Goal: Task Accomplishment & Management: Complete application form

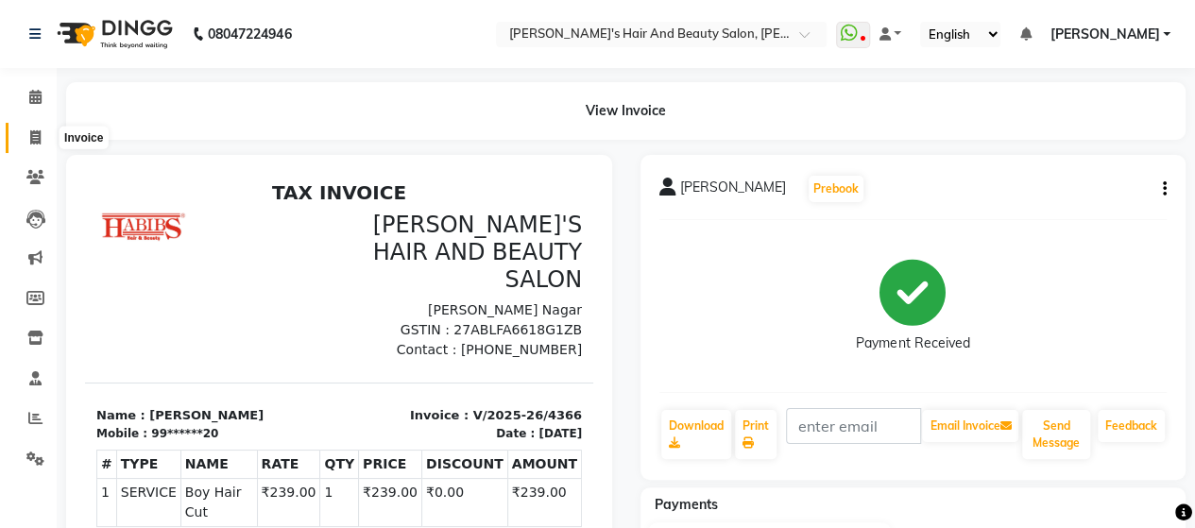
drag, startPoint x: 0, startPoint y: 0, endPoint x: 32, endPoint y: 143, distance: 146.2
click at [32, 143] on icon at bounding box center [35, 137] width 10 height 14
select select "service"
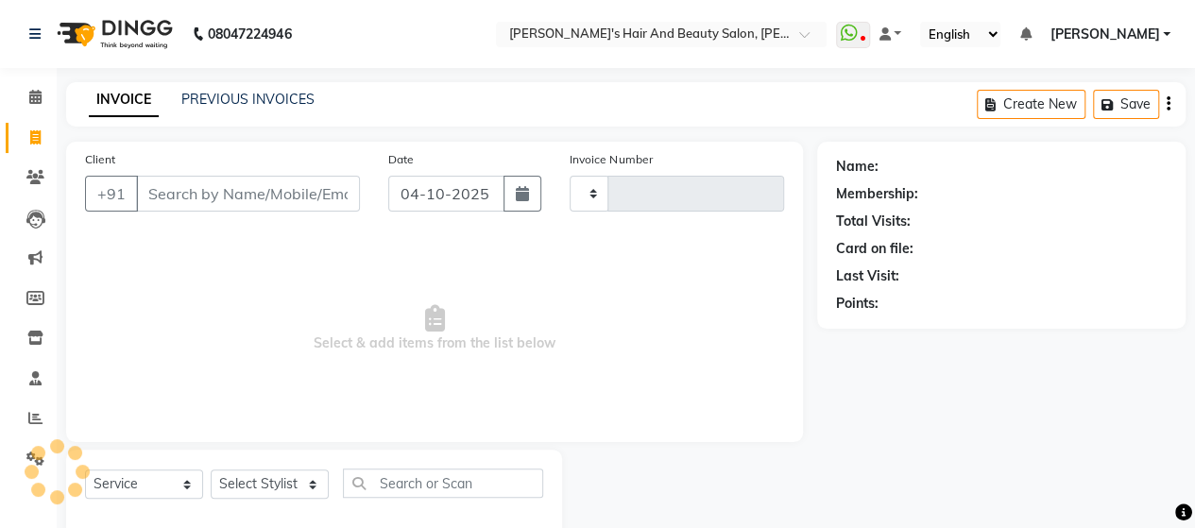
scroll to position [39, 0]
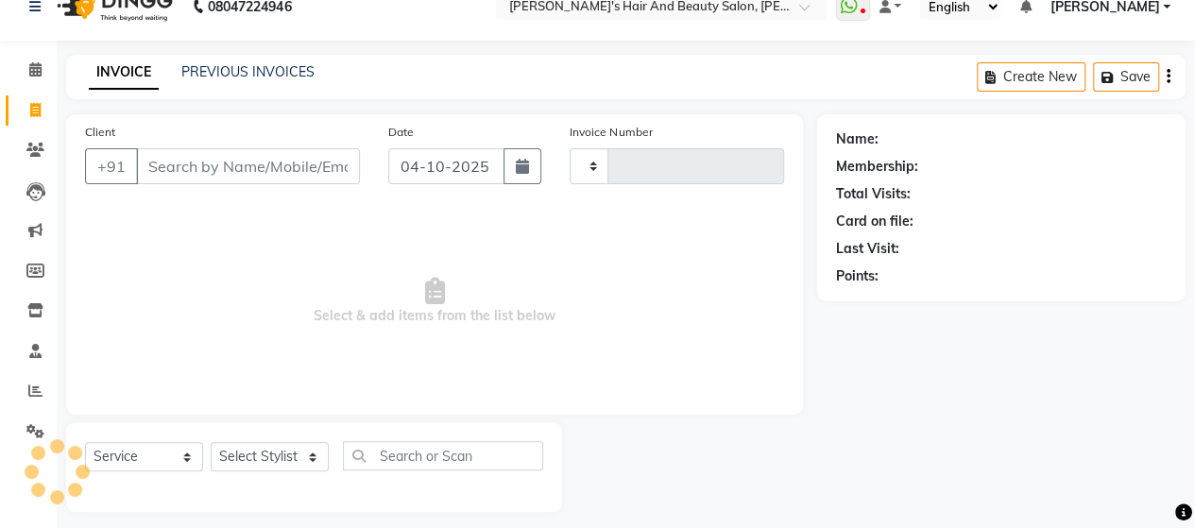
type input "4367"
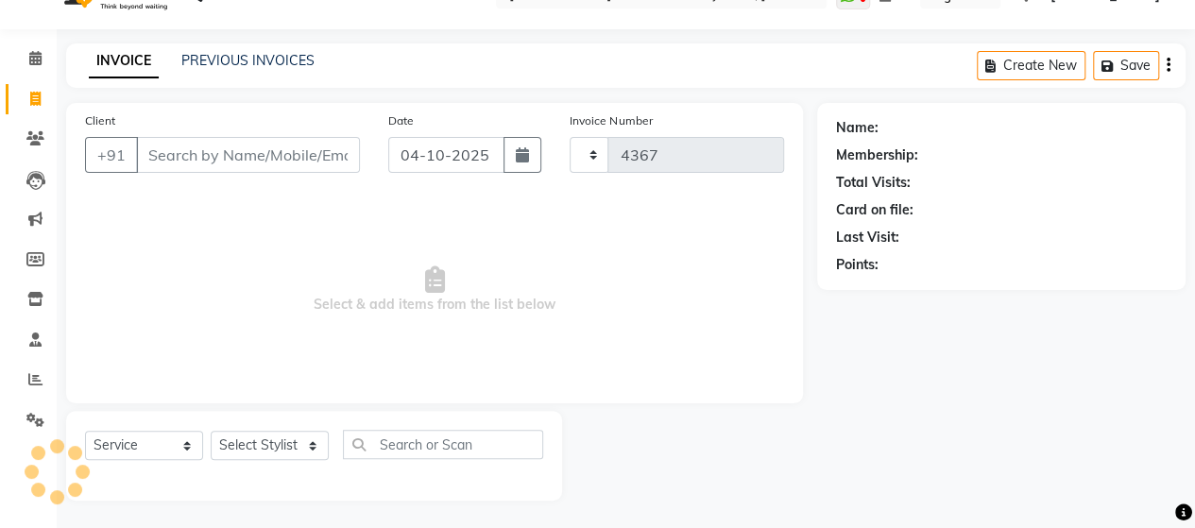
select select "6429"
click at [200, 162] on input "Client" at bounding box center [248, 155] width 224 height 36
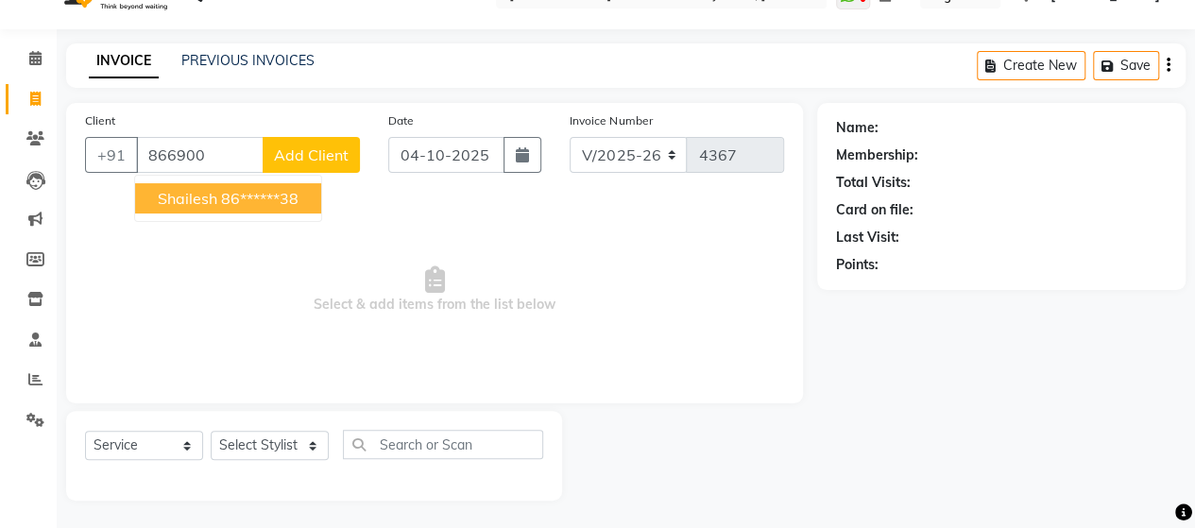
click at [232, 203] on ngb-highlight "86******38" at bounding box center [259, 198] width 77 height 19
type input "86******38"
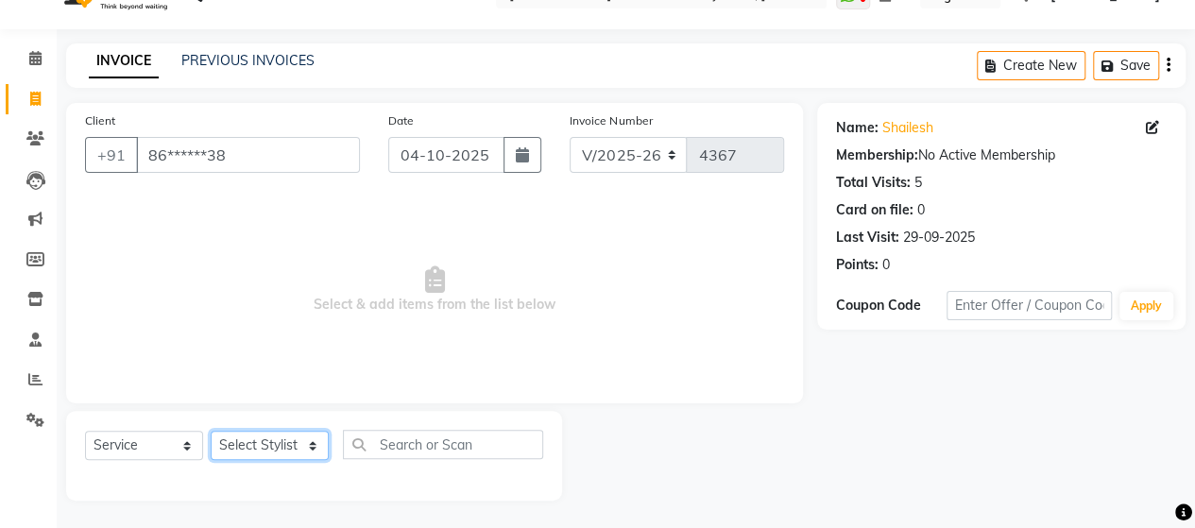
click at [283, 447] on select "Select Stylist Admin Datta Durga [PERSON_NAME] [PERSON_NAME] [PERSON_NAME] Rohit" at bounding box center [270, 445] width 118 height 29
select select "48826"
click at [211, 431] on select "Select Stylist Admin Datta Durga [PERSON_NAME] [PERSON_NAME] [PERSON_NAME] Rohit" at bounding box center [270, 445] width 118 height 29
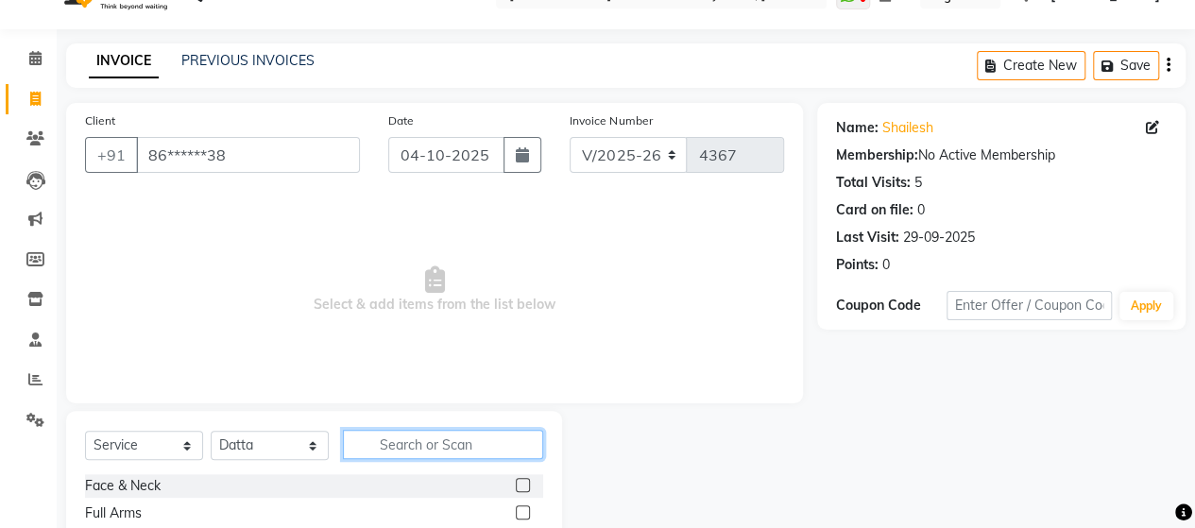
click at [391, 456] on input "text" at bounding box center [443, 444] width 200 height 29
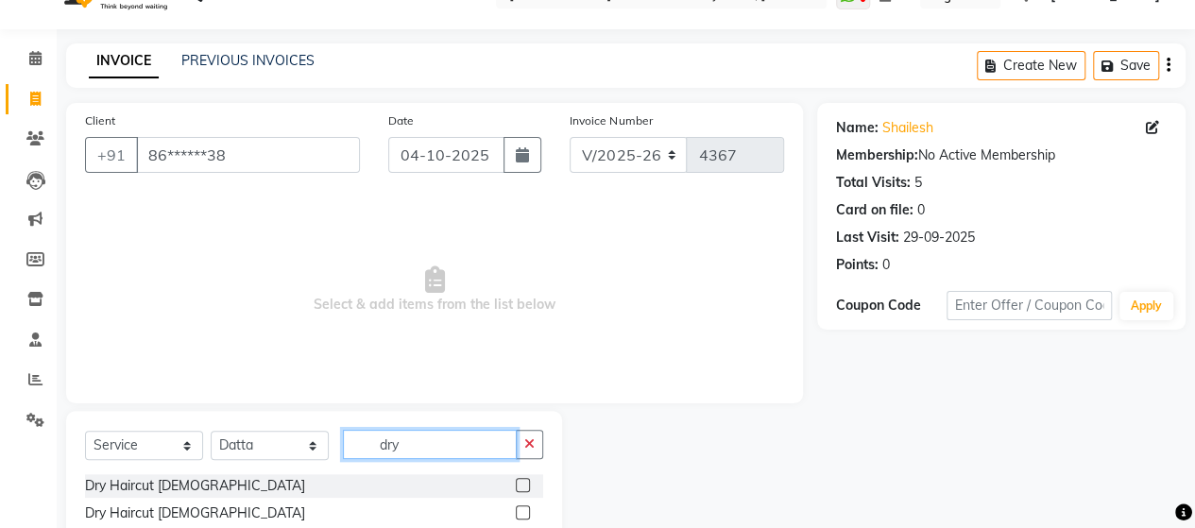
type input "dry"
click at [522, 517] on label at bounding box center [523, 512] width 14 height 14
click at [522, 517] on input "checkbox" at bounding box center [522, 513] width 12 height 12
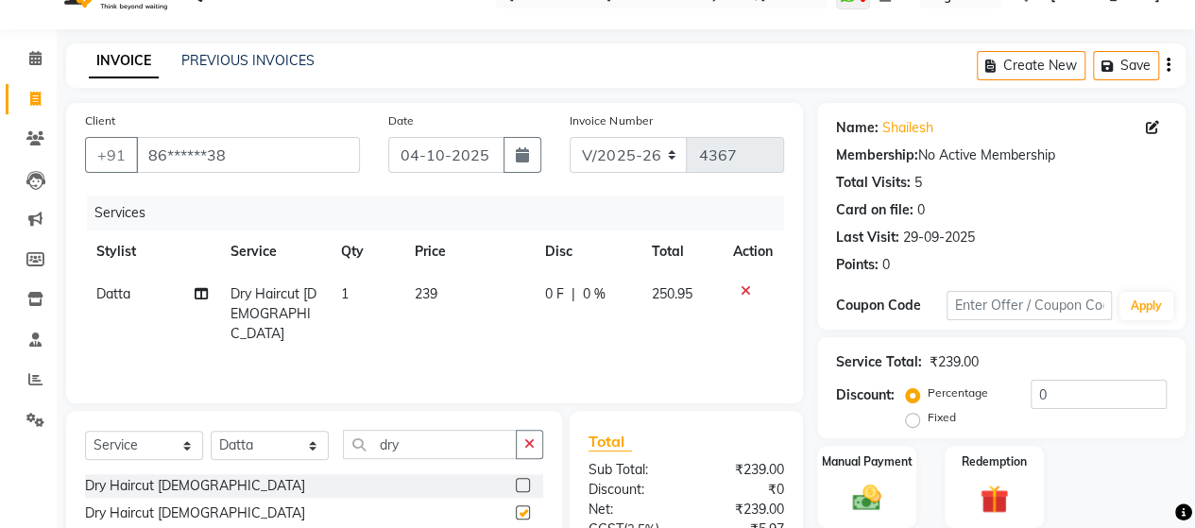
checkbox input "false"
click at [454, 422] on div "Select Service Product Membership Package Voucher Prepaid Gift Card Select Styl…" at bounding box center [314, 497] width 496 height 172
click at [452, 433] on input "dry" at bounding box center [430, 444] width 174 height 29
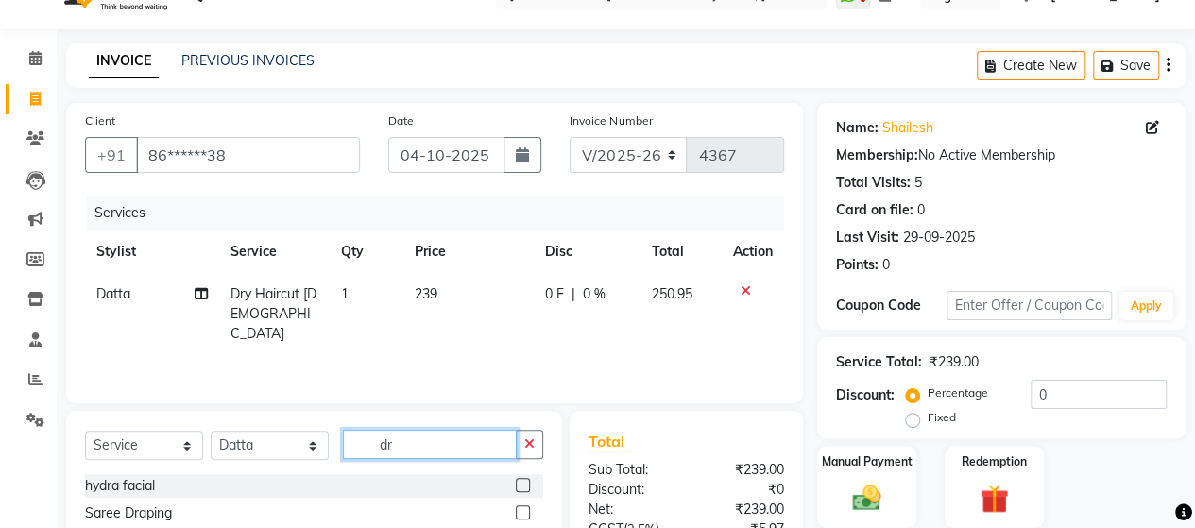
type input "d"
type input "b tr"
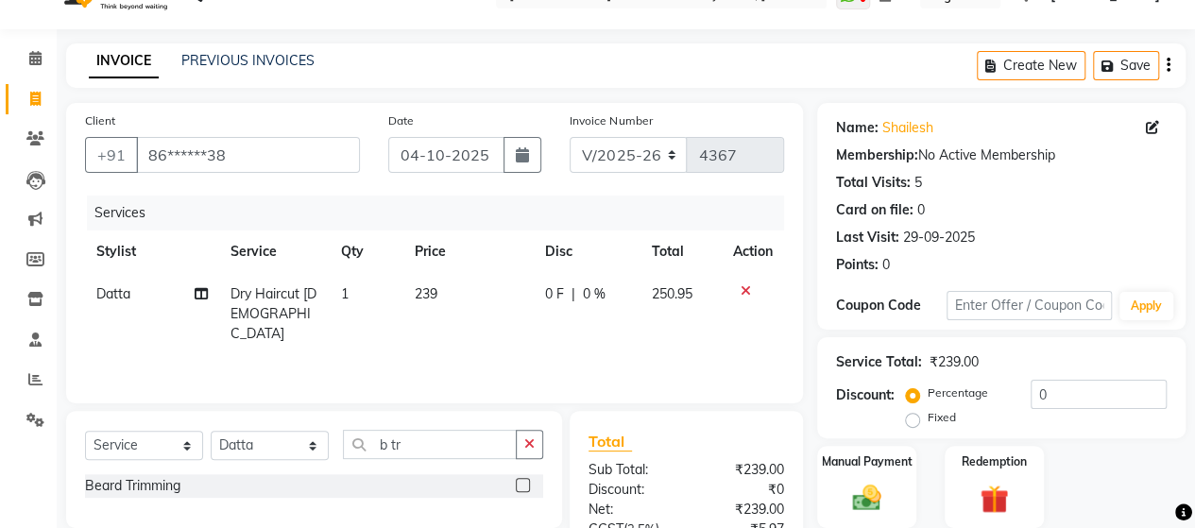
click at [519, 482] on label at bounding box center [523, 485] width 14 height 14
click at [519, 482] on input "checkbox" at bounding box center [522, 486] width 12 height 12
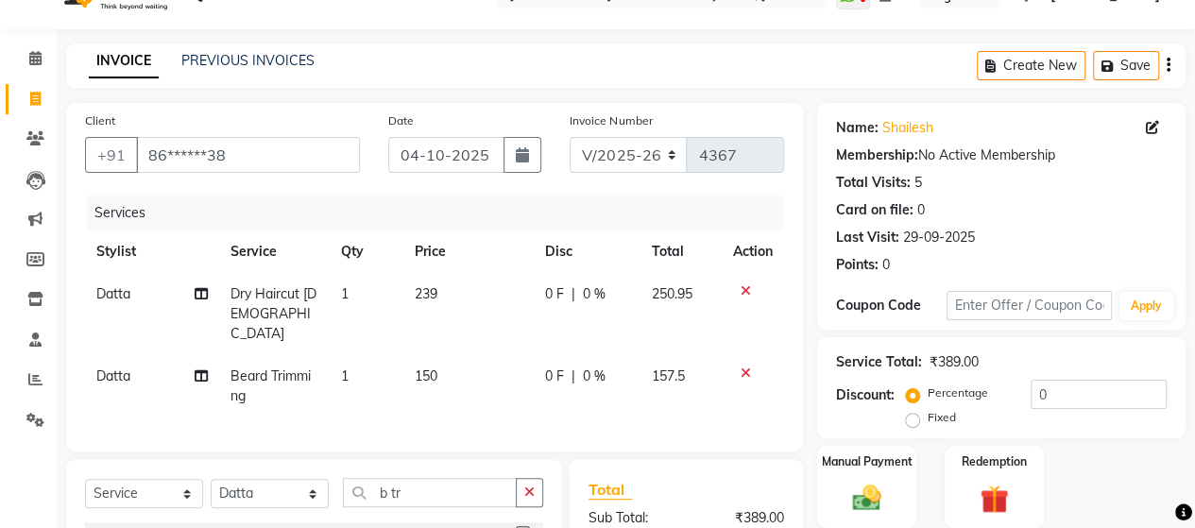
checkbox input "false"
click at [452, 369] on td "150" at bounding box center [468, 386] width 130 height 62
select select "48826"
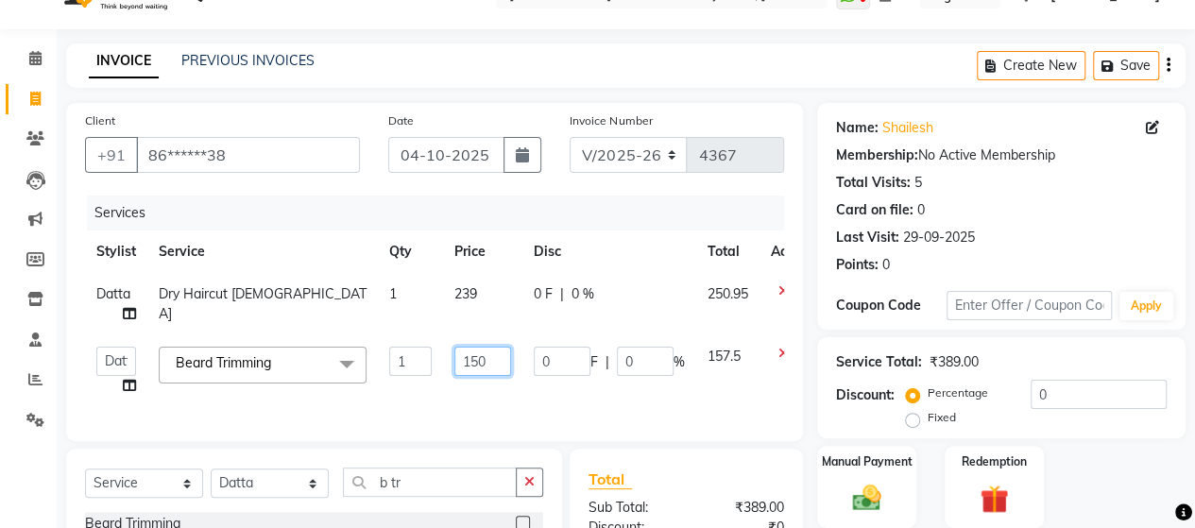
click at [493, 355] on input "150" at bounding box center [482, 361] width 57 height 29
type input "142"
click at [512, 410] on div "Services Stylist Service Qty Price Disc Total Action Datta Dry Haircut [DEMOGRA…" at bounding box center [434, 309] width 699 height 227
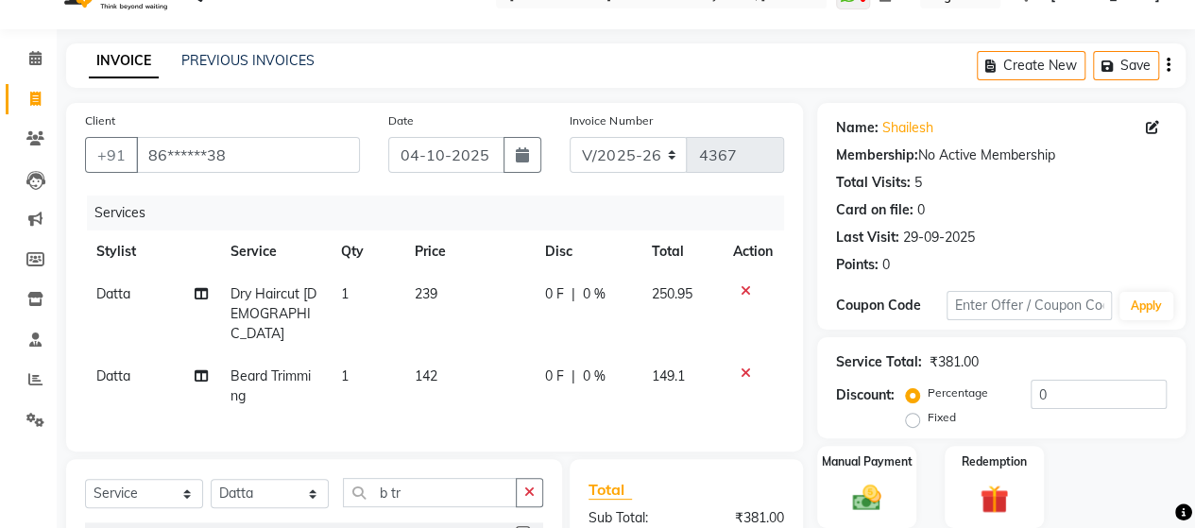
scroll to position [268, 0]
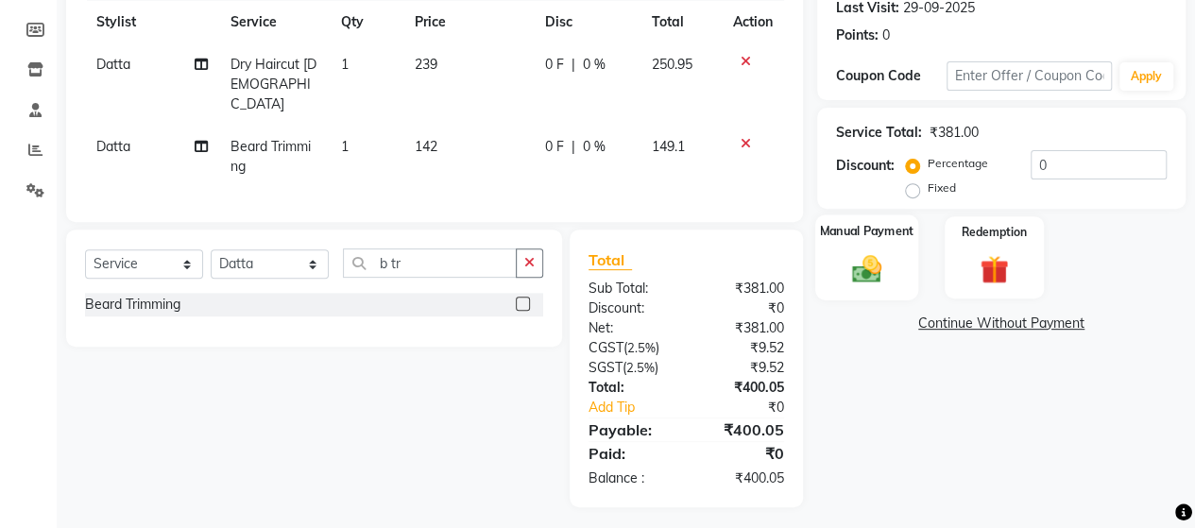
click at [875, 262] on img at bounding box center [867, 268] width 48 height 34
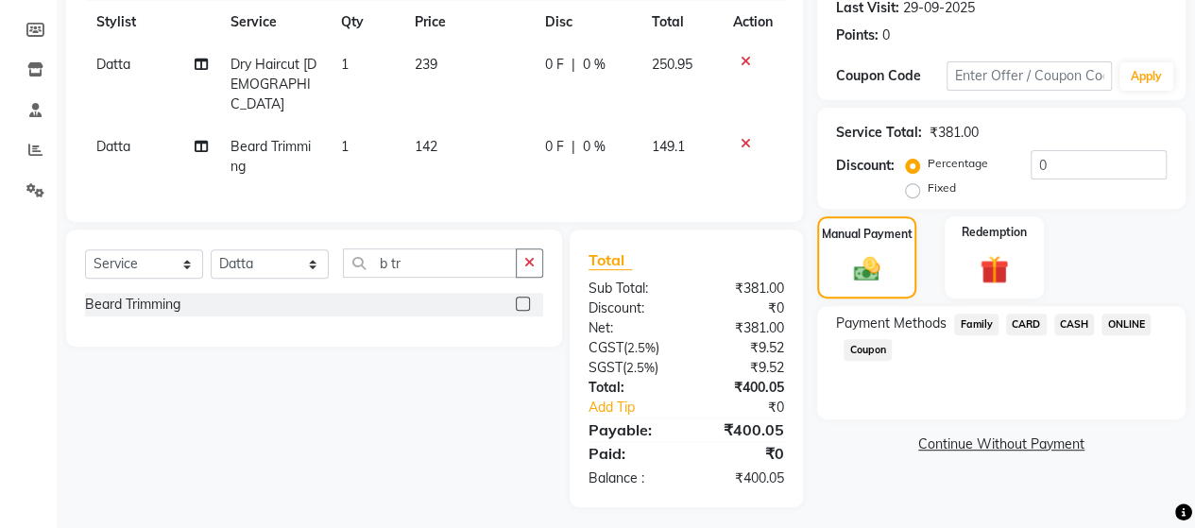
click at [1120, 330] on span "ONLINE" at bounding box center [1126, 325] width 49 height 22
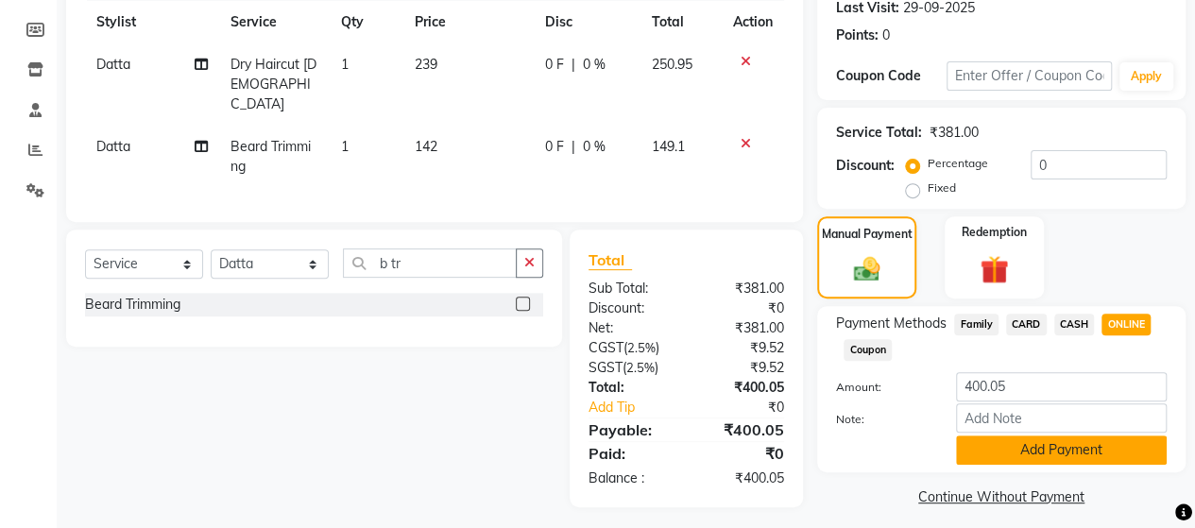
click at [1094, 443] on button "Add Payment" at bounding box center [1061, 450] width 211 height 29
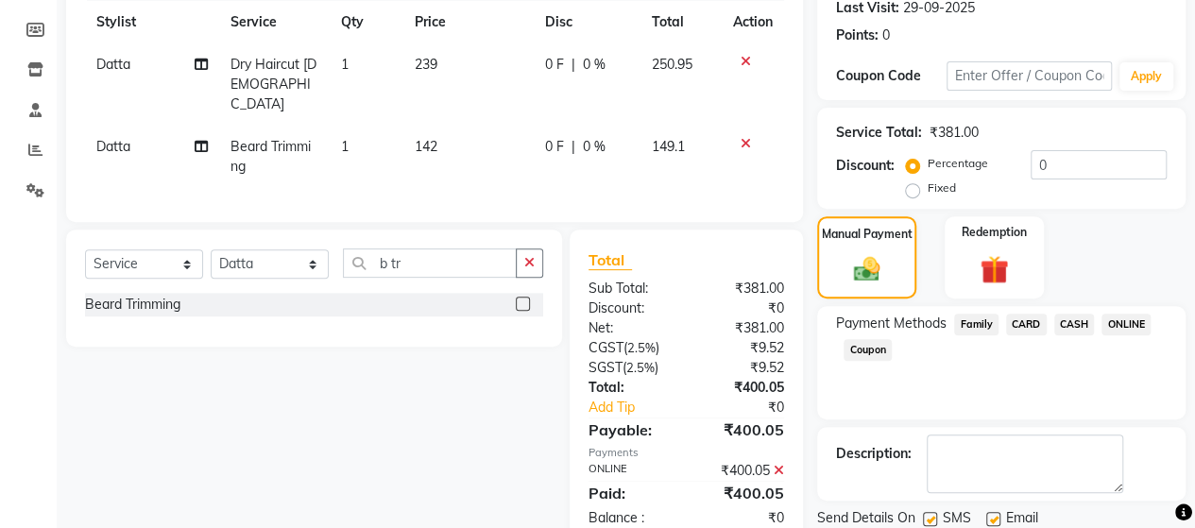
scroll to position [331, 0]
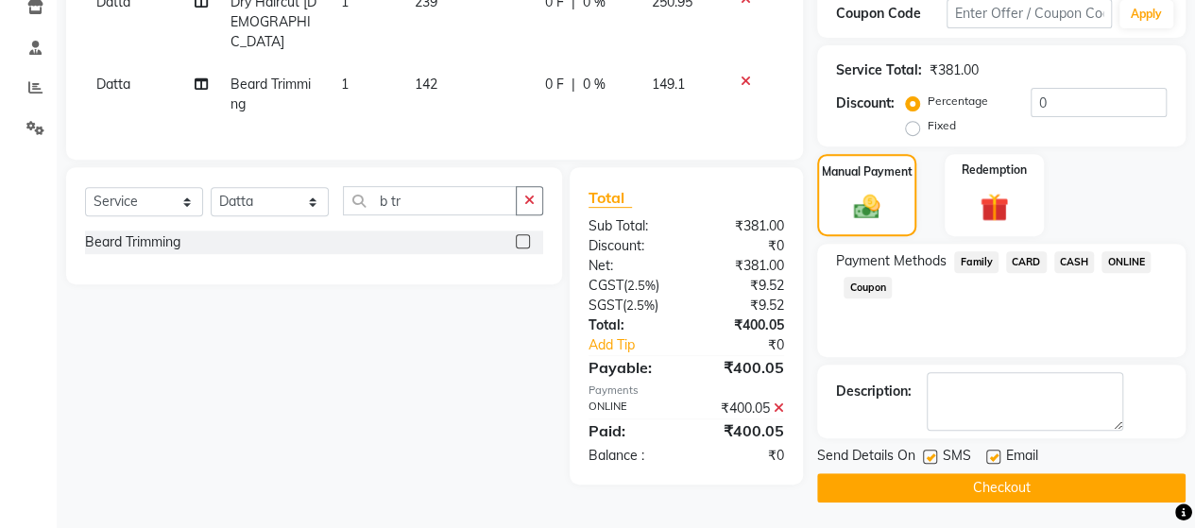
click at [1071, 479] on button "Checkout" at bounding box center [1001, 487] width 368 height 29
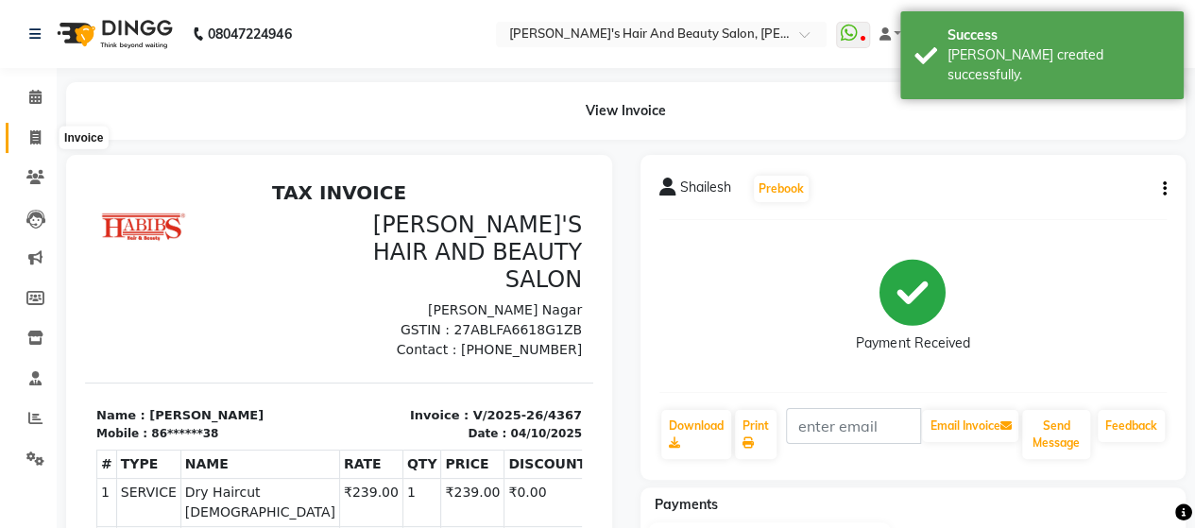
click at [36, 135] on icon at bounding box center [35, 137] width 10 height 14
select select "6429"
select select "service"
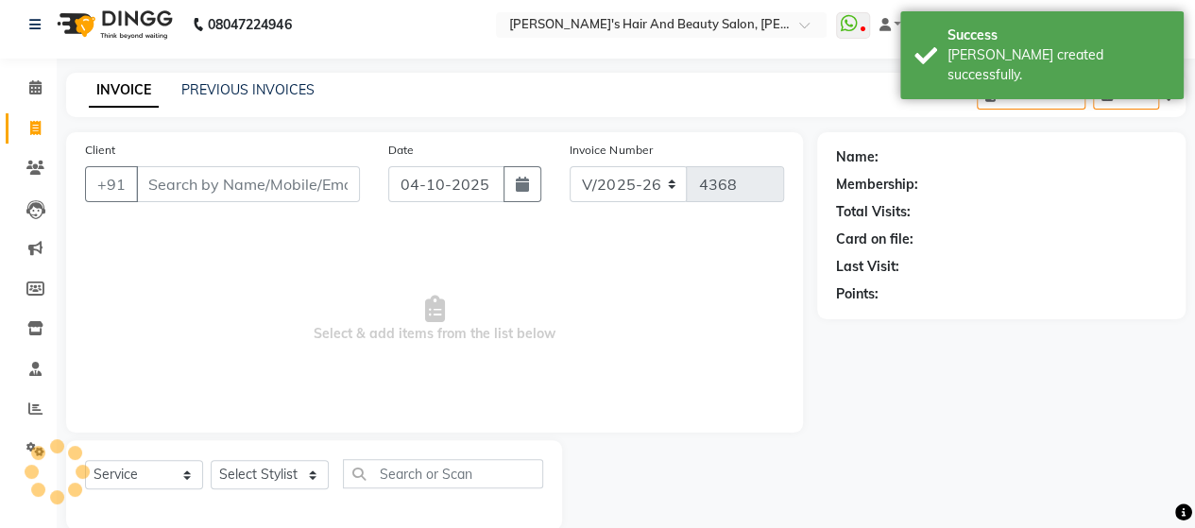
scroll to position [39, 0]
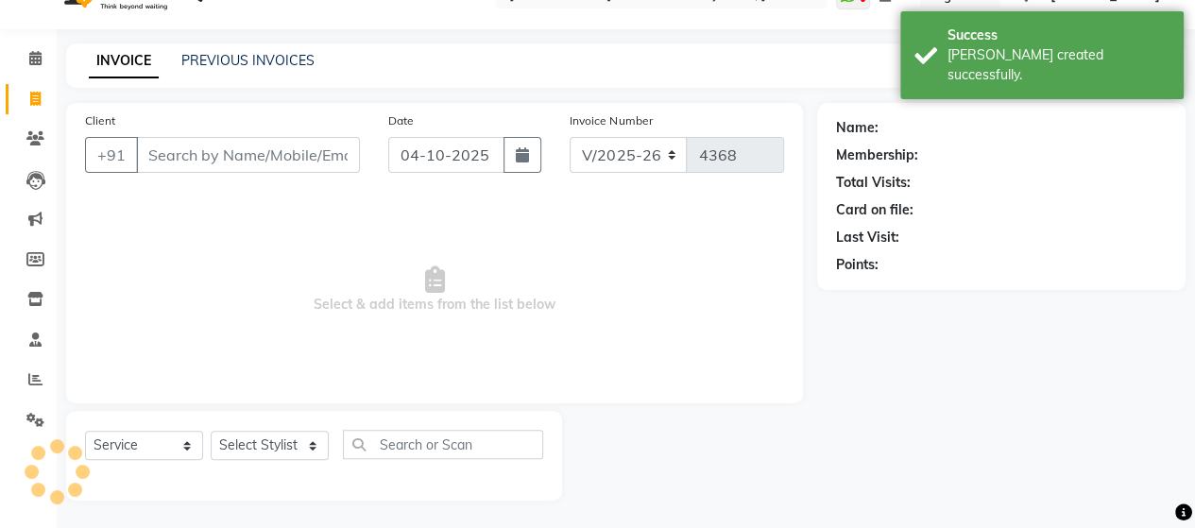
click at [158, 161] on input "Client" at bounding box center [248, 155] width 224 height 36
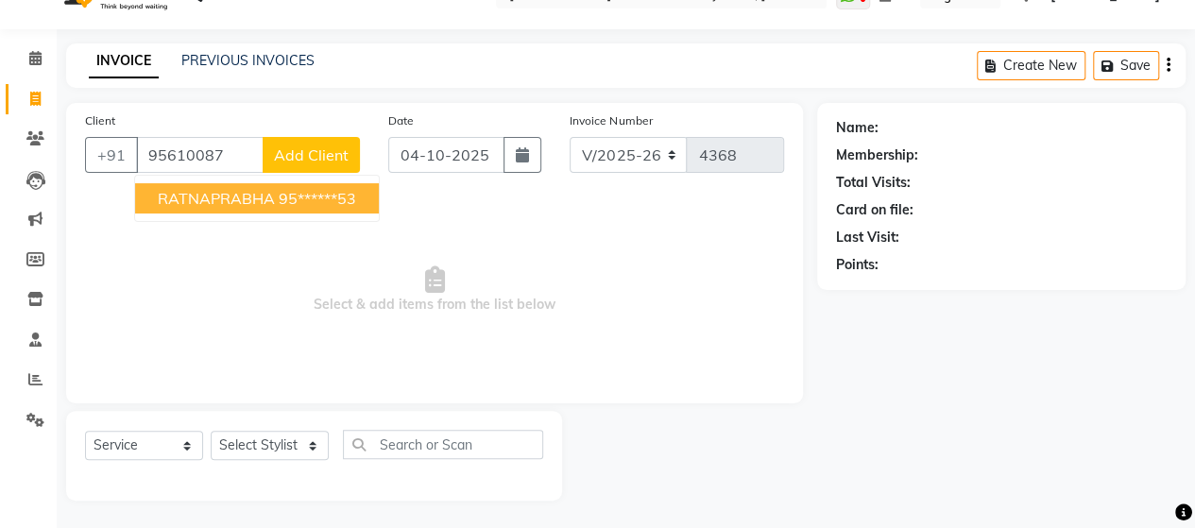
click at [237, 205] on span "RATNAPRABHA" at bounding box center [216, 198] width 117 height 19
type input "95******53"
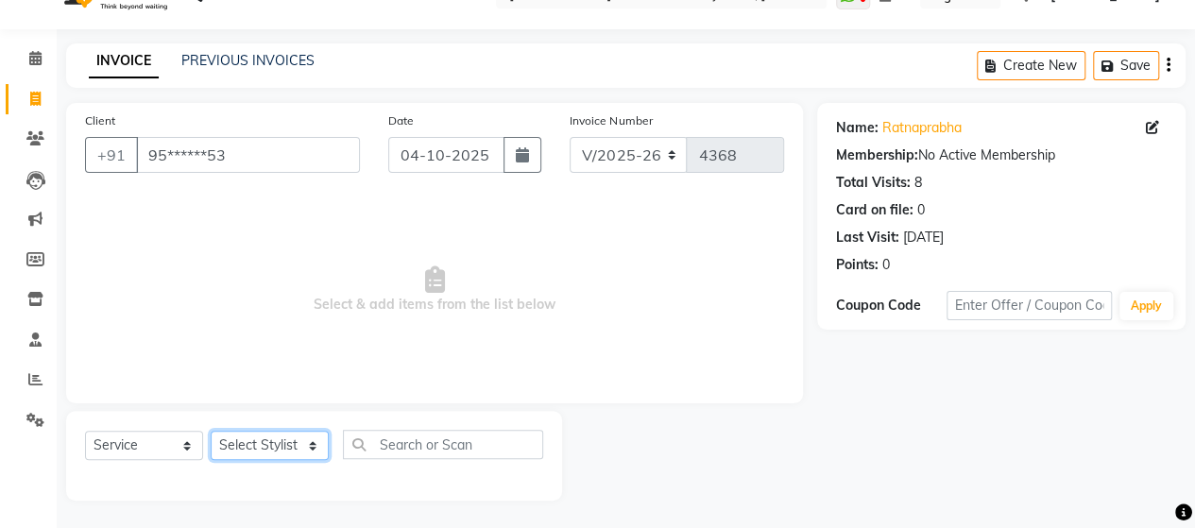
click at [249, 451] on select "Select Stylist Admin Datta Durga [PERSON_NAME] [PERSON_NAME] [PERSON_NAME] Rohit" at bounding box center [270, 445] width 118 height 29
select select "48828"
click at [211, 431] on select "Select Stylist Admin Datta Durga [PERSON_NAME] [PERSON_NAME] [PERSON_NAME] Rohit" at bounding box center [270, 445] width 118 height 29
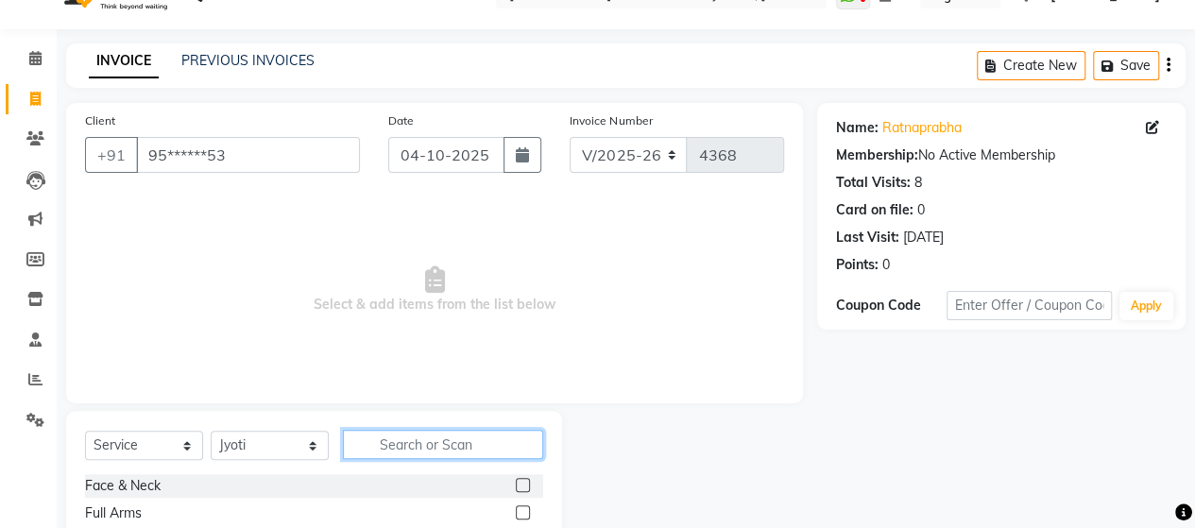
click at [449, 442] on input "text" at bounding box center [443, 444] width 200 height 29
type input "eye"
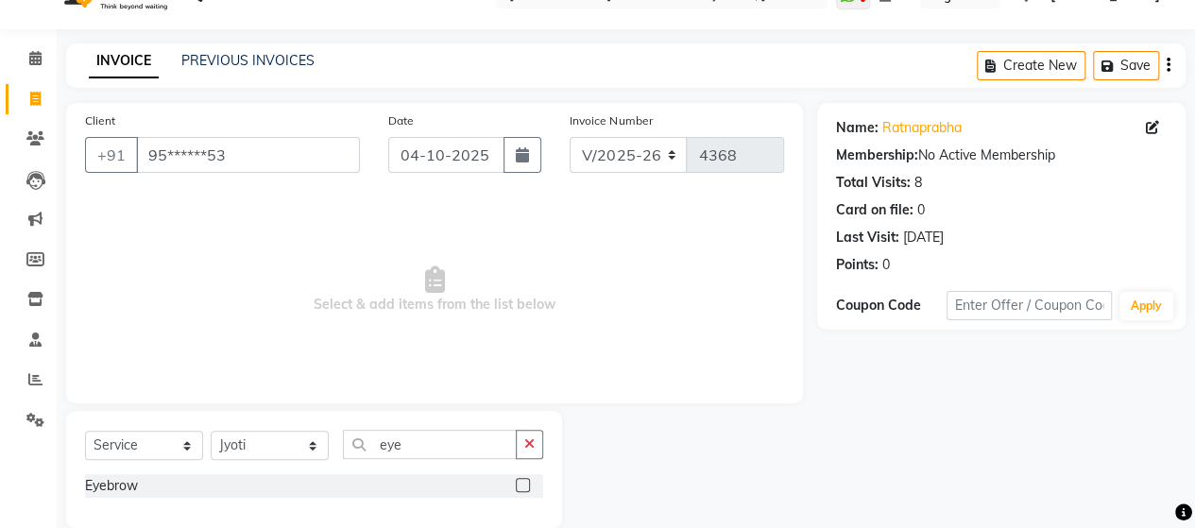
click at [520, 479] on label at bounding box center [523, 485] width 14 height 14
click at [520, 480] on input "checkbox" at bounding box center [522, 486] width 12 height 12
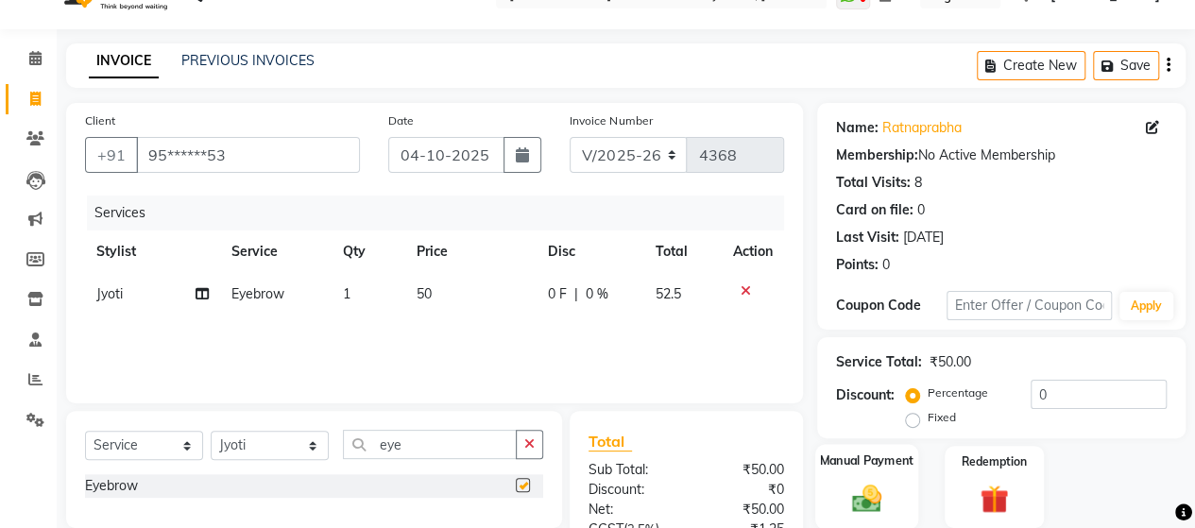
checkbox input "false"
click at [878, 500] on img at bounding box center [867, 498] width 48 height 34
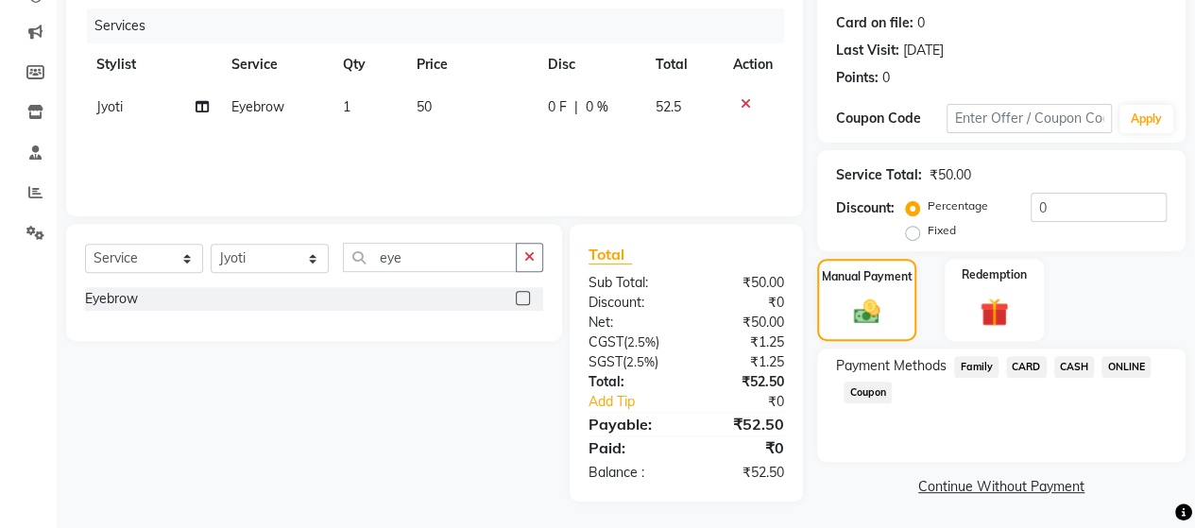
click at [1126, 363] on span "ONLINE" at bounding box center [1126, 367] width 49 height 22
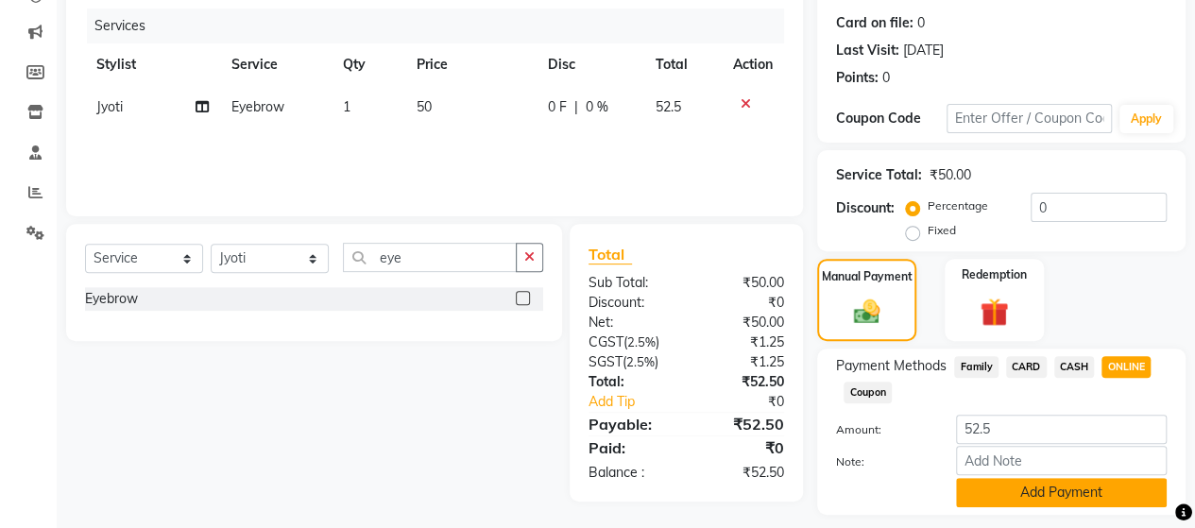
click at [1082, 483] on button "Add Payment" at bounding box center [1061, 492] width 211 height 29
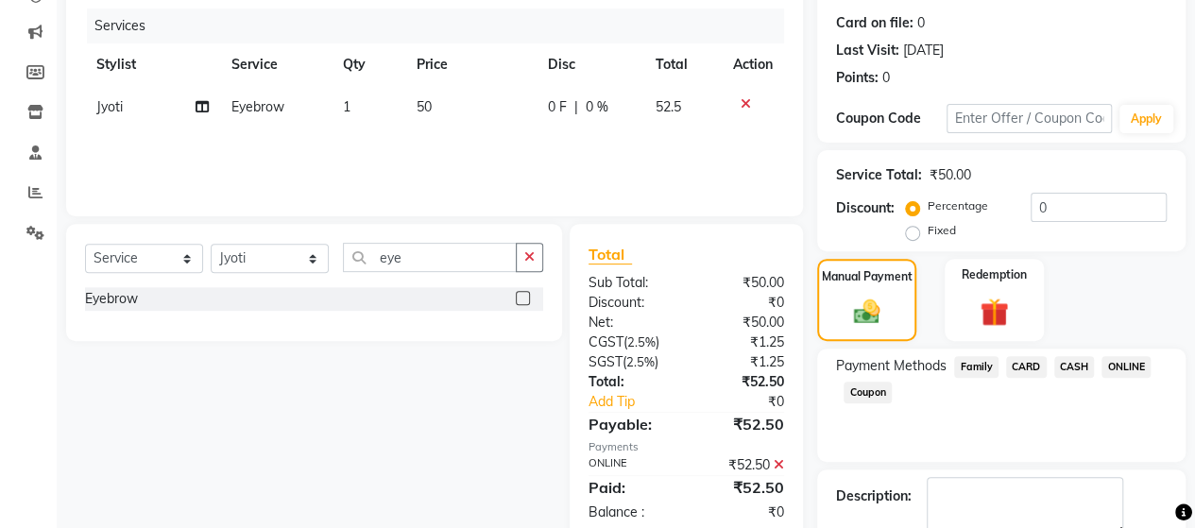
scroll to position [331, 0]
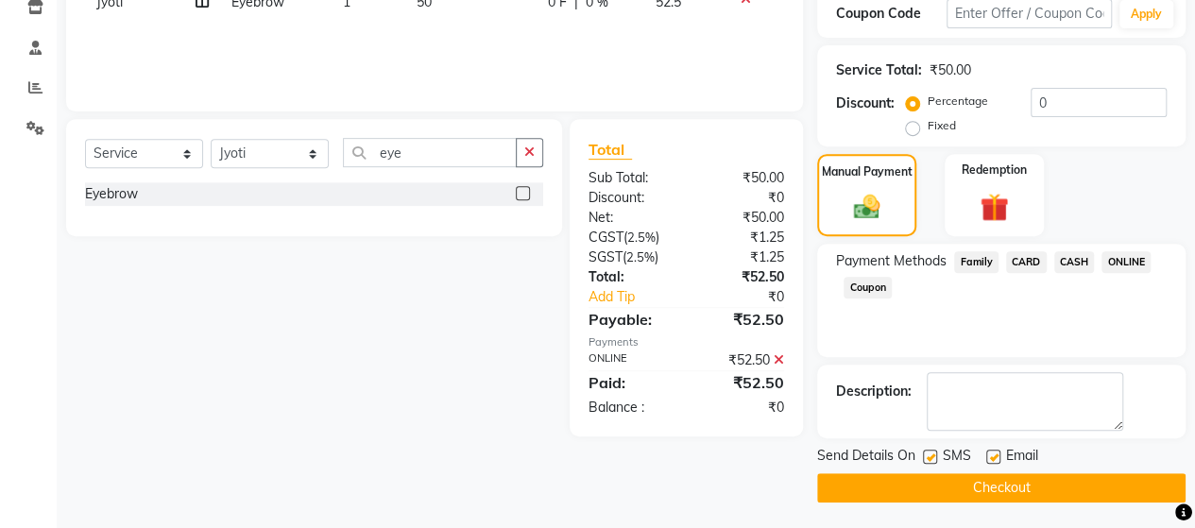
click at [1070, 481] on button "Checkout" at bounding box center [1001, 487] width 368 height 29
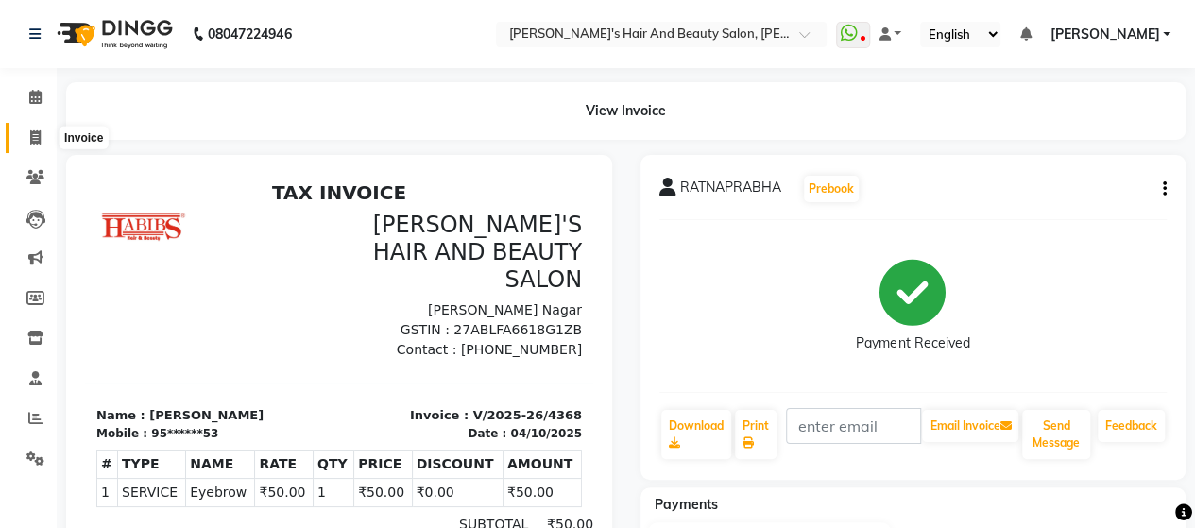
click at [38, 142] on icon at bounding box center [35, 137] width 10 height 14
select select "service"
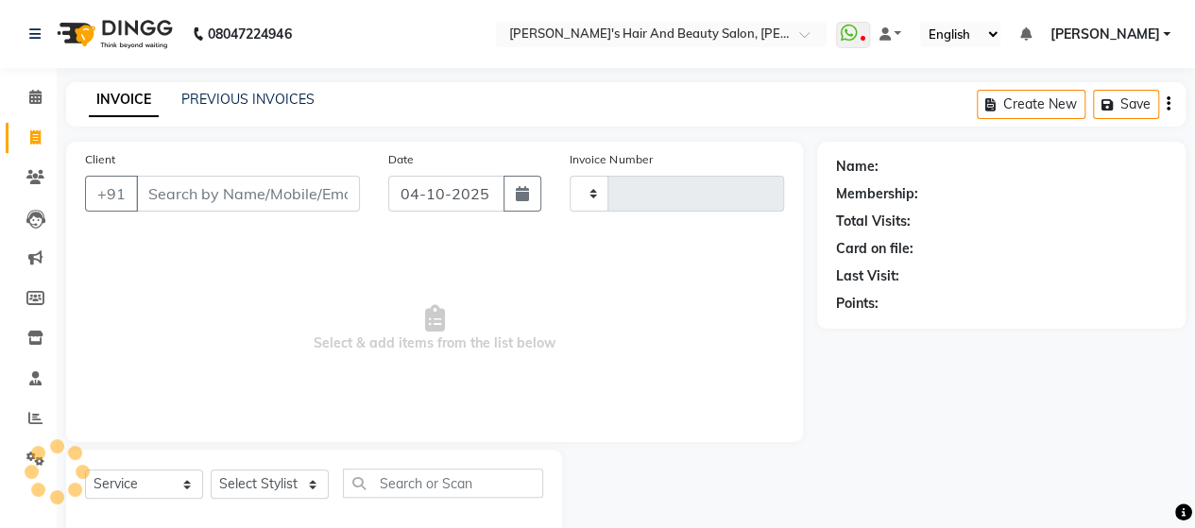
scroll to position [39, 0]
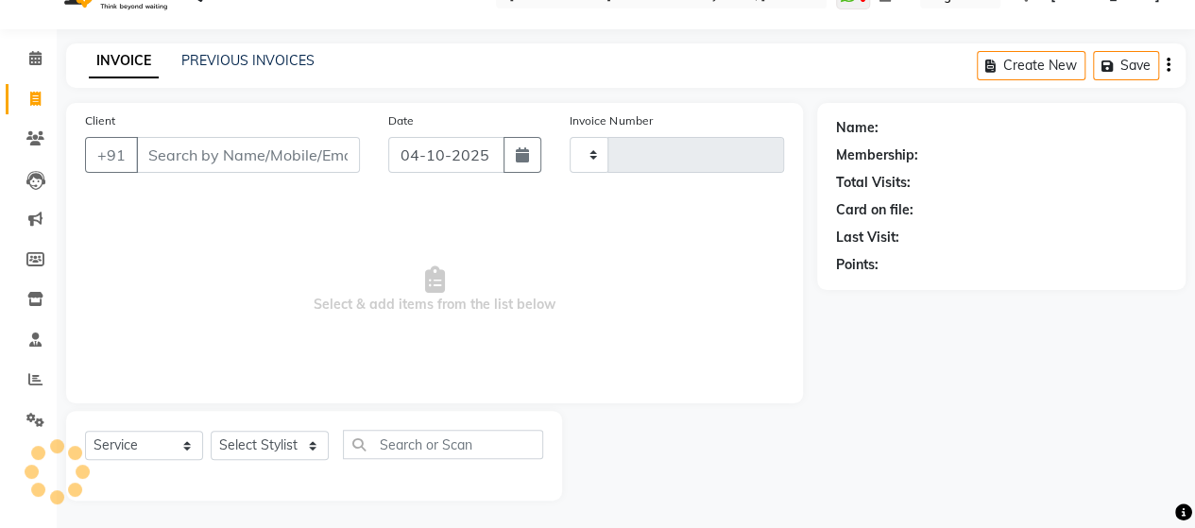
click at [185, 149] on input "Client" at bounding box center [248, 155] width 224 height 36
type input "4369"
select select "6429"
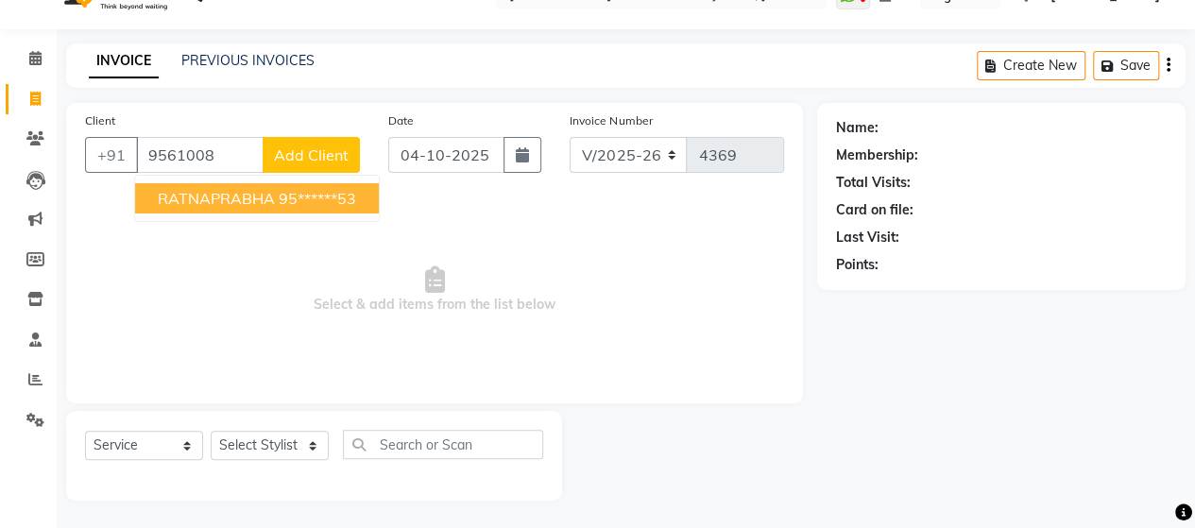
click at [225, 201] on span "RATNAPRABHA" at bounding box center [216, 198] width 117 height 19
type input "95******53"
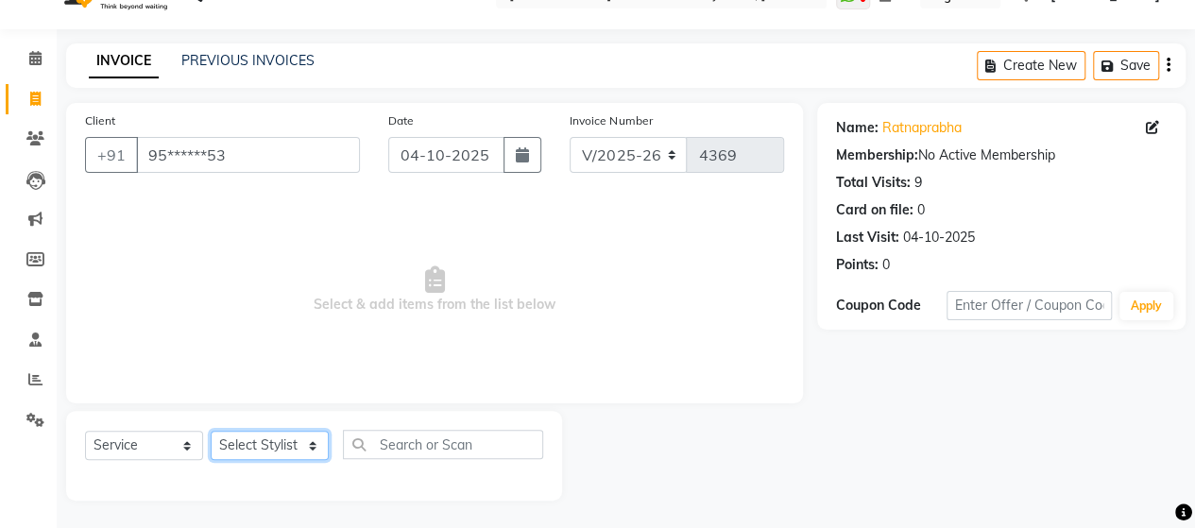
click at [304, 441] on select "Select Stylist Admin Datta Durga [PERSON_NAME] [PERSON_NAME] [PERSON_NAME] Rohit" at bounding box center [270, 445] width 118 height 29
select select "48828"
click at [211, 431] on select "Select Stylist Admin Datta Durga [PERSON_NAME] [PERSON_NAME] [PERSON_NAME] Rohit" at bounding box center [270, 445] width 118 height 29
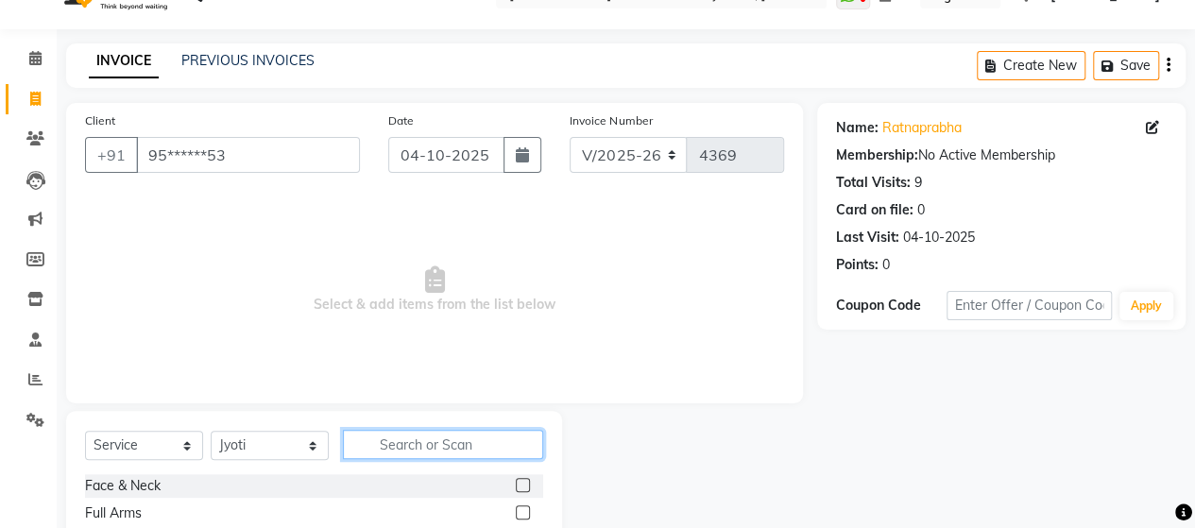
click at [403, 456] on input "text" at bounding box center [443, 444] width 200 height 29
type input "eye"
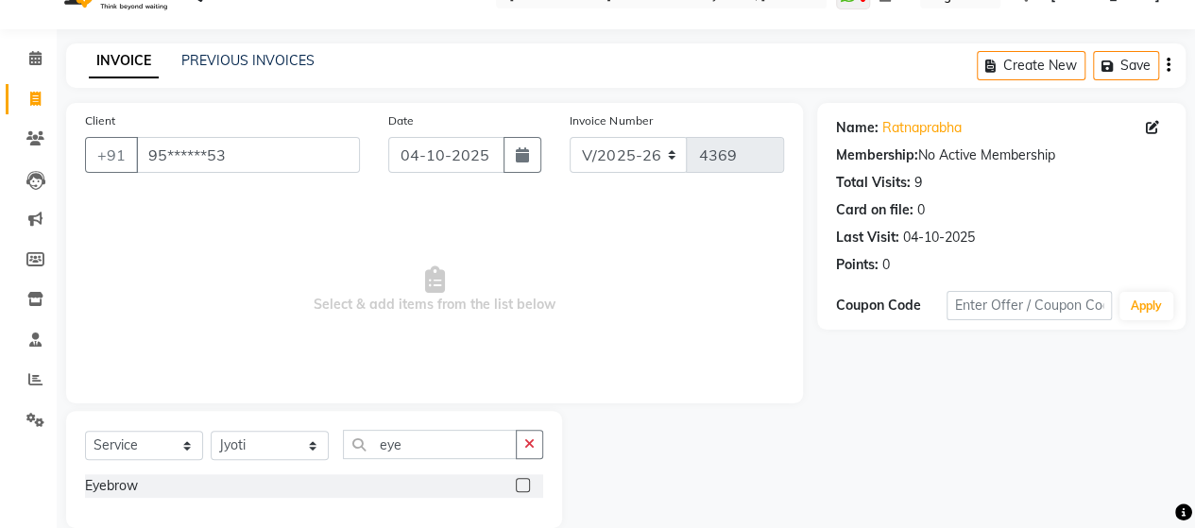
click at [525, 483] on label at bounding box center [523, 485] width 14 height 14
click at [525, 483] on input "checkbox" at bounding box center [522, 486] width 12 height 12
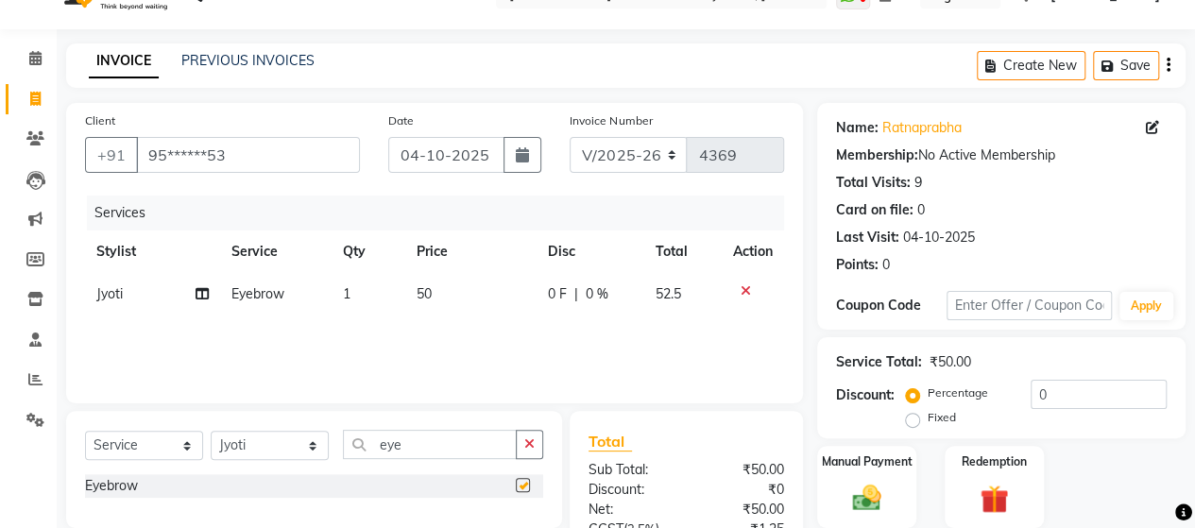
checkbox input "false"
click at [877, 475] on div "Manual Payment" at bounding box center [866, 487] width 103 height 86
click at [191, 51] on div "PREVIOUS INVOICES" at bounding box center [247, 61] width 133 height 20
click at [483, 229] on div "Services" at bounding box center [442, 213] width 711 height 35
click at [435, 281] on td "50" at bounding box center [470, 294] width 131 height 43
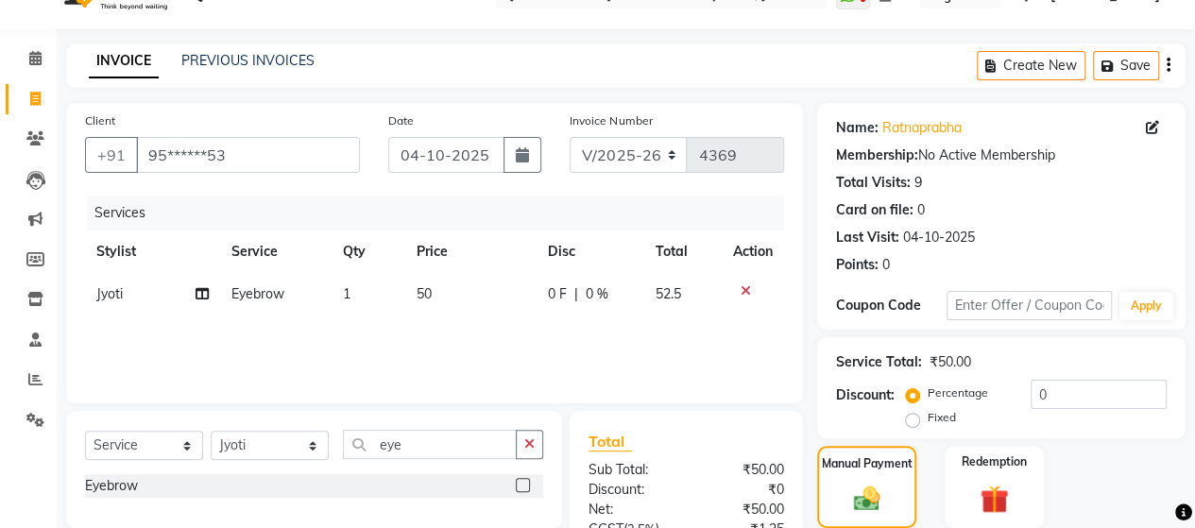
select select "48828"
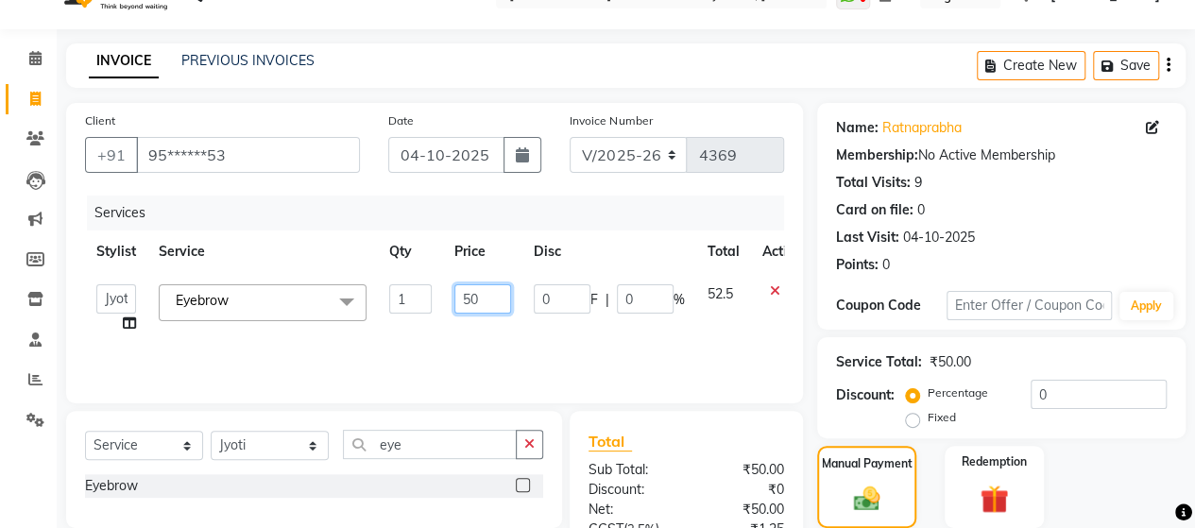
click at [488, 299] on input "50" at bounding box center [482, 298] width 57 height 29
type input "5"
type input "48"
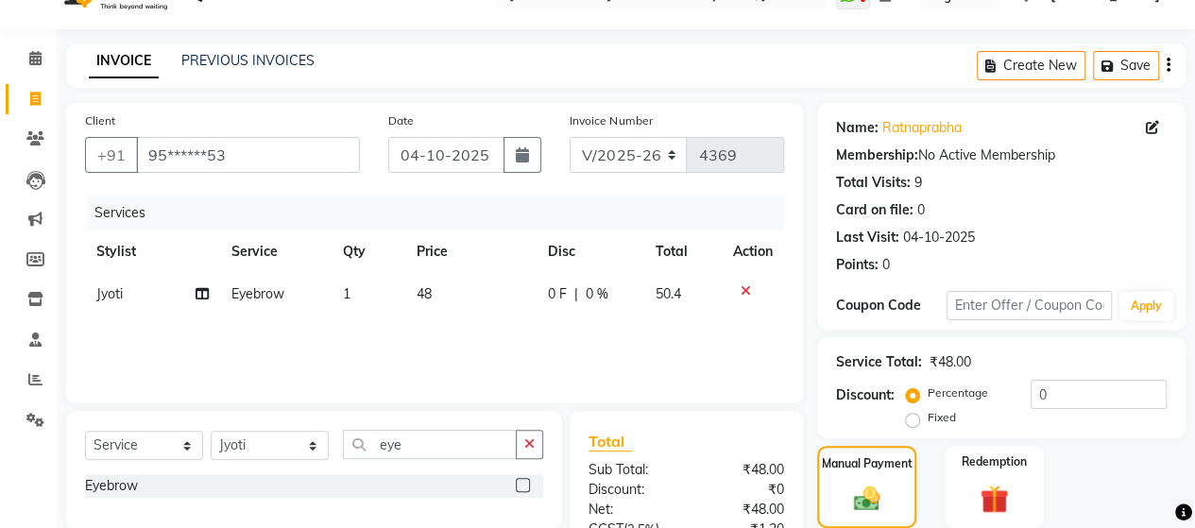
click at [537, 364] on div "Services Stylist Service Qty Price Disc Total Action Jyoti Eyebrow 1 48 0 F | 0…" at bounding box center [434, 290] width 699 height 189
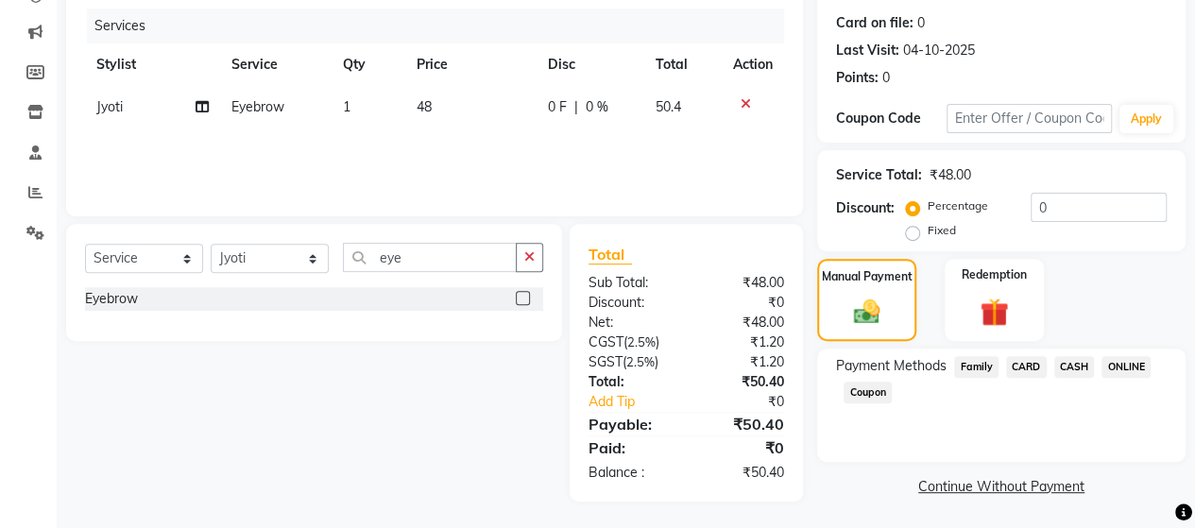
click at [1133, 365] on span "ONLINE" at bounding box center [1126, 367] width 49 height 22
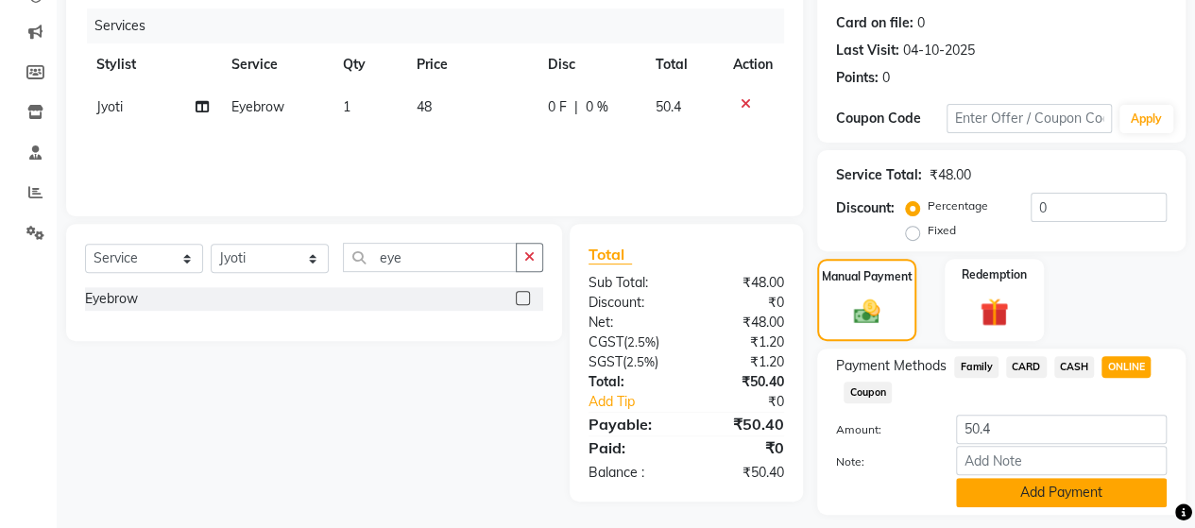
click at [1050, 497] on button "Add Payment" at bounding box center [1061, 492] width 211 height 29
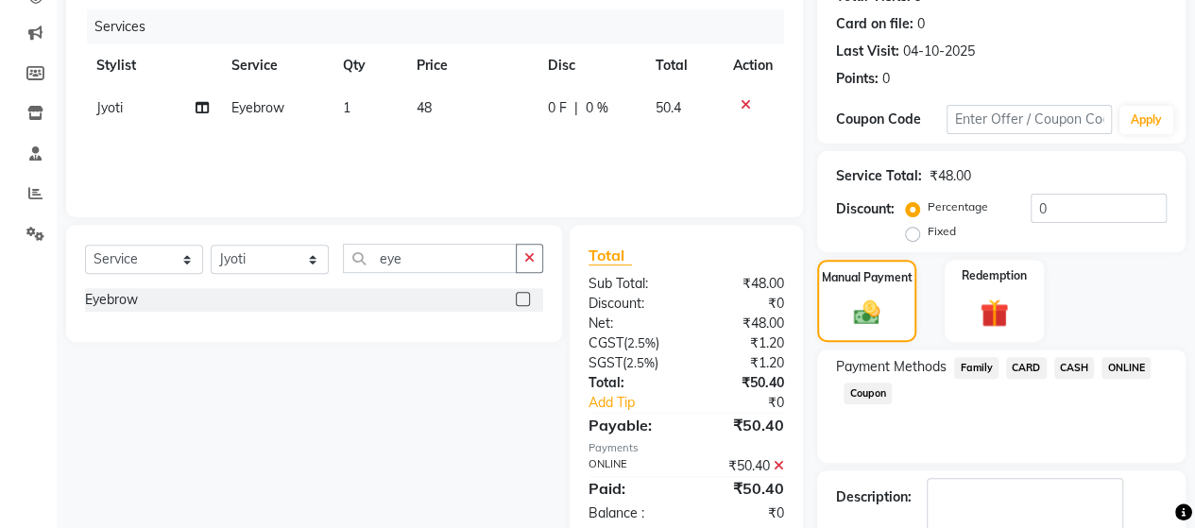
scroll to position [331, 0]
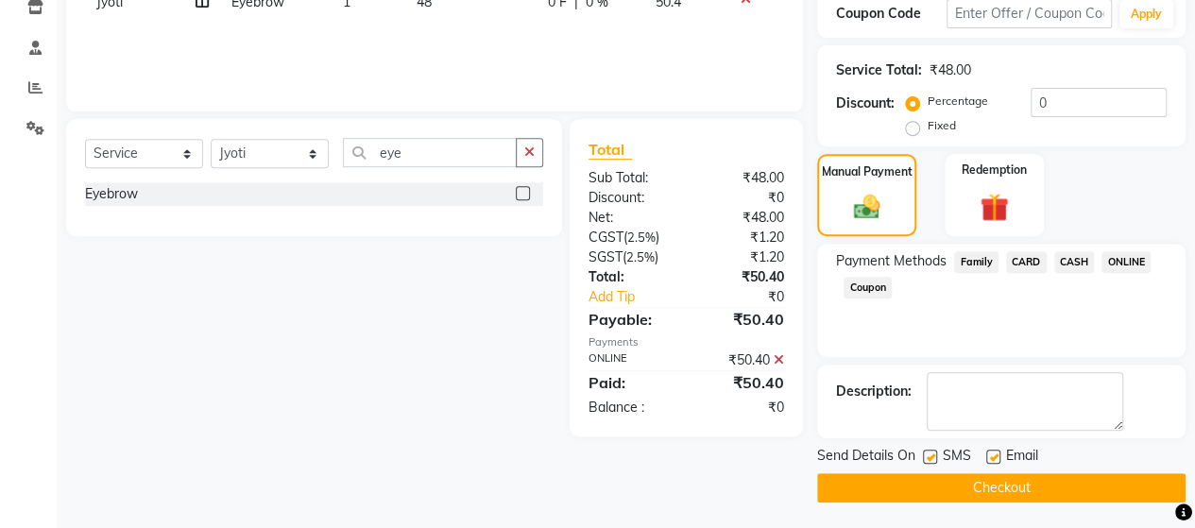
click at [1071, 479] on button "Checkout" at bounding box center [1001, 487] width 368 height 29
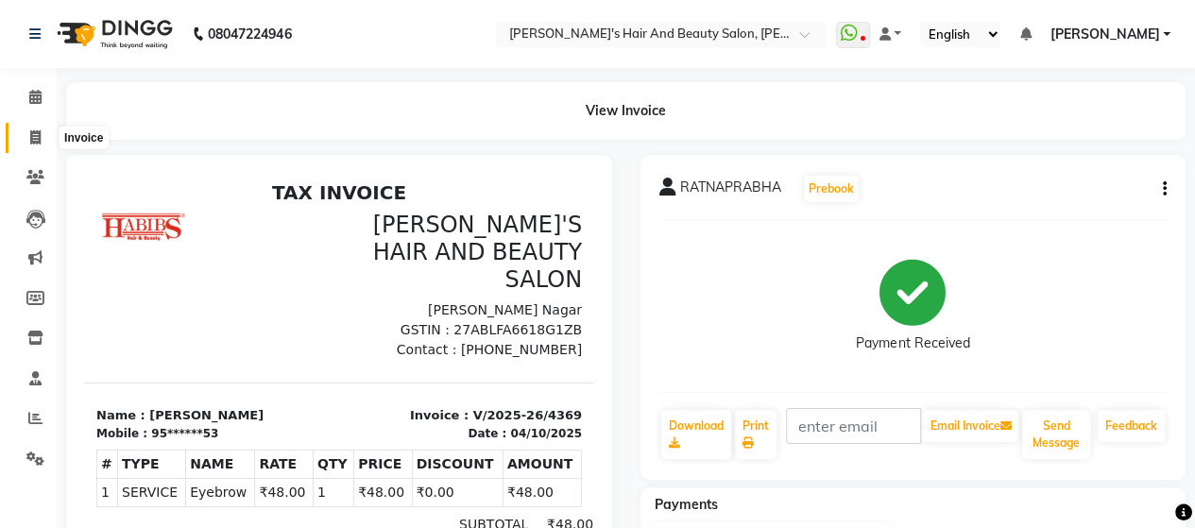
click at [35, 141] on icon at bounding box center [35, 137] width 10 height 14
select select "6429"
select select "service"
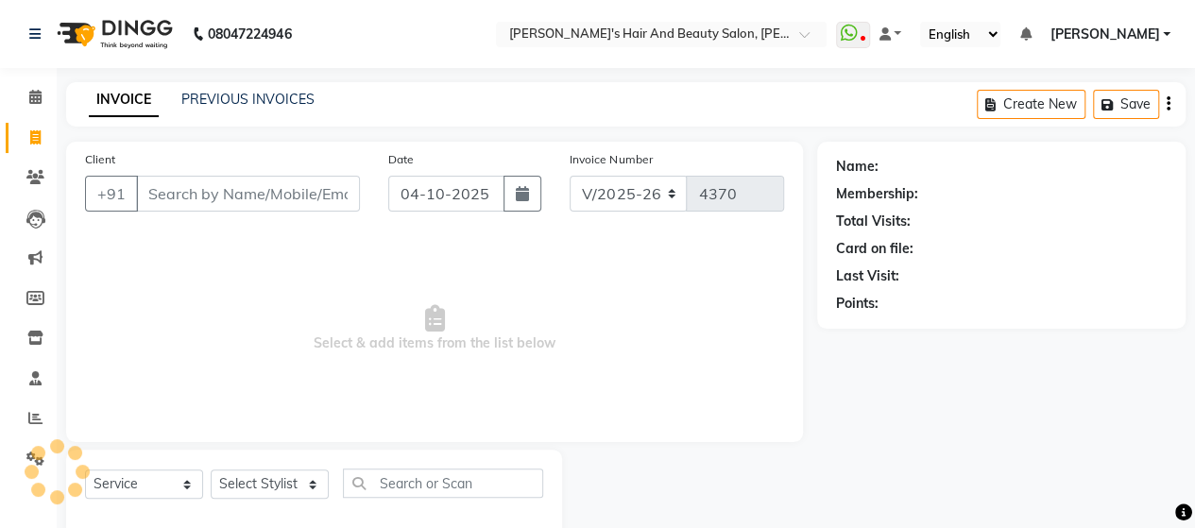
scroll to position [39, 0]
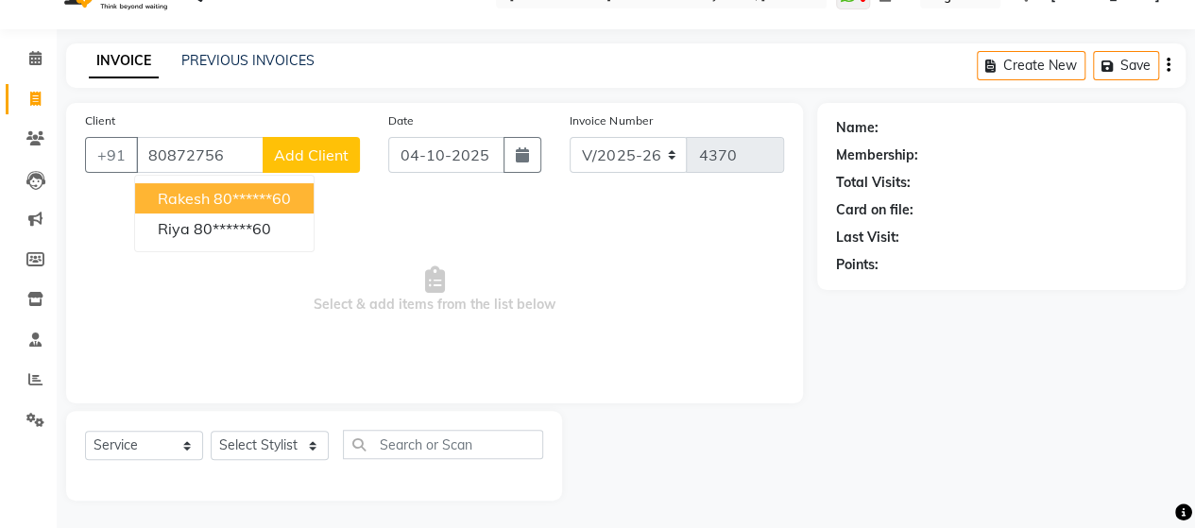
click at [240, 198] on ngb-highlight "80******60" at bounding box center [252, 198] width 77 height 19
type input "80******60"
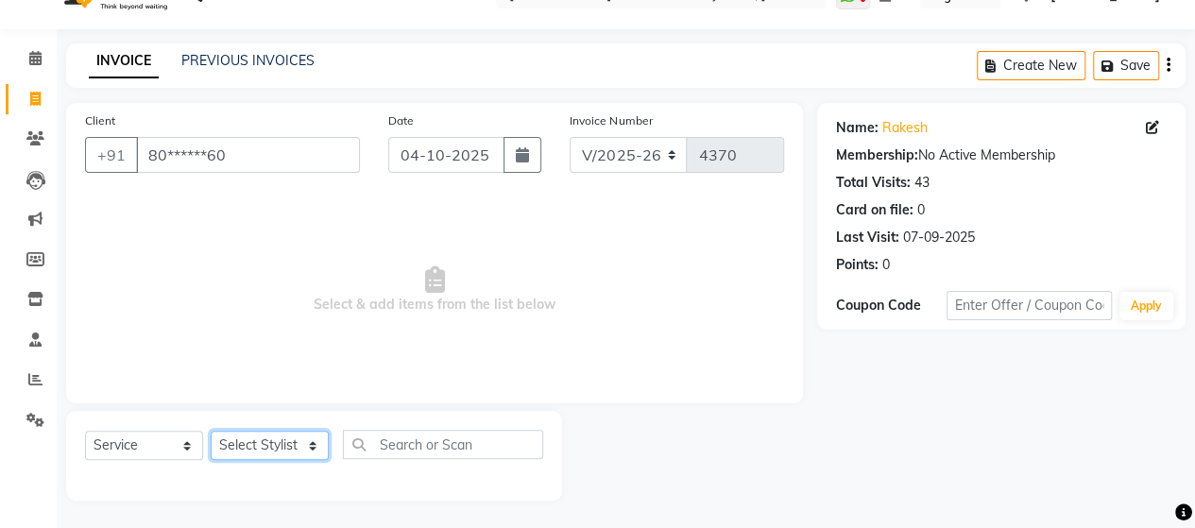
click at [262, 445] on select "Select Stylist Admin Datta Durga [PERSON_NAME] [PERSON_NAME] [PERSON_NAME] Rohit" at bounding box center [270, 445] width 118 height 29
click at [34, 51] on icon at bounding box center [35, 58] width 12 height 14
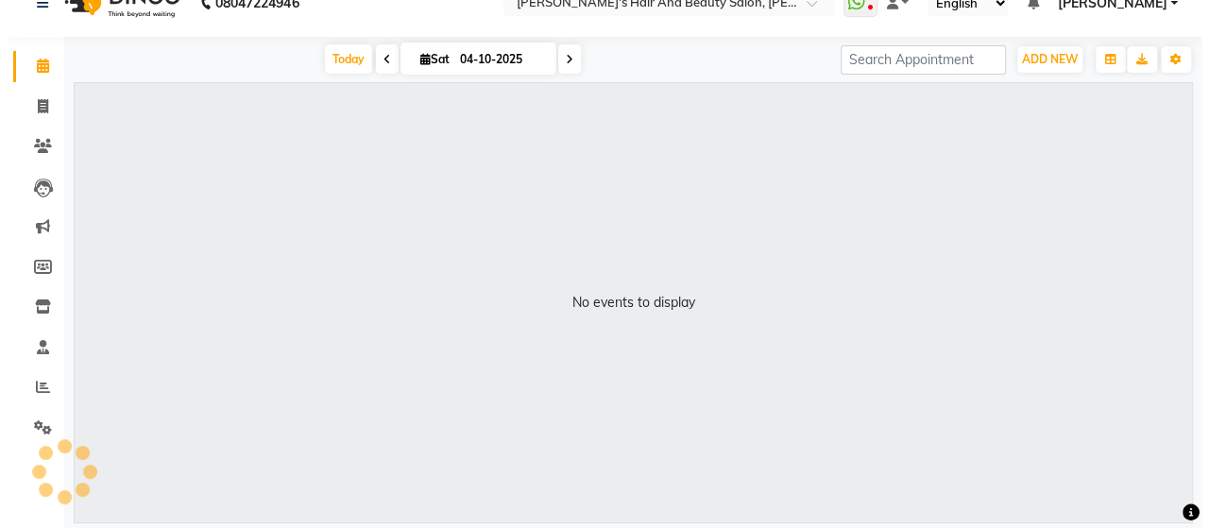
scroll to position [30, 0]
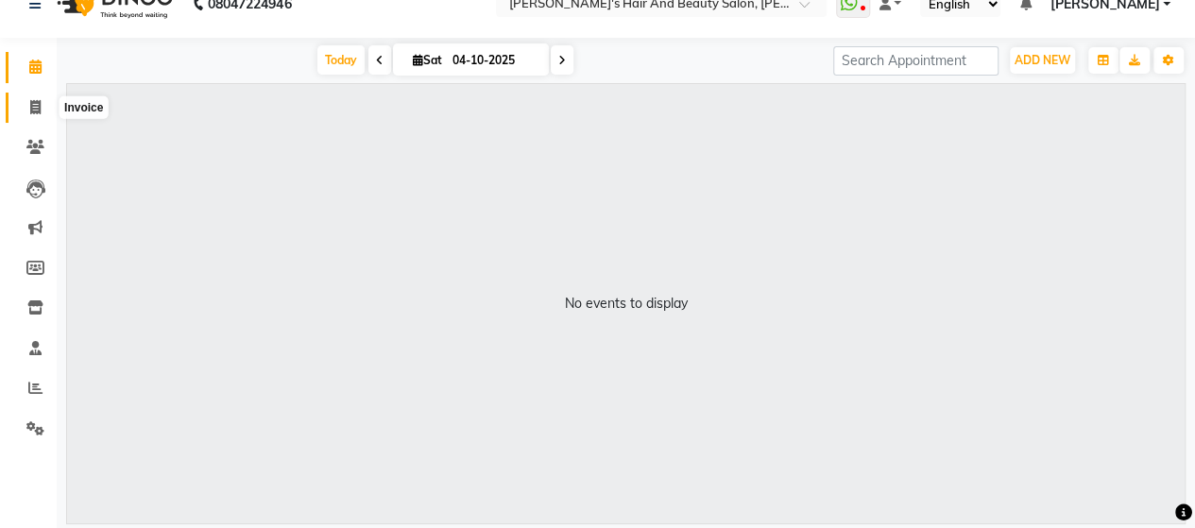
click at [35, 114] on span at bounding box center [35, 108] width 33 height 22
select select "6429"
select select "service"
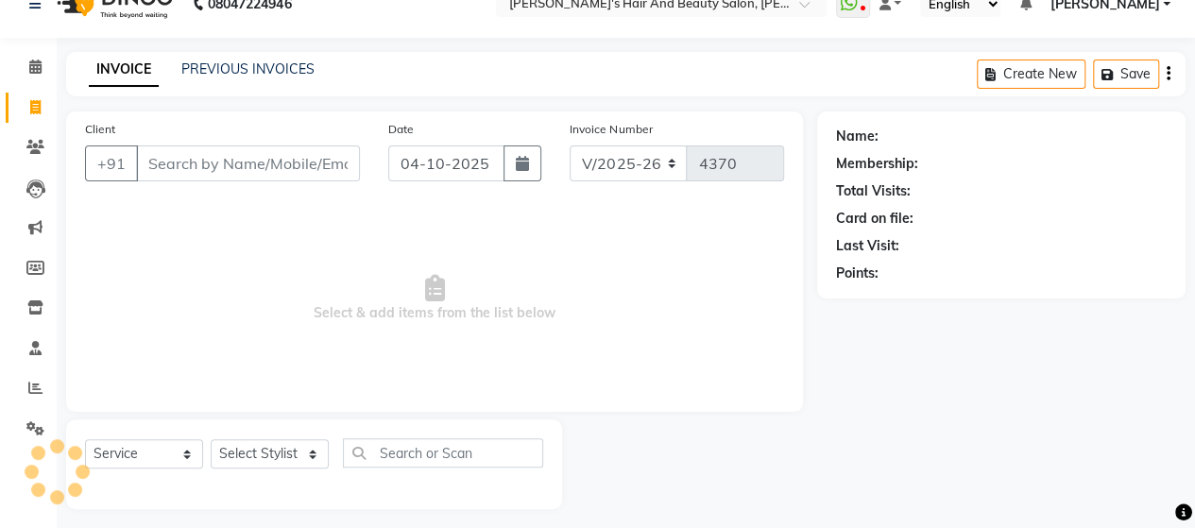
click at [219, 162] on input "Client" at bounding box center [248, 164] width 224 height 36
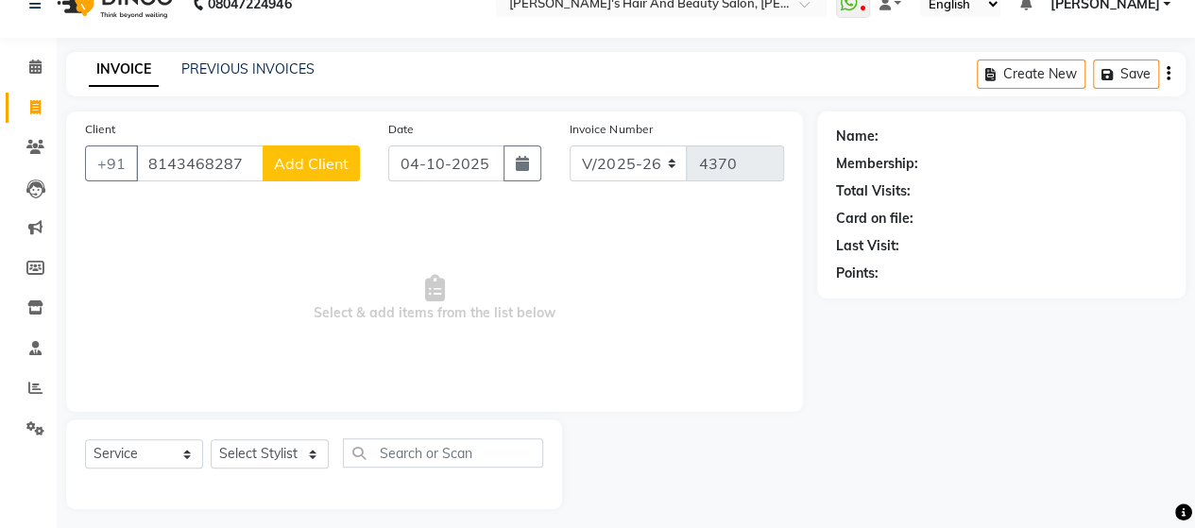
type input "8143468287"
click at [324, 165] on span "Add Client" at bounding box center [311, 163] width 75 height 19
select select "22"
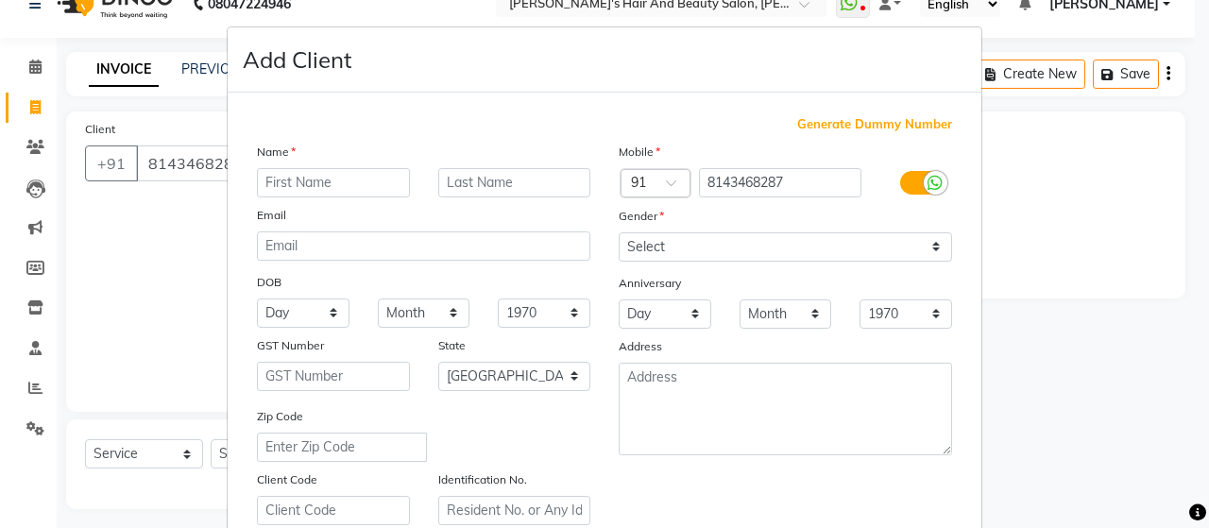
click at [371, 189] on input "text" at bounding box center [333, 182] width 153 height 29
type input "[PERSON_NAME]"
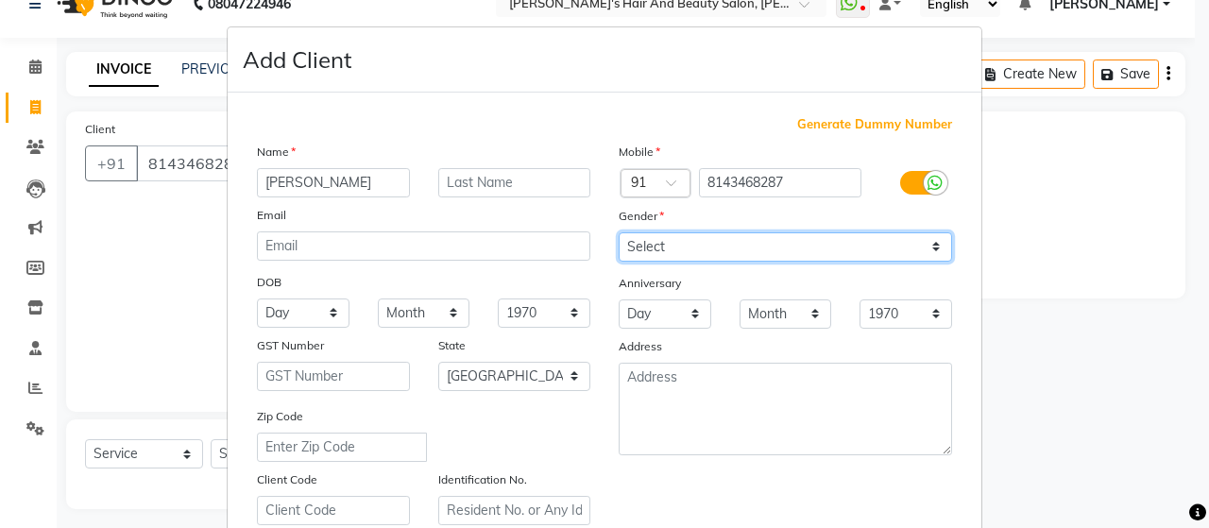
click at [622, 253] on select "Select [DEMOGRAPHIC_DATA] [DEMOGRAPHIC_DATA] Other Prefer Not To Say" at bounding box center [786, 246] width 334 height 29
select select "[DEMOGRAPHIC_DATA]"
click at [619, 232] on select "Select [DEMOGRAPHIC_DATA] [DEMOGRAPHIC_DATA] Other Prefer Not To Say" at bounding box center [786, 246] width 334 height 29
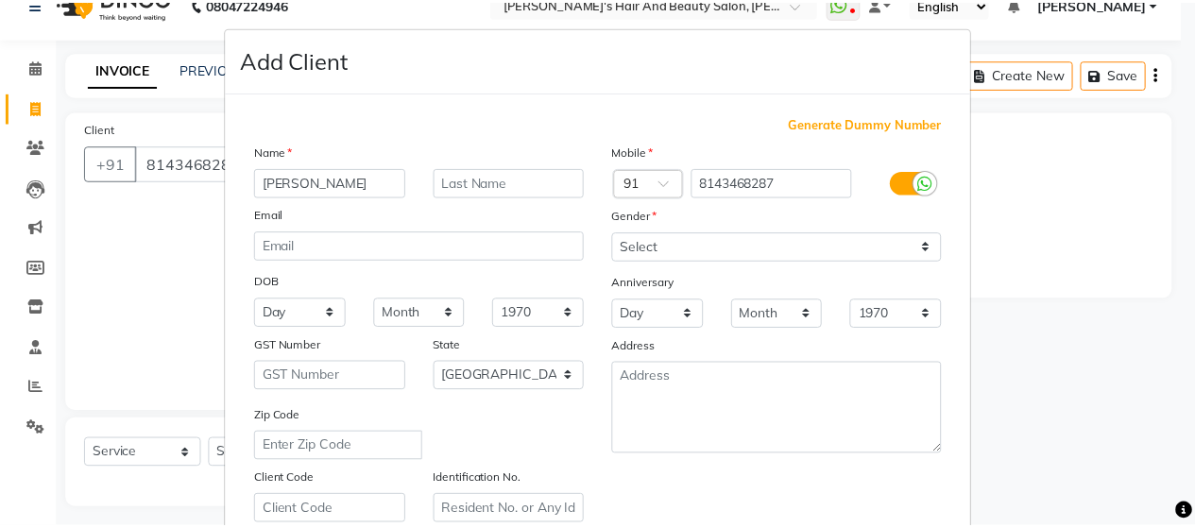
scroll to position [340, 0]
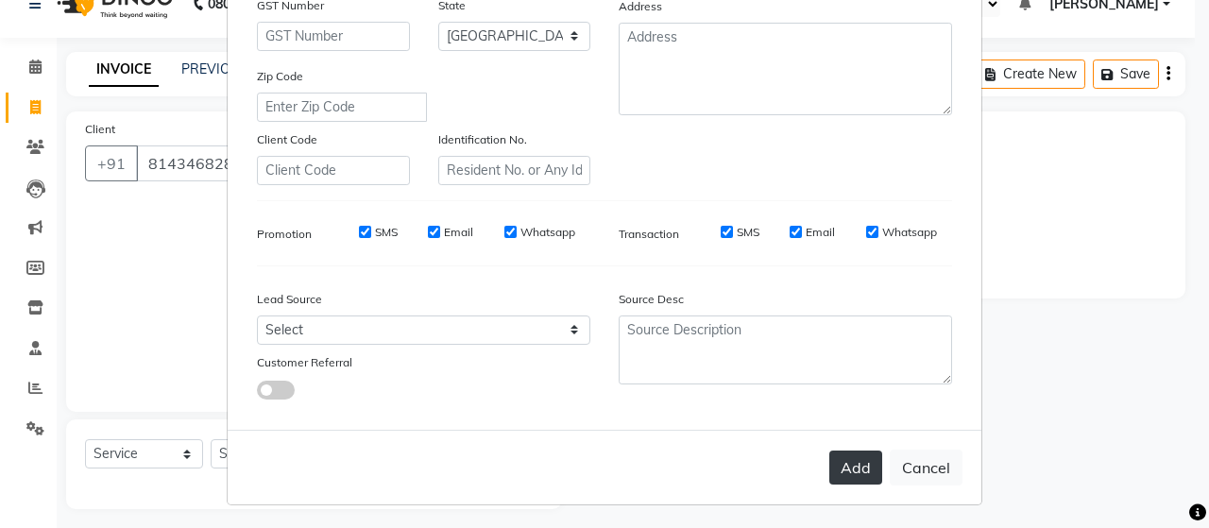
click at [870, 473] on button "Add" at bounding box center [856, 468] width 53 height 34
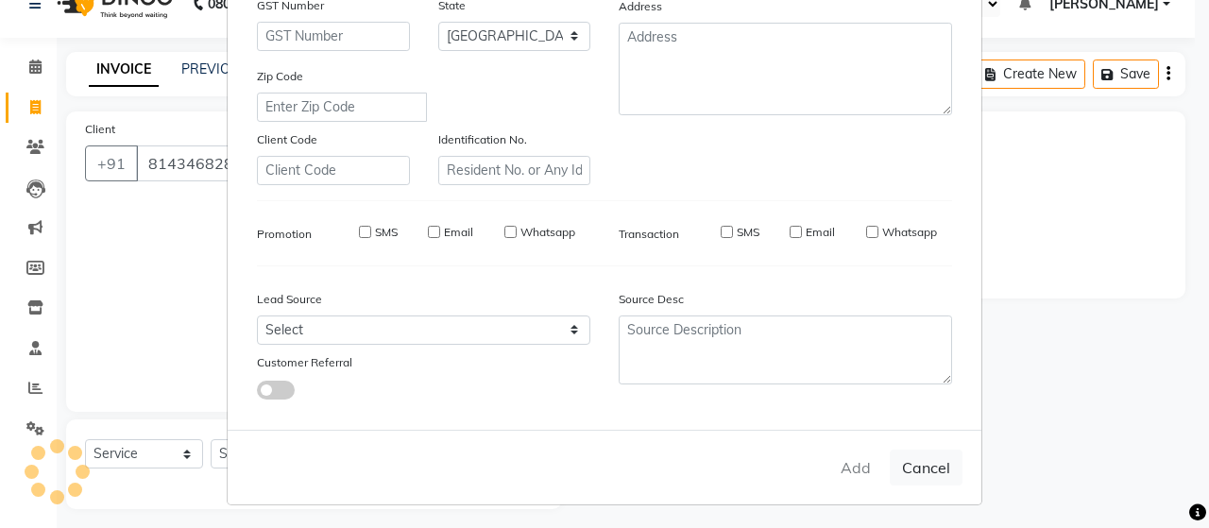
type input "81******87"
select select
select select "null"
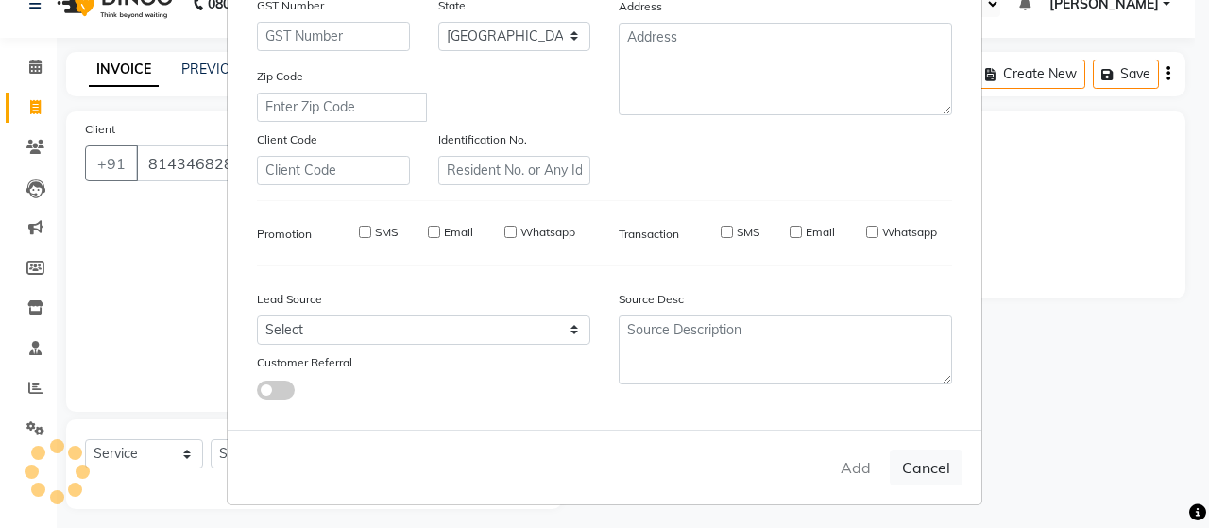
select select
checkbox input "false"
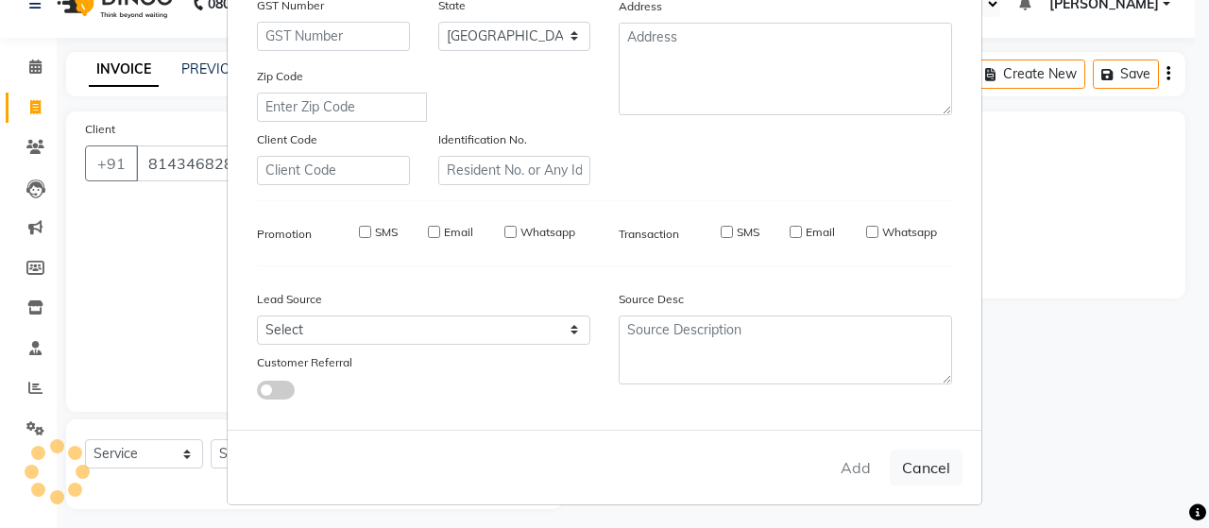
checkbox input "false"
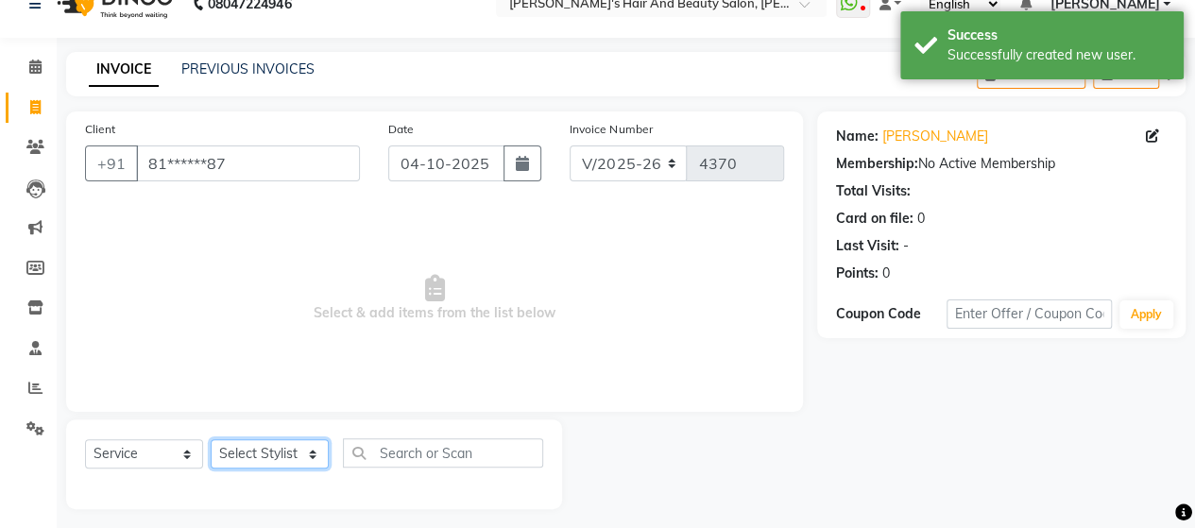
click at [257, 445] on select "Select Stylist Admin Datta Durga [PERSON_NAME] [PERSON_NAME] [PERSON_NAME] Rohit" at bounding box center [270, 453] width 118 height 29
select select "58673"
click at [211, 439] on select "Select Stylist Admin Datta Durga [PERSON_NAME] [PERSON_NAME] [PERSON_NAME] Rohit" at bounding box center [270, 453] width 118 height 29
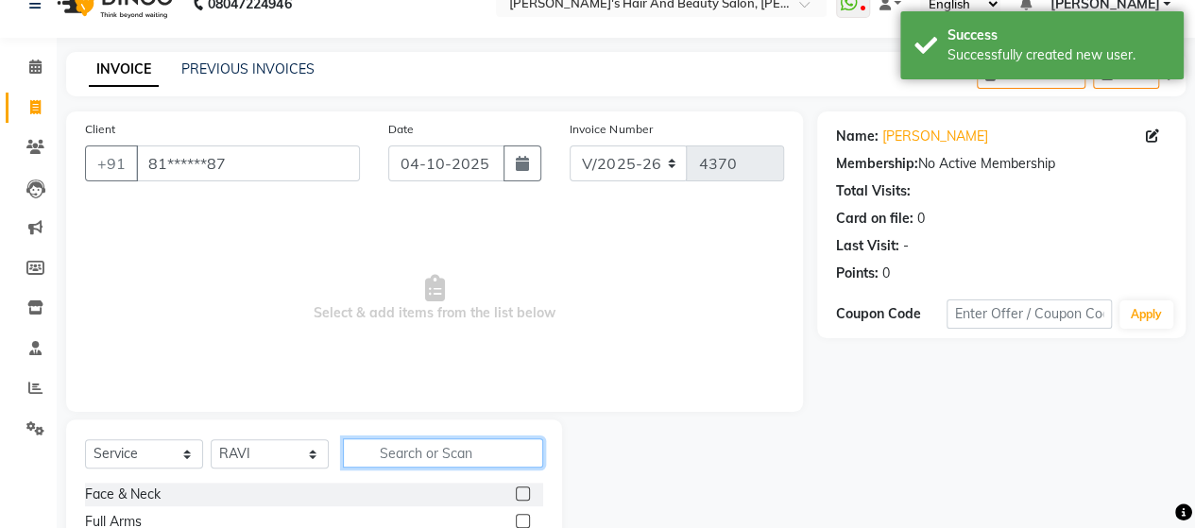
click at [444, 452] on input "text" at bounding box center [443, 452] width 200 height 29
type input "dry"
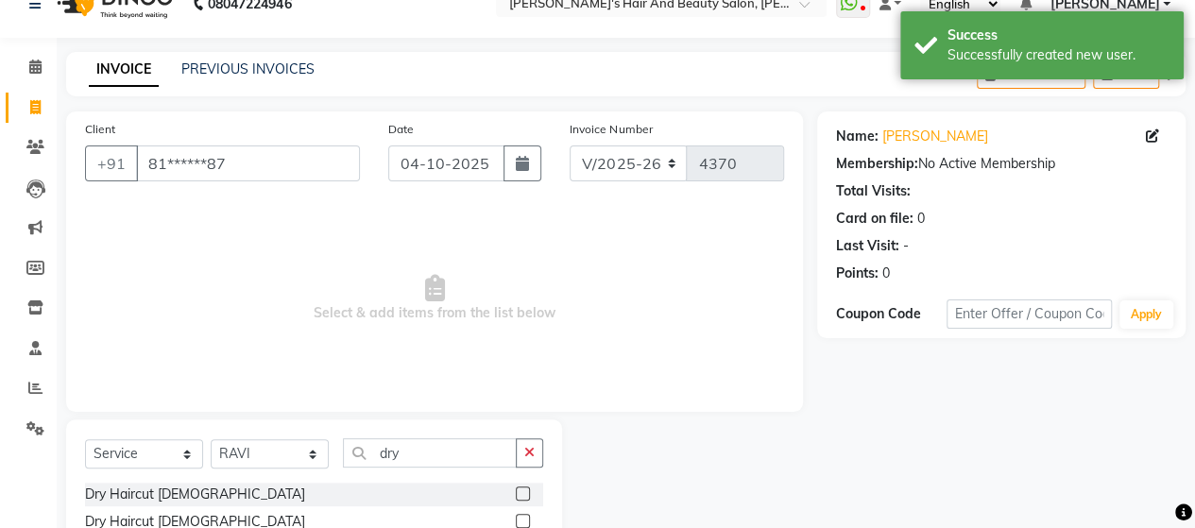
click at [523, 487] on label at bounding box center [523, 494] width 14 height 14
click at [523, 488] on input "checkbox" at bounding box center [522, 494] width 12 height 12
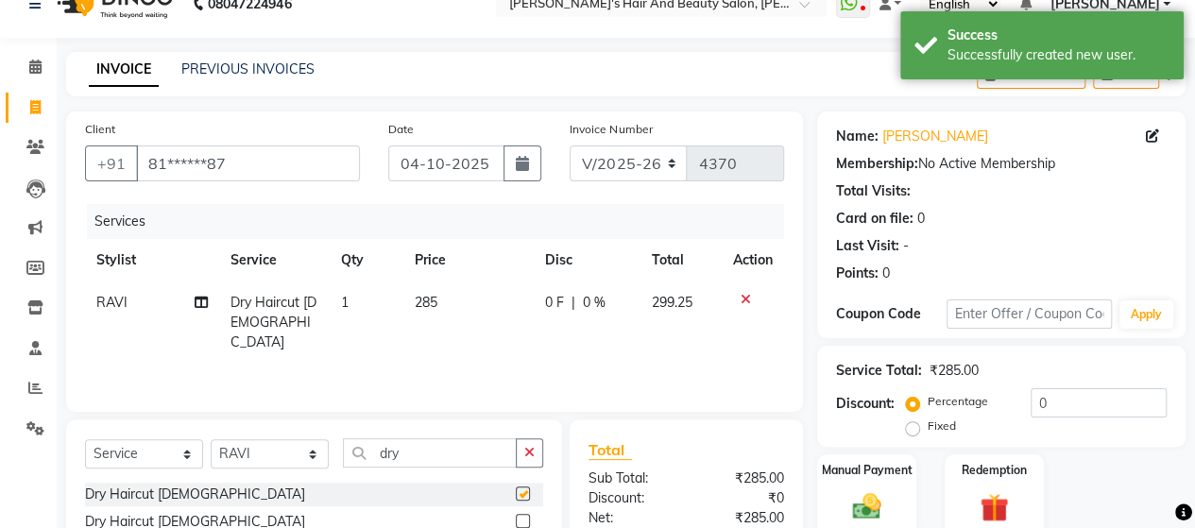
checkbox input "false"
click at [876, 485] on div "Manual Payment" at bounding box center [866, 496] width 103 height 86
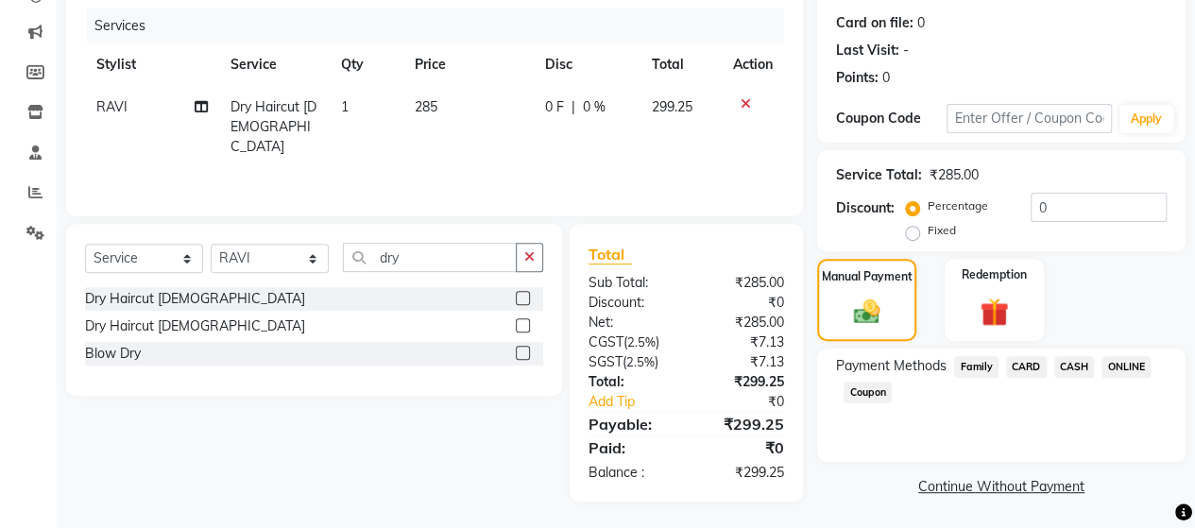
click at [1125, 375] on span "ONLINE" at bounding box center [1126, 367] width 49 height 22
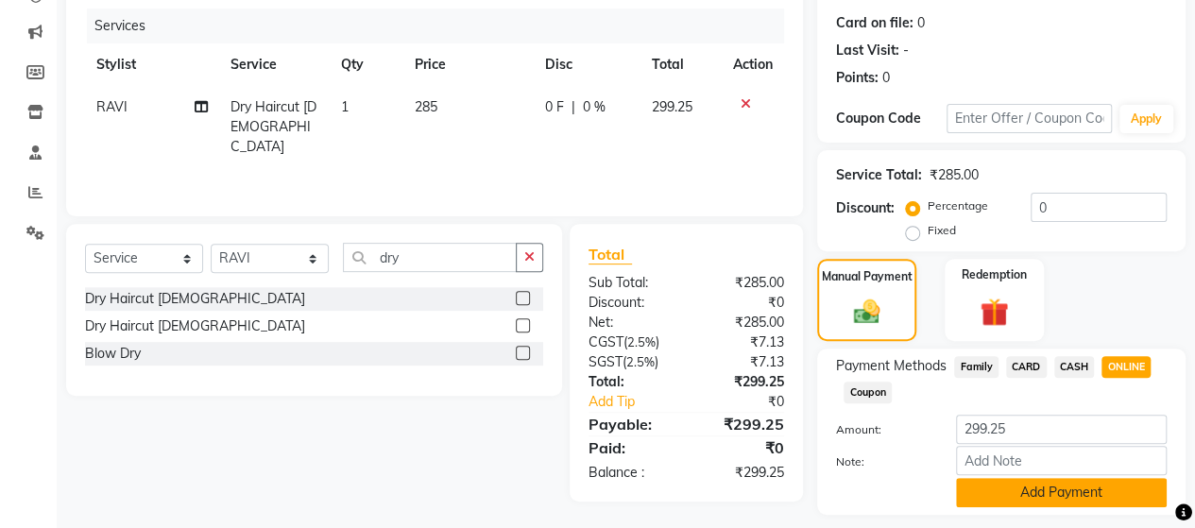
click at [1083, 490] on button "Add Payment" at bounding box center [1061, 492] width 211 height 29
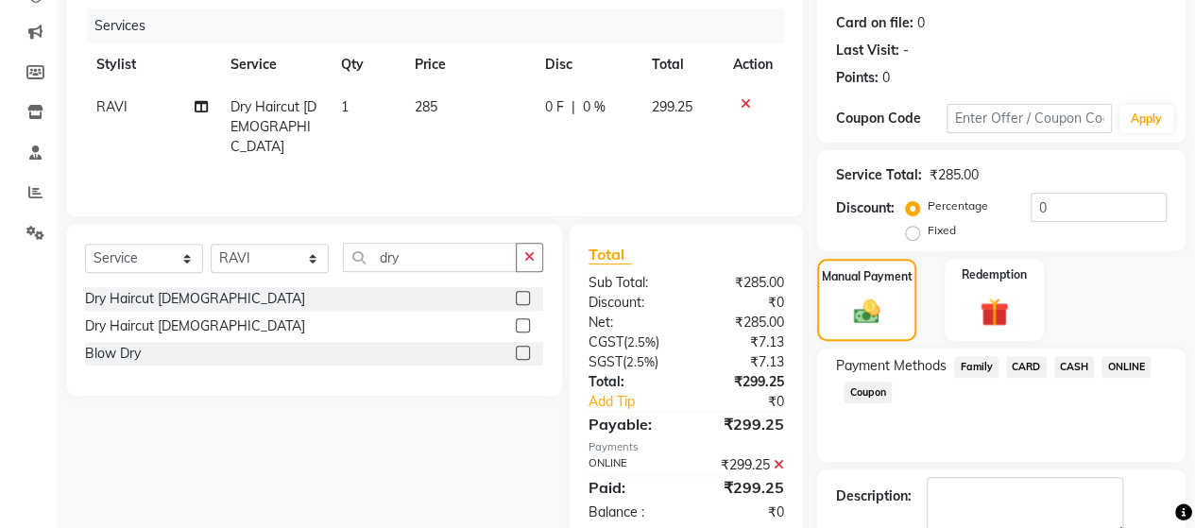
scroll to position [331, 0]
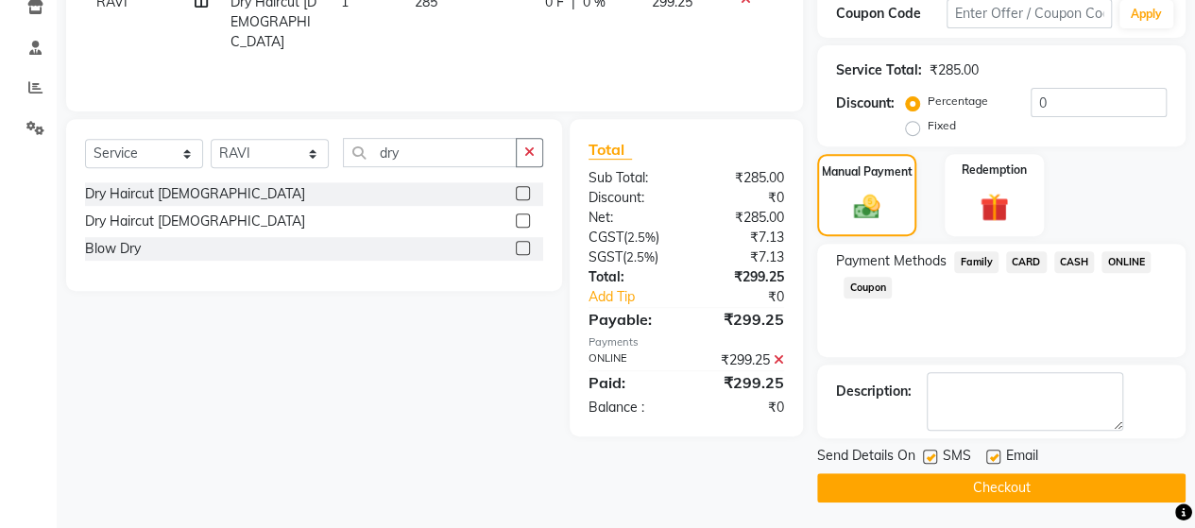
click at [1073, 491] on button "Checkout" at bounding box center [1001, 487] width 368 height 29
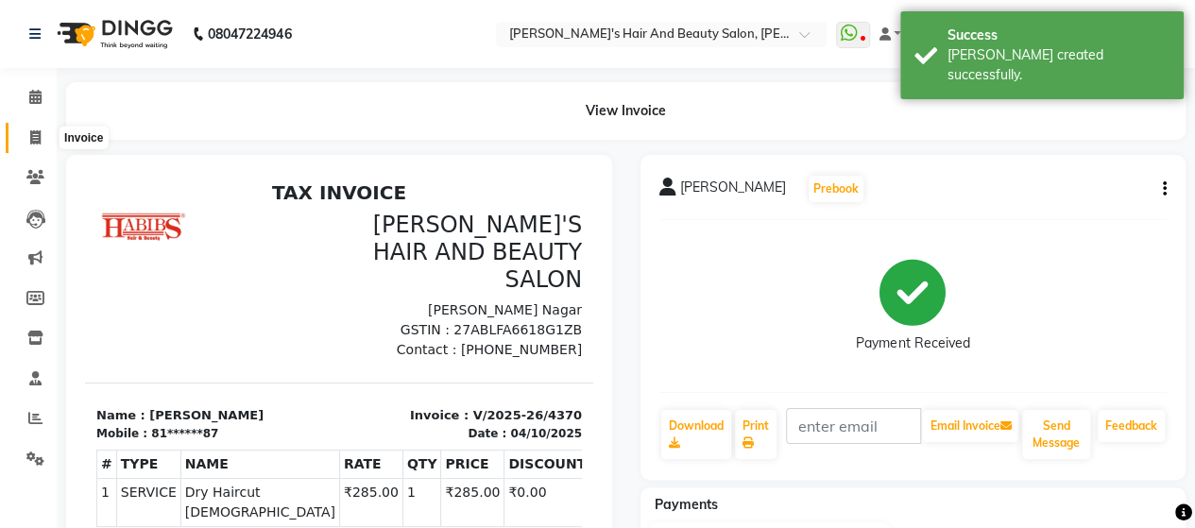
click at [33, 133] on icon at bounding box center [35, 137] width 10 height 14
select select "6429"
select select "service"
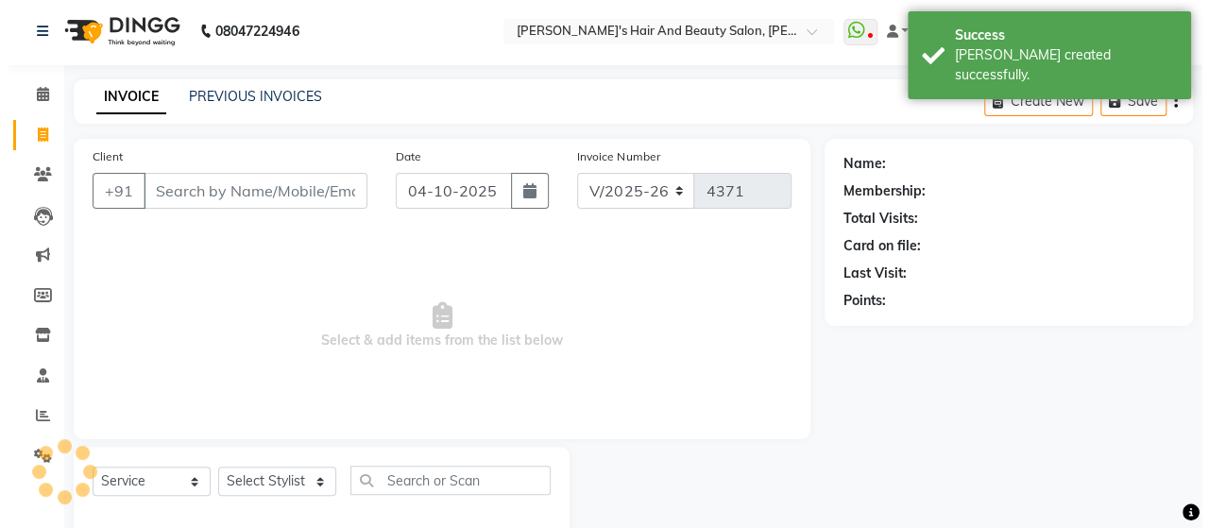
scroll to position [39, 0]
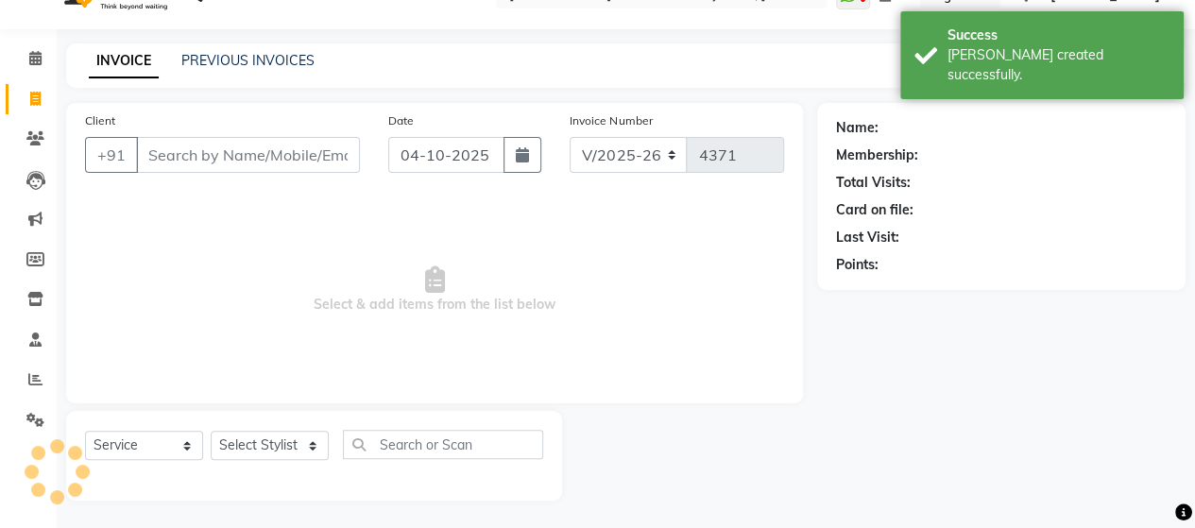
click at [186, 160] on input "Client" at bounding box center [248, 155] width 224 height 36
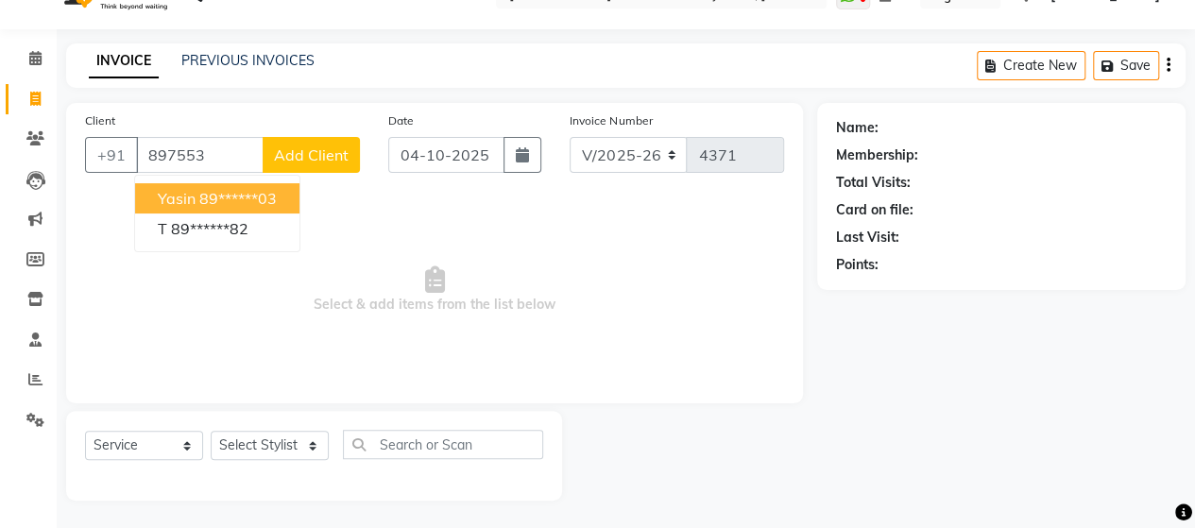
click at [195, 202] on button "Yasin 89******03" at bounding box center [217, 198] width 164 height 30
type input "89******03"
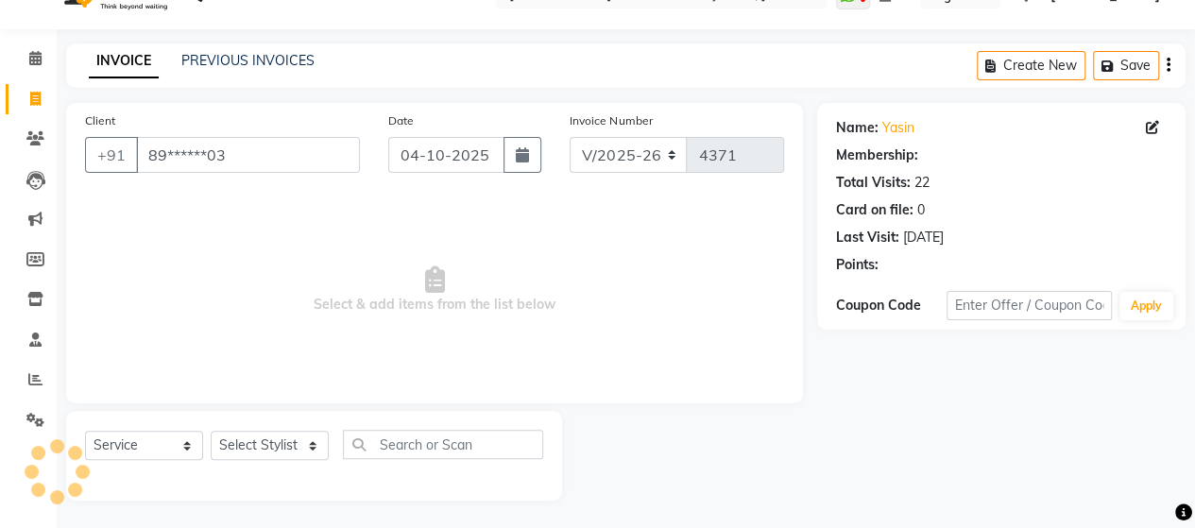
select select "1: Object"
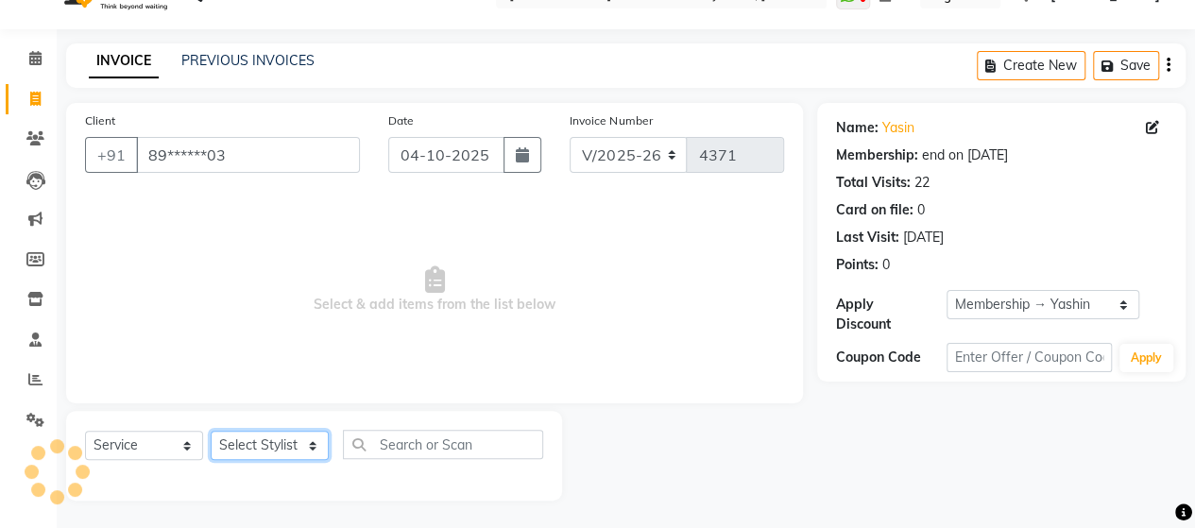
click at [253, 443] on select "Select Stylist Admin Datta Durga [PERSON_NAME] [PERSON_NAME] [PERSON_NAME] Rohit" at bounding box center [270, 445] width 118 height 29
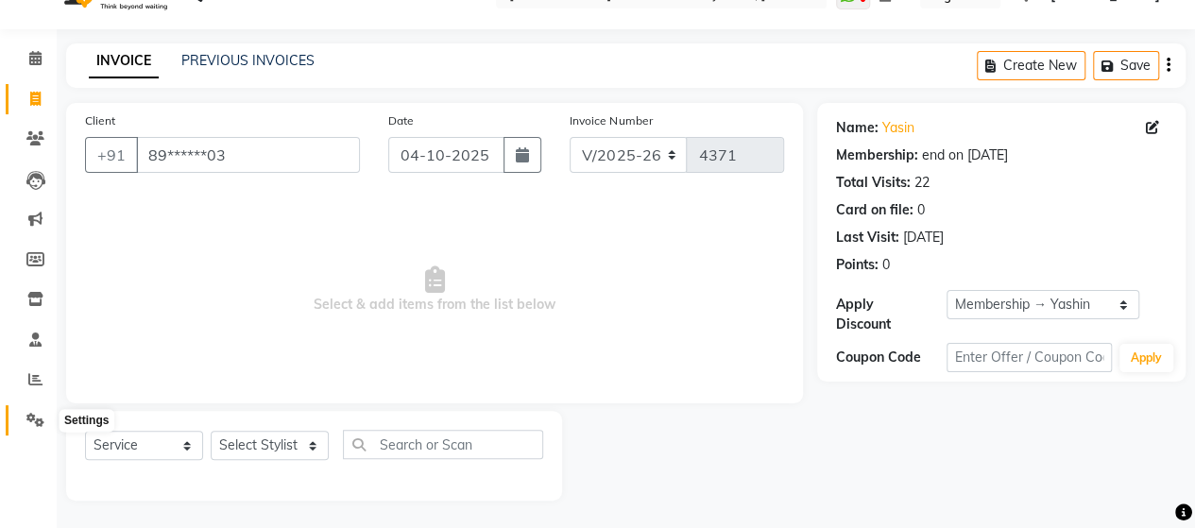
click at [28, 418] on icon at bounding box center [35, 420] width 18 height 14
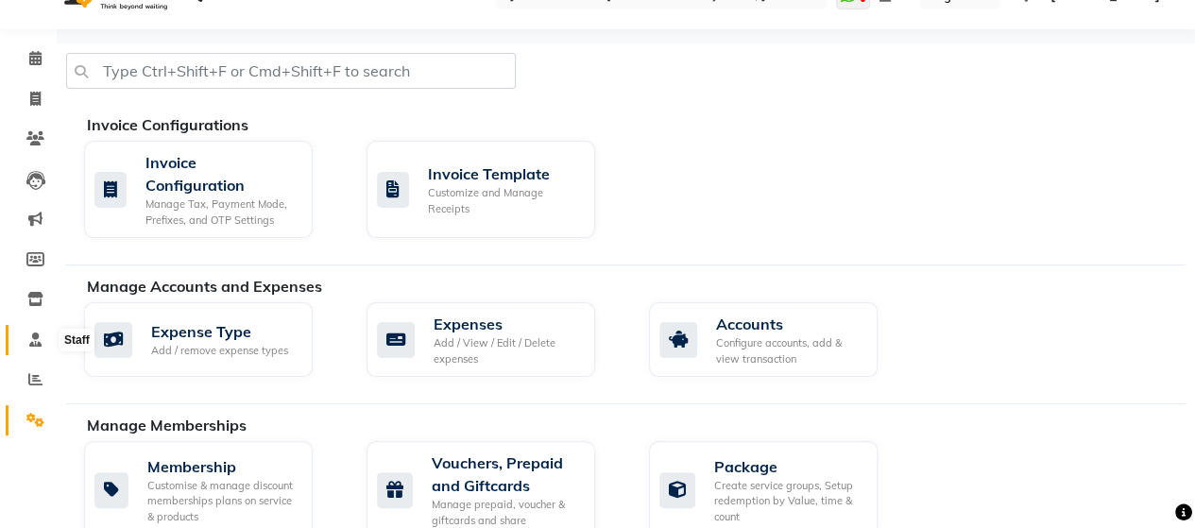
click at [38, 341] on icon at bounding box center [35, 340] width 12 height 14
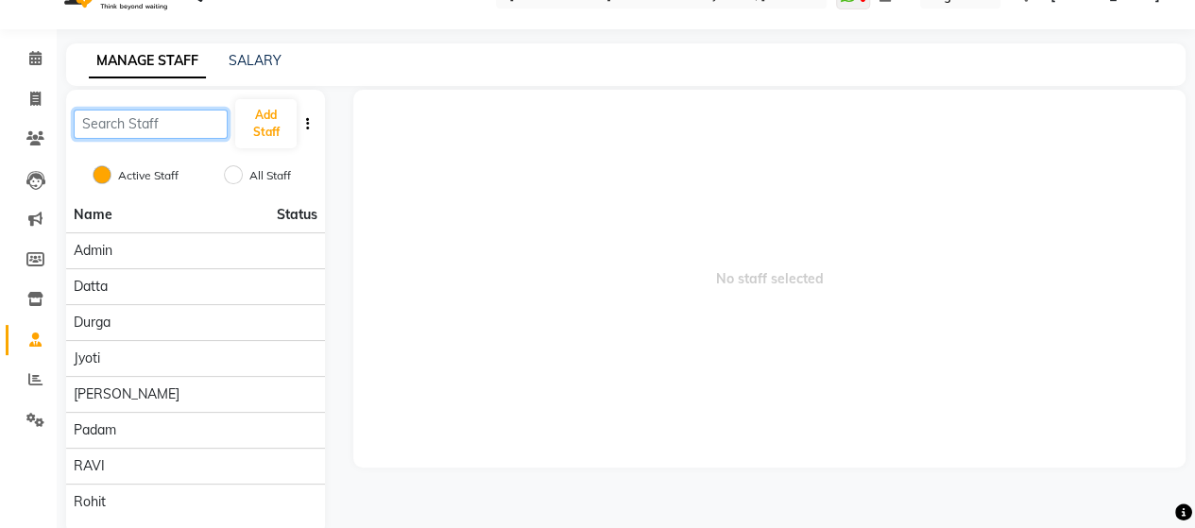
click at [153, 132] on input "text" at bounding box center [151, 124] width 154 height 29
click at [263, 128] on button "Add Staff" at bounding box center [265, 123] width 60 height 49
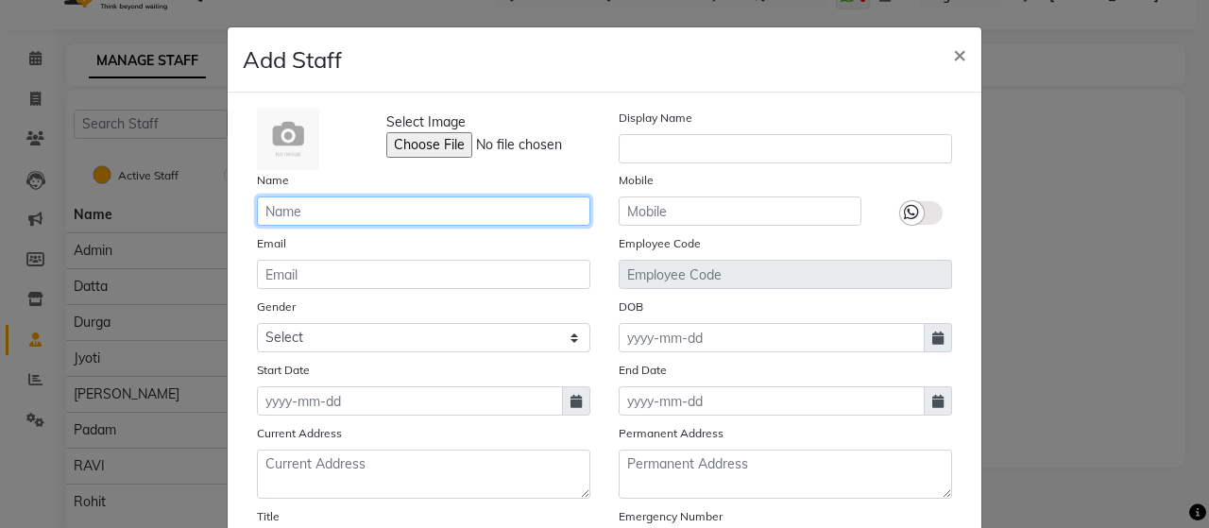
click at [291, 220] on input "text" at bounding box center [424, 211] width 334 height 29
type input "soni"
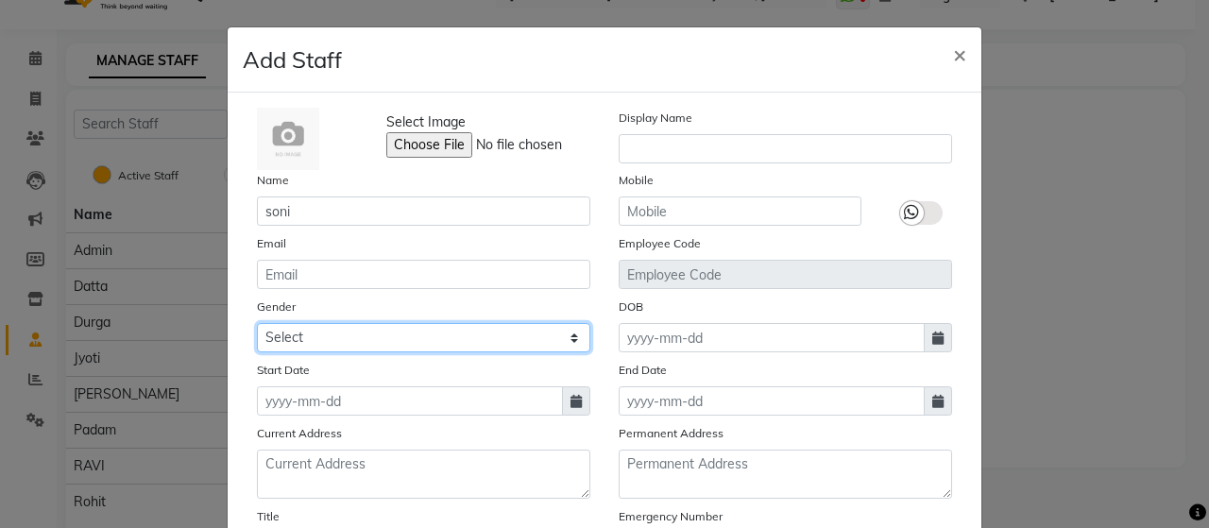
click at [437, 325] on select "Select [DEMOGRAPHIC_DATA] [DEMOGRAPHIC_DATA] Other Prefer Not To Say" at bounding box center [424, 337] width 334 height 29
select select "[DEMOGRAPHIC_DATA]"
click at [257, 323] on select "Select [DEMOGRAPHIC_DATA] [DEMOGRAPHIC_DATA] Other Prefer Not To Say" at bounding box center [424, 337] width 334 height 29
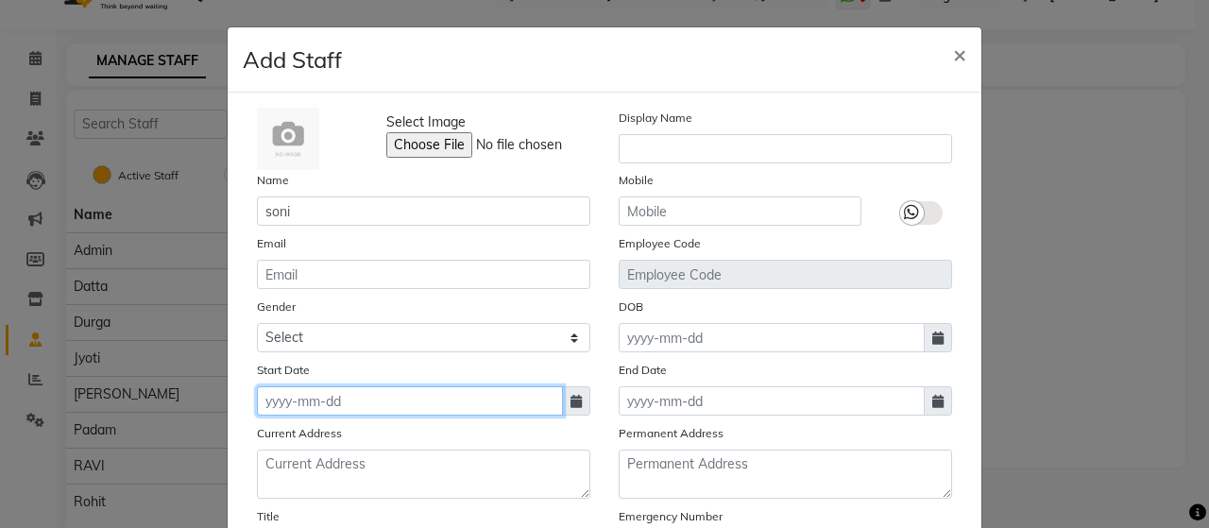
click at [367, 400] on input at bounding box center [410, 400] width 306 height 29
select select "10"
select select "2025"
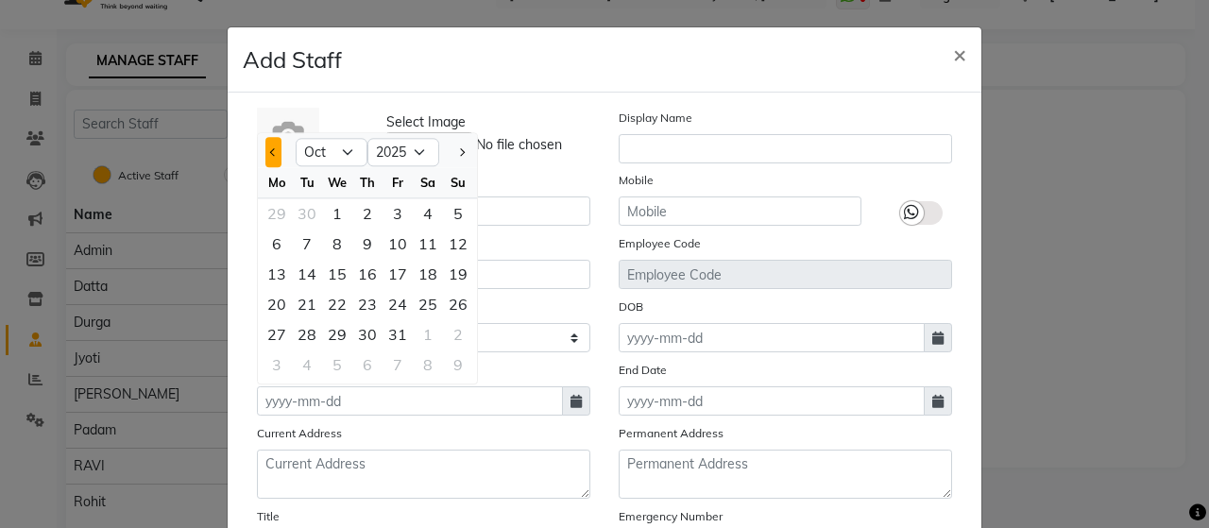
click at [270, 163] on button "Previous month" at bounding box center [273, 152] width 16 height 30
select select "9"
click at [273, 216] on div "1" at bounding box center [277, 213] width 30 height 30
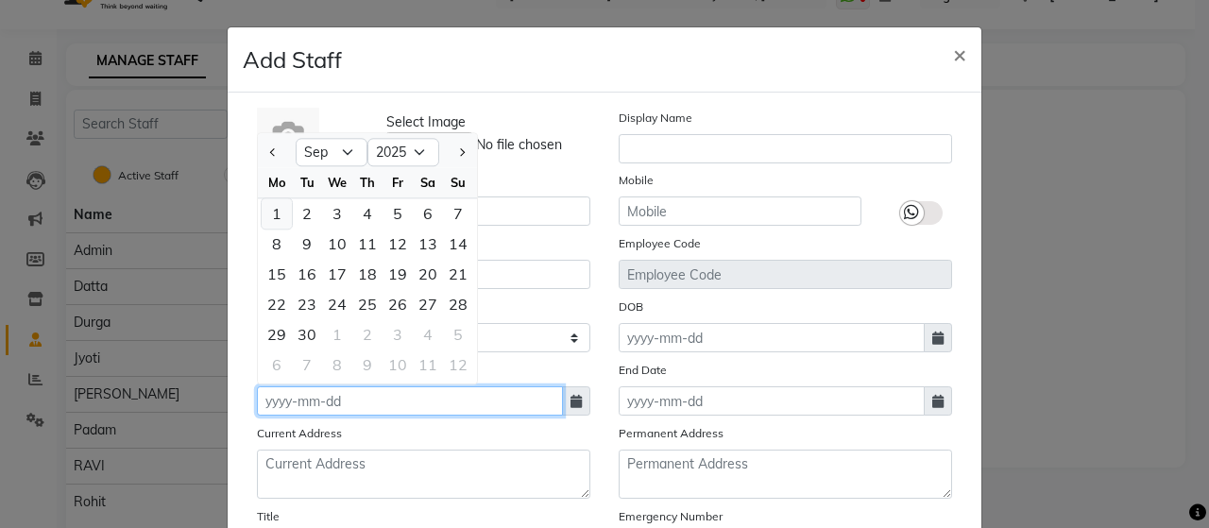
type input "01-09-2025"
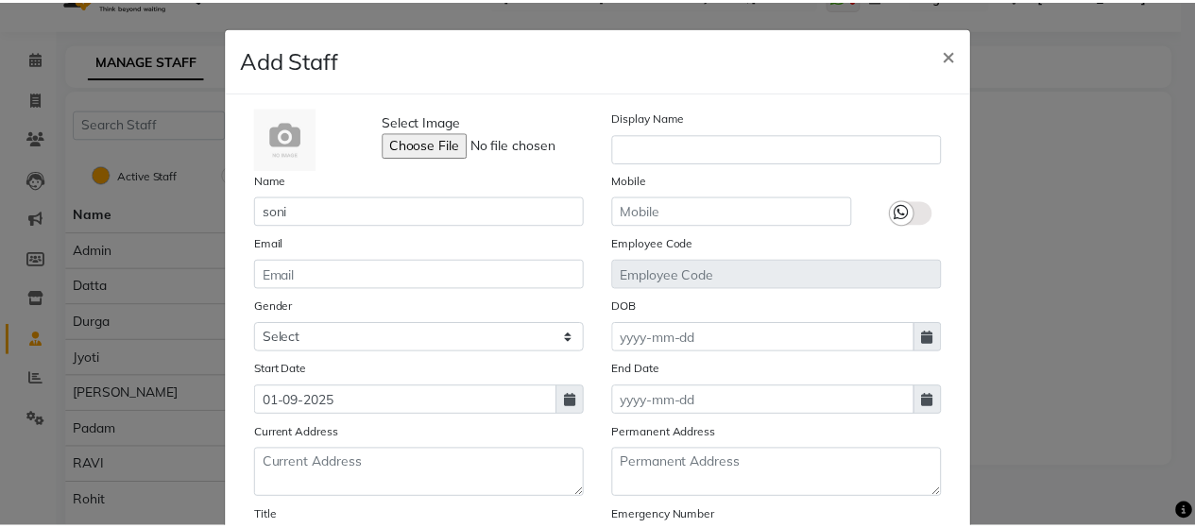
scroll to position [300, 0]
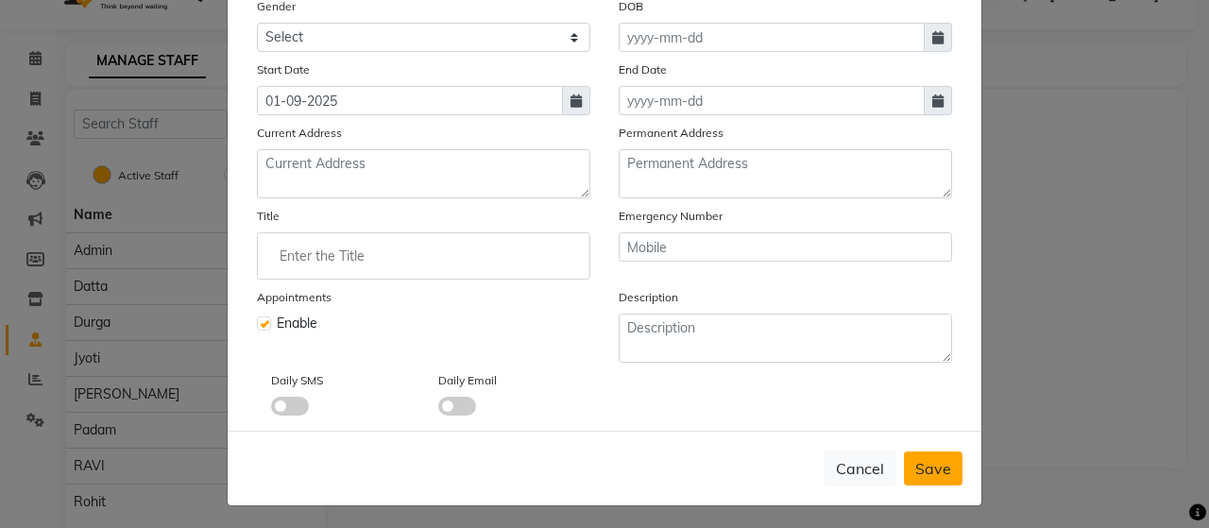
click at [933, 460] on span "Save" at bounding box center [934, 468] width 36 height 19
select select
checkbox input "false"
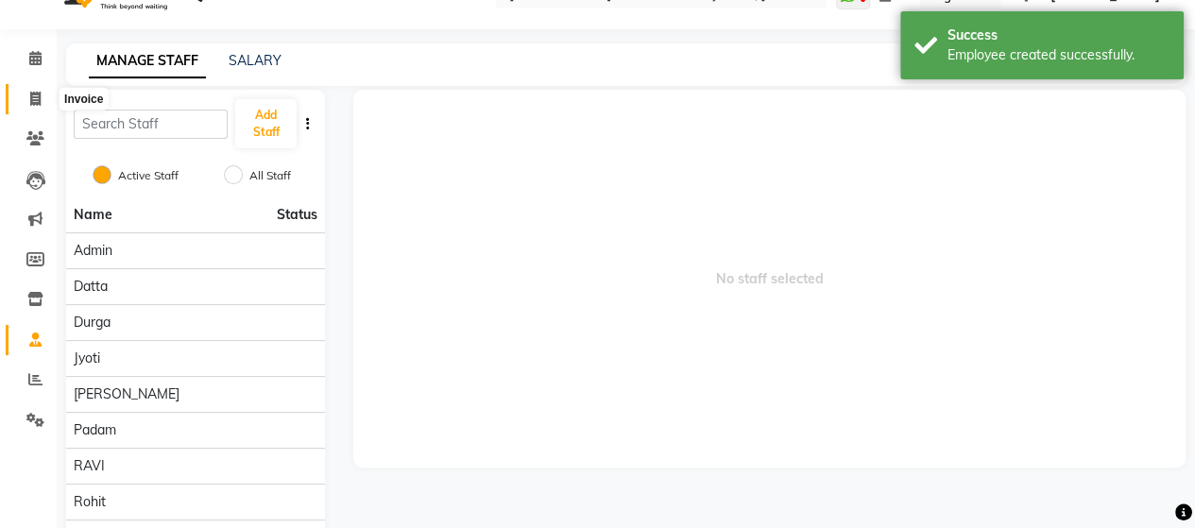
click at [27, 107] on span at bounding box center [35, 100] width 33 height 22
select select "6429"
select select "service"
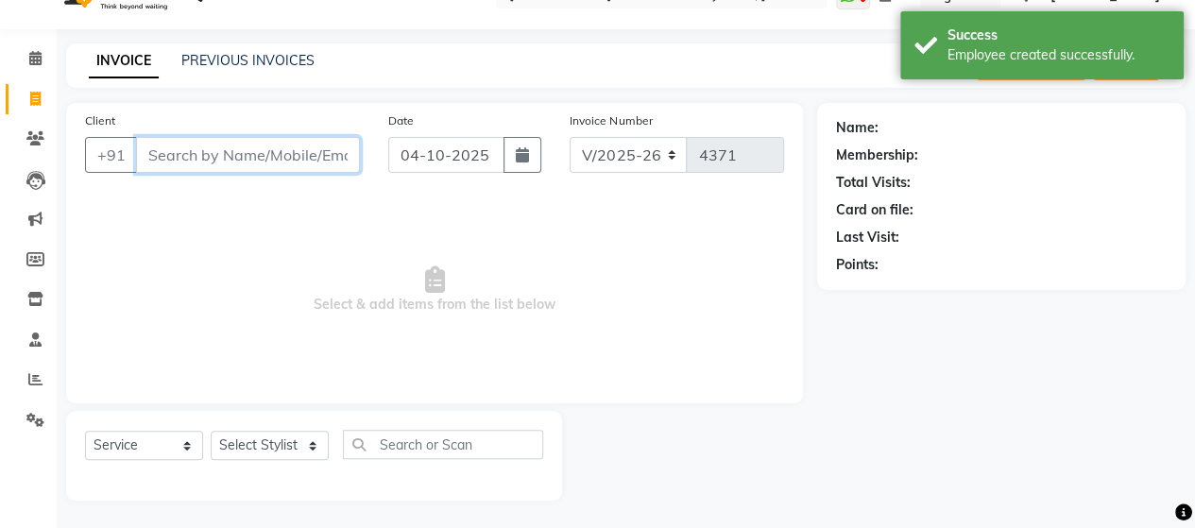
click at [268, 157] on input "Client" at bounding box center [248, 155] width 224 height 36
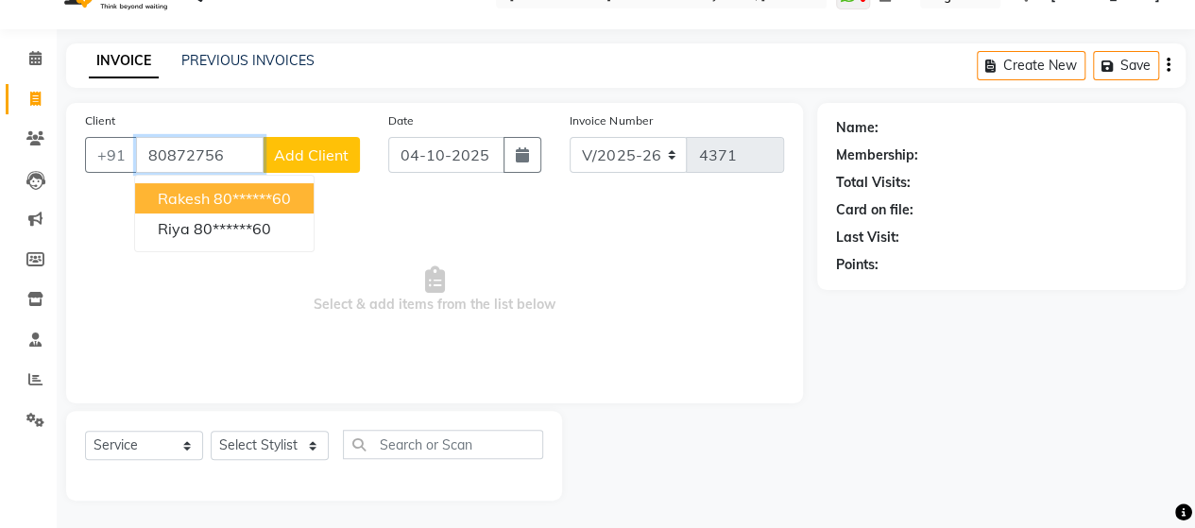
click at [265, 194] on ngb-highlight "80******60" at bounding box center [252, 198] width 77 height 19
type input "80******60"
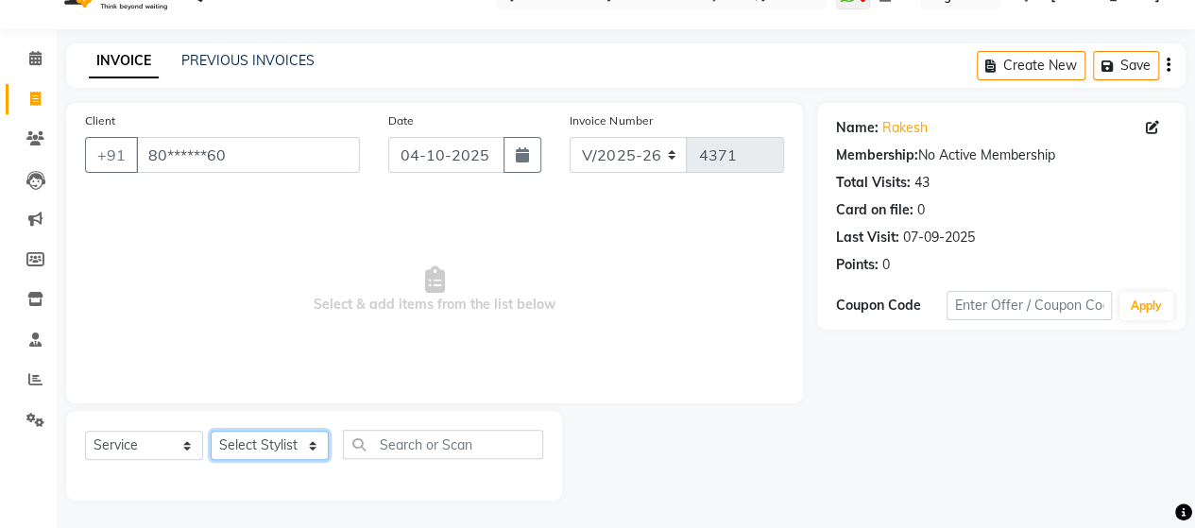
click at [263, 443] on select "Select Stylist Admin Datta Durga [PERSON_NAME] [PERSON_NAME] [PERSON_NAME] [PER…" at bounding box center [270, 445] width 118 height 29
select select "48829"
click at [211, 431] on select "Select Stylist Admin Datta Durga [PERSON_NAME] [PERSON_NAME] [PERSON_NAME] [PER…" at bounding box center [270, 445] width 118 height 29
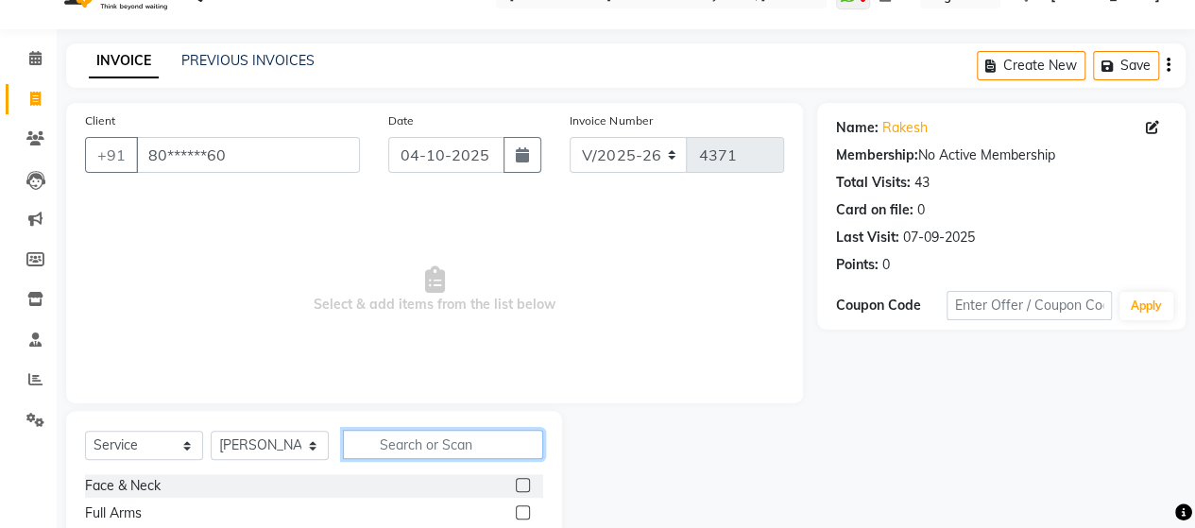
click at [419, 454] on input "text" at bounding box center [443, 444] width 200 height 29
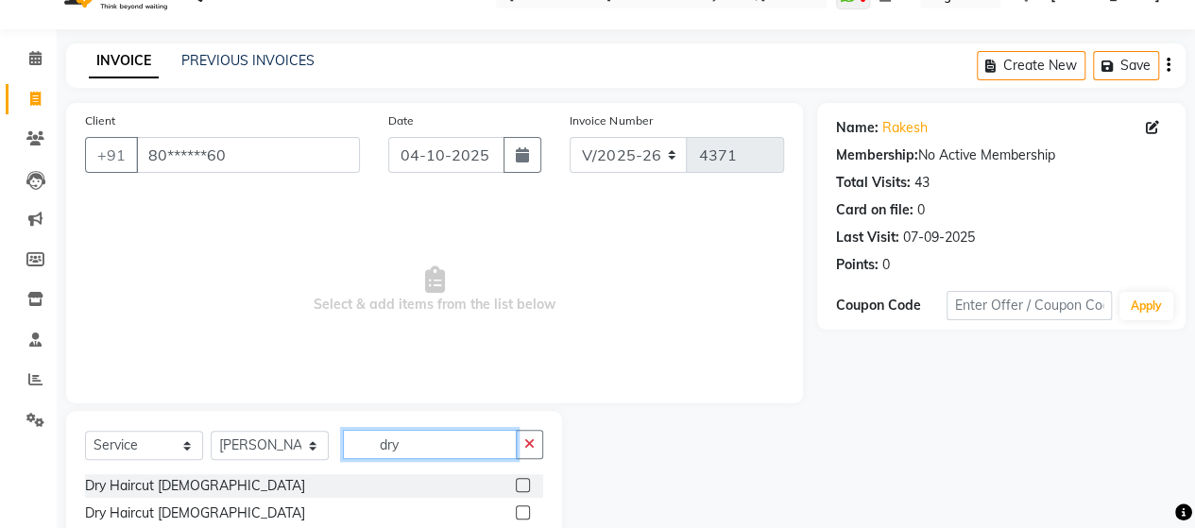
type input "dry"
click at [522, 509] on label at bounding box center [523, 512] width 14 height 14
click at [522, 509] on input "checkbox" at bounding box center [522, 513] width 12 height 12
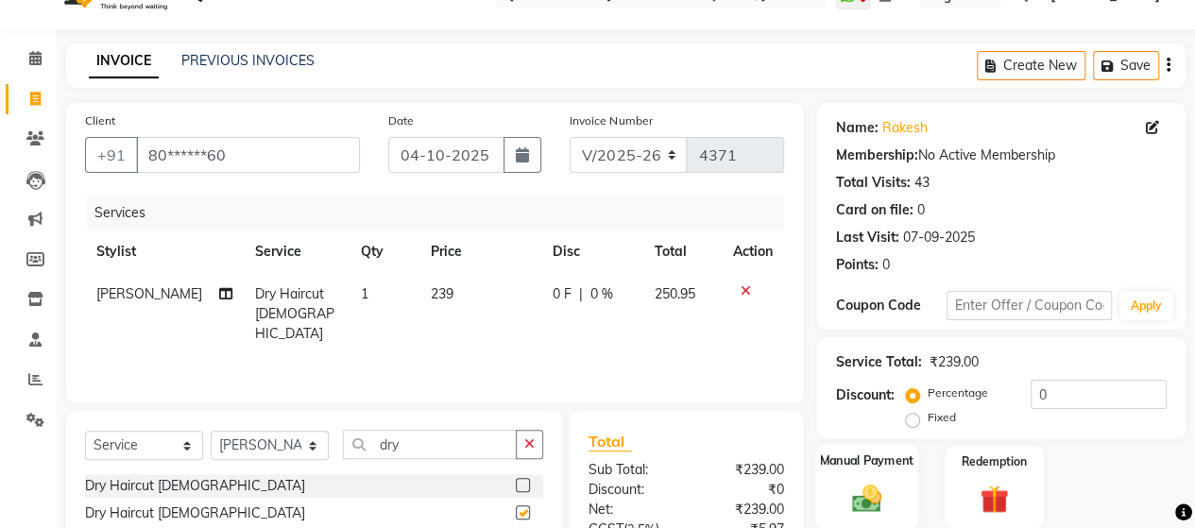
checkbox input "false"
click at [852, 488] on img at bounding box center [867, 498] width 48 height 34
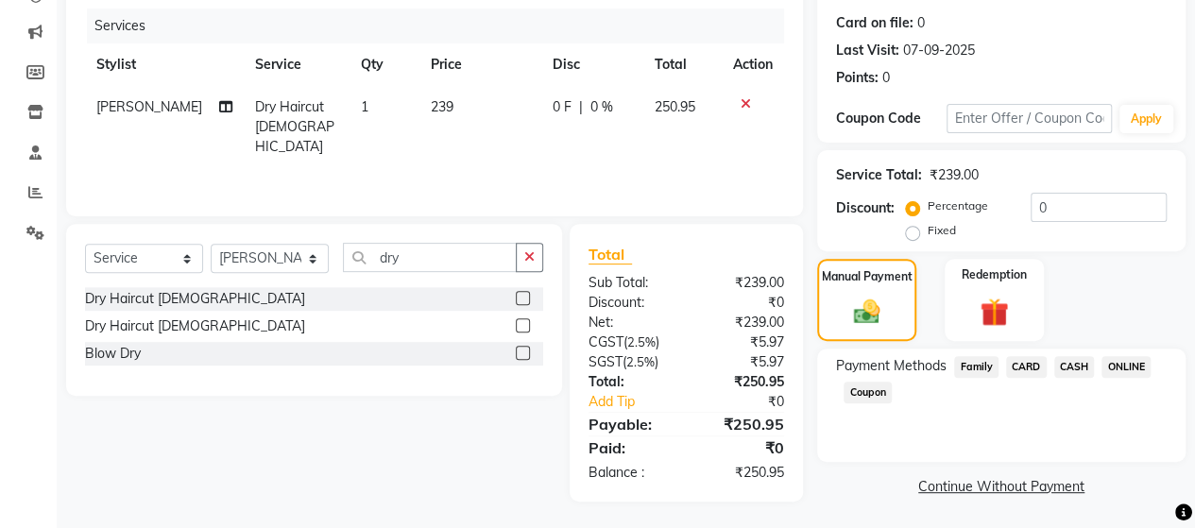
click at [1121, 360] on span "ONLINE" at bounding box center [1126, 367] width 49 height 22
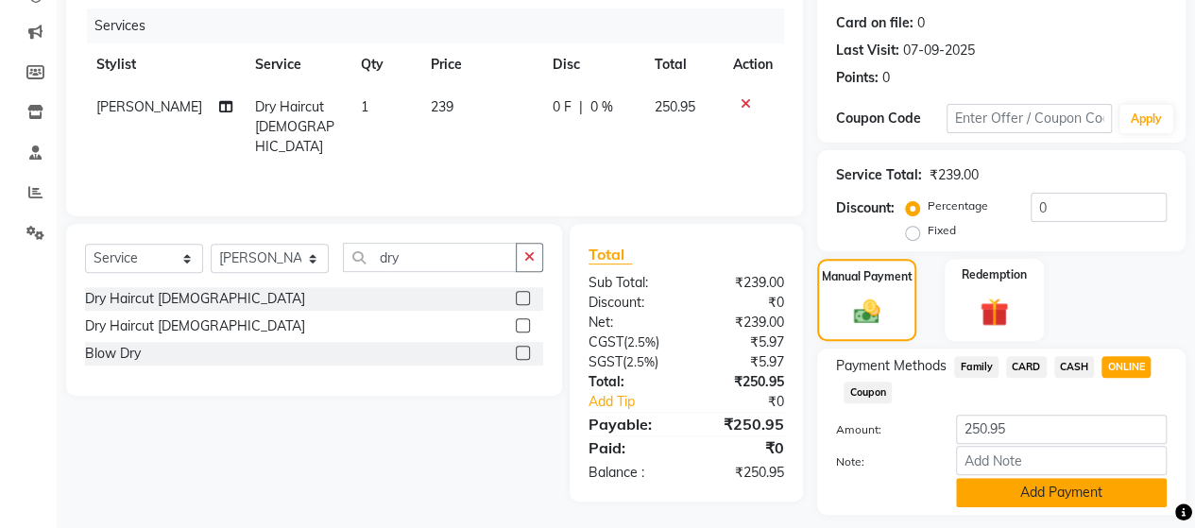
click at [1100, 496] on button "Add Payment" at bounding box center [1061, 492] width 211 height 29
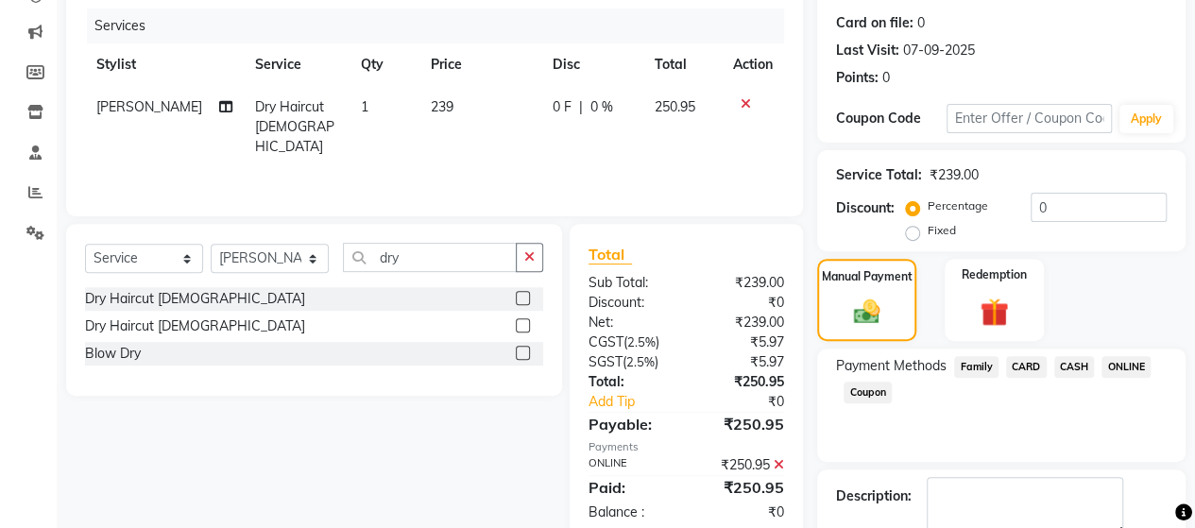
scroll to position [331, 0]
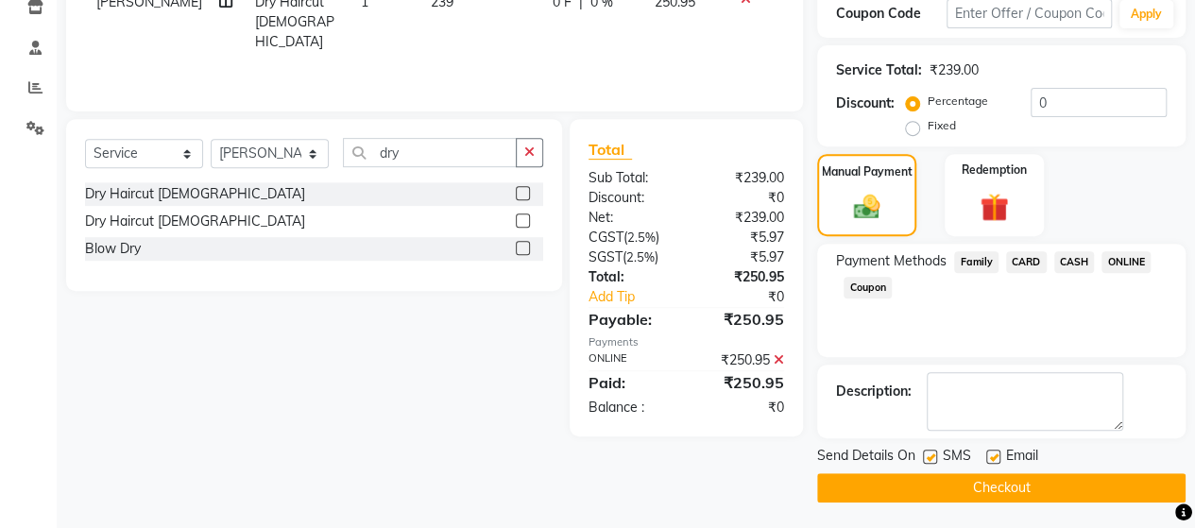
click at [1114, 505] on main "INVOICE PREVIOUS INVOICES Create New Save Client +91 80******60 Date [DATE] Inv…" at bounding box center [626, 141] width 1139 height 779
click at [1111, 496] on button "Checkout" at bounding box center [1001, 487] width 368 height 29
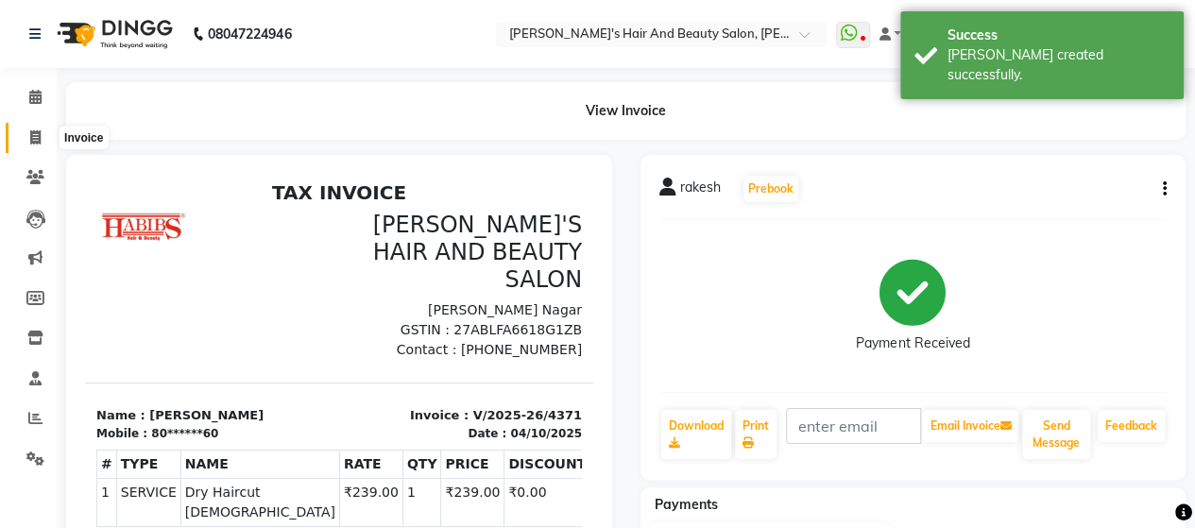
click at [23, 131] on span at bounding box center [35, 139] width 33 height 22
select select "service"
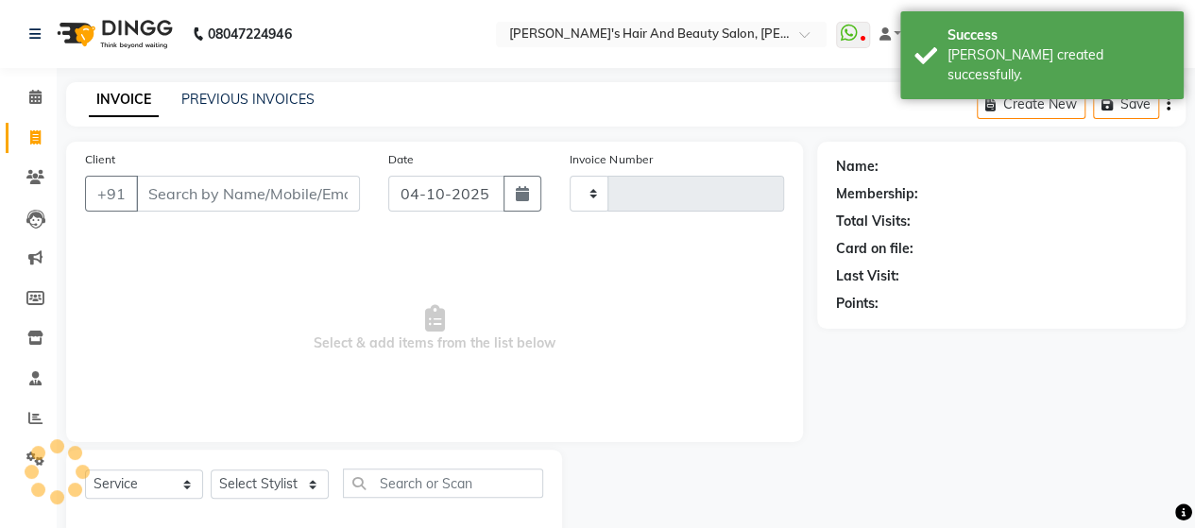
type input "4372"
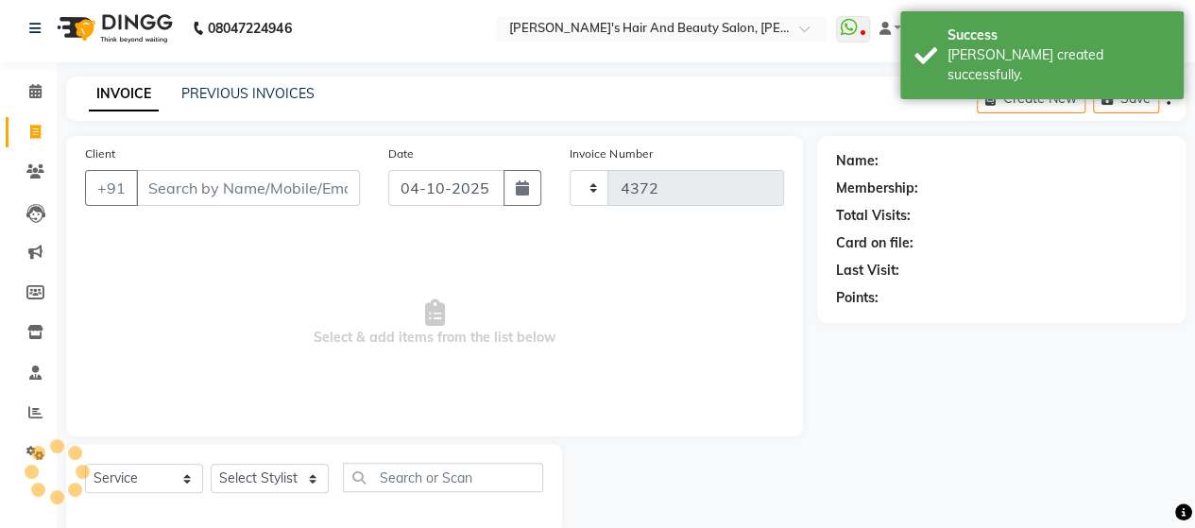
select select "6429"
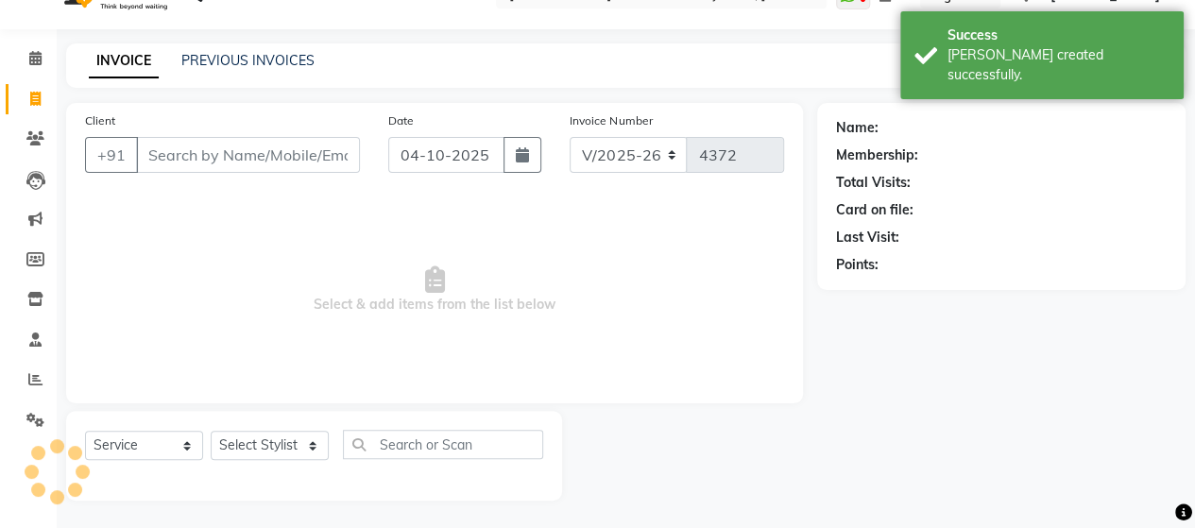
click at [176, 150] on input "Client" at bounding box center [248, 155] width 224 height 36
type input "7"
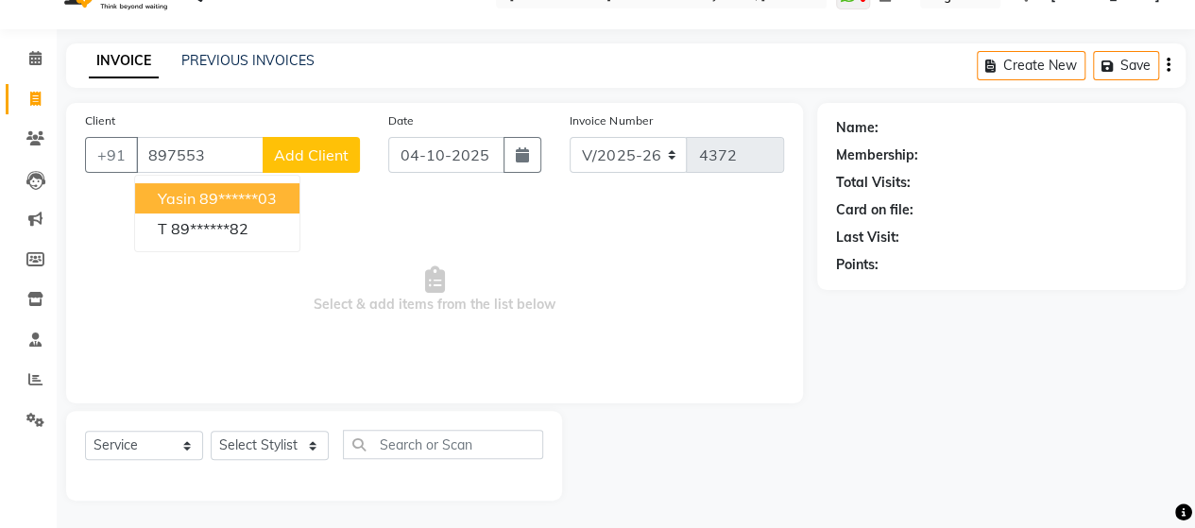
click at [165, 191] on span "Yasin" at bounding box center [177, 198] width 38 height 19
type input "89******03"
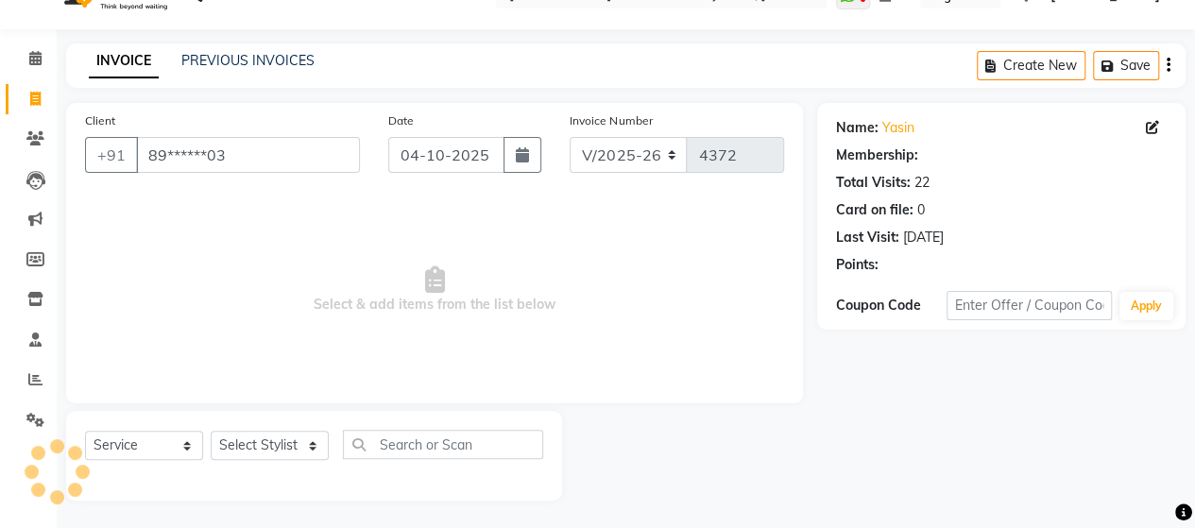
select select "1: Object"
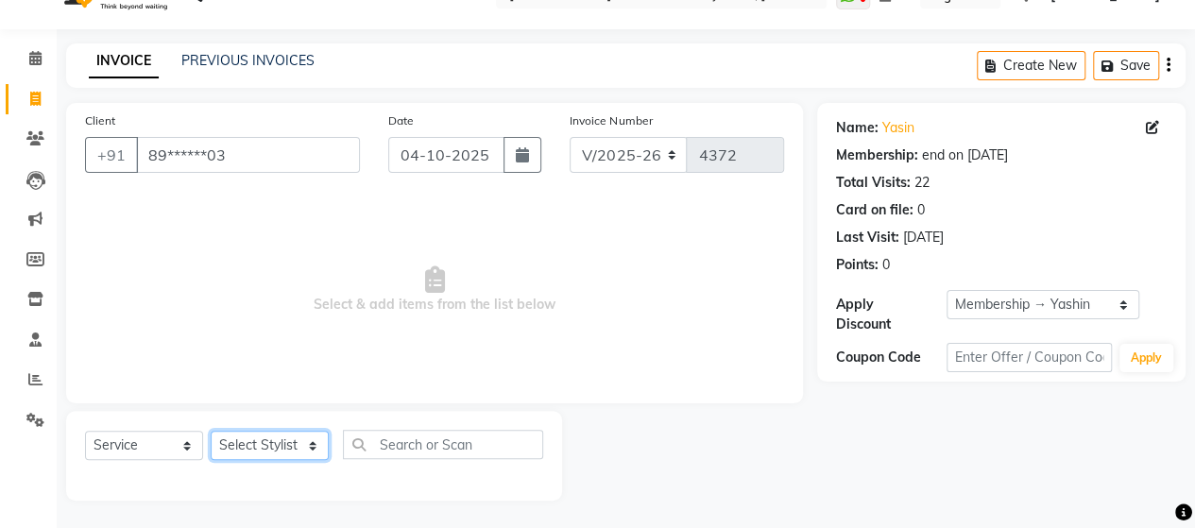
click at [274, 443] on select "Select Stylist Admin Datta Durga [PERSON_NAME] [PERSON_NAME] [PERSON_NAME] [PER…" at bounding box center [270, 445] width 118 height 29
select select "93740"
click at [211, 431] on select "Select Stylist Admin Datta Durga [PERSON_NAME] [PERSON_NAME] [PERSON_NAME] [PER…" at bounding box center [270, 445] width 118 height 29
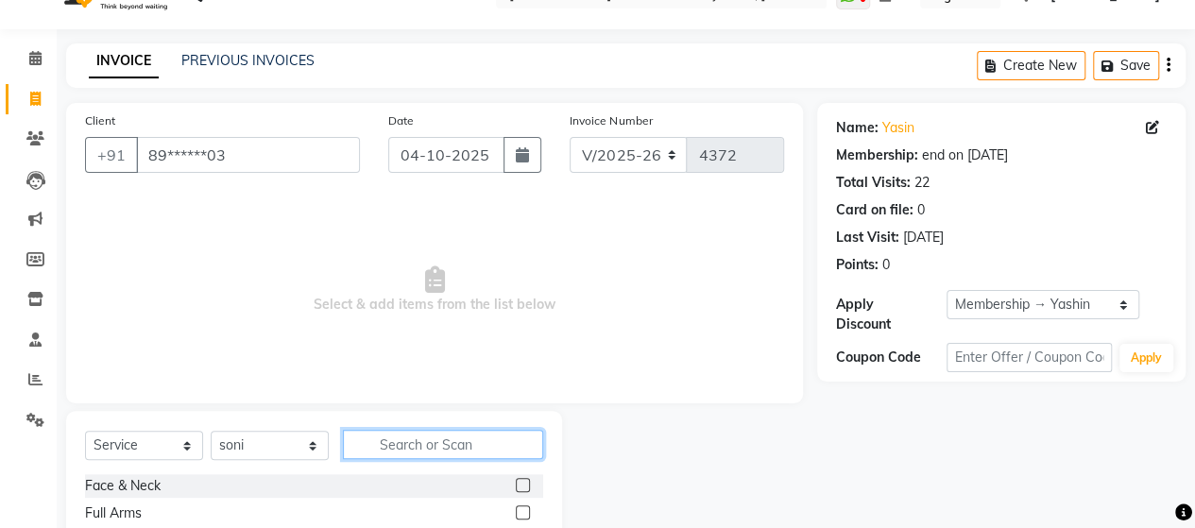
click at [385, 449] on input "text" at bounding box center [443, 444] width 200 height 29
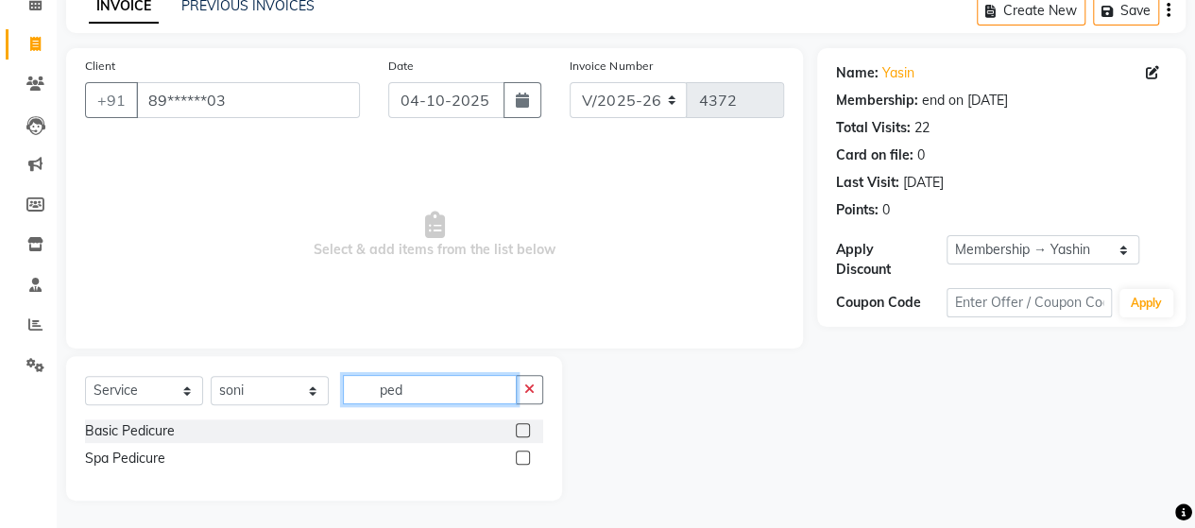
type input "ped"
click at [525, 457] on label at bounding box center [523, 458] width 14 height 14
click at [525, 457] on input "checkbox" at bounding box center [522, 459] width 12 height 12
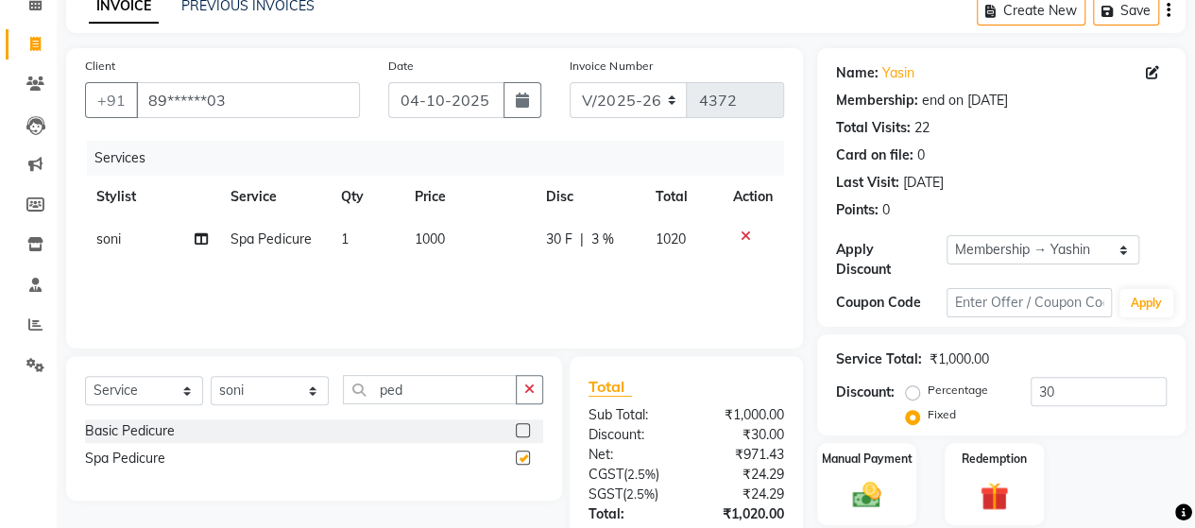
checkbox input "false"
click at [438, 214] on th "Price" at bounding box center [468, 197] width 131 height 43
click at [446, 237] on td "1000" at bounding box center [468, 239] width 131 height 43
select select "93740"
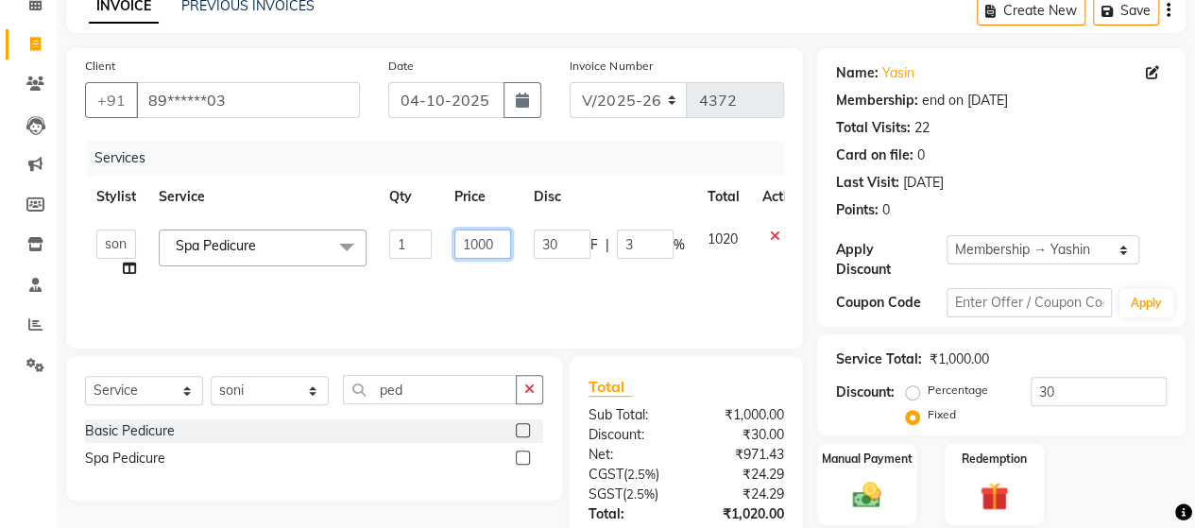
click at [484, 242] on input "1000" at bounding box center [482, 244] width 57 height 29
type input "1100"
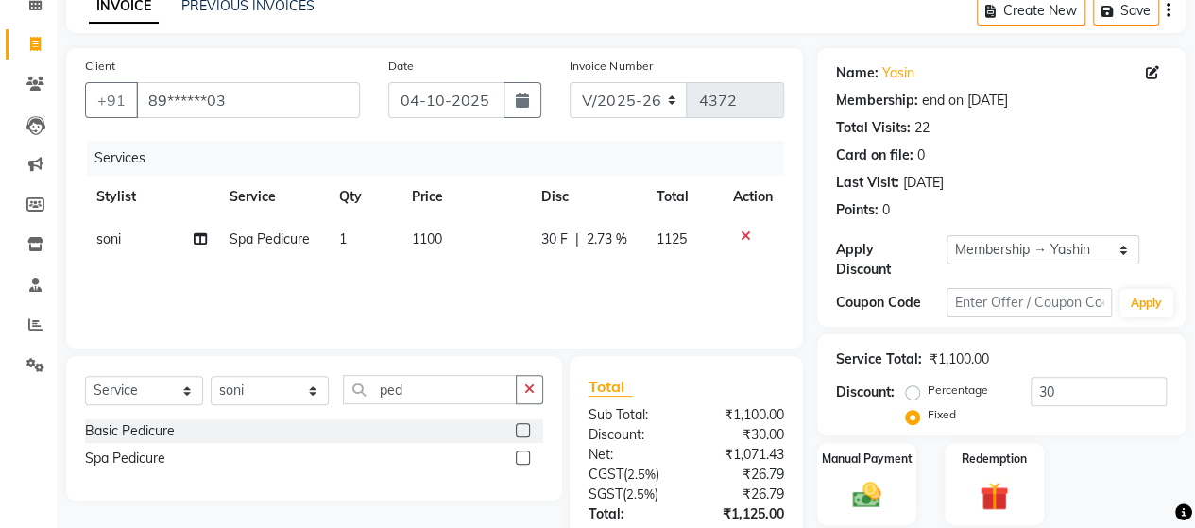
click at [500, 262] on div "Services Stylist Service Qty Price Disc Total Action soni Spa Pedicure 1 1100 3…" at bounding box center [434, 235] width 699 height 189
click at [556, 237] on span "30 F" at bounding box center [553, 240] width 26 height 20
select select "93740"
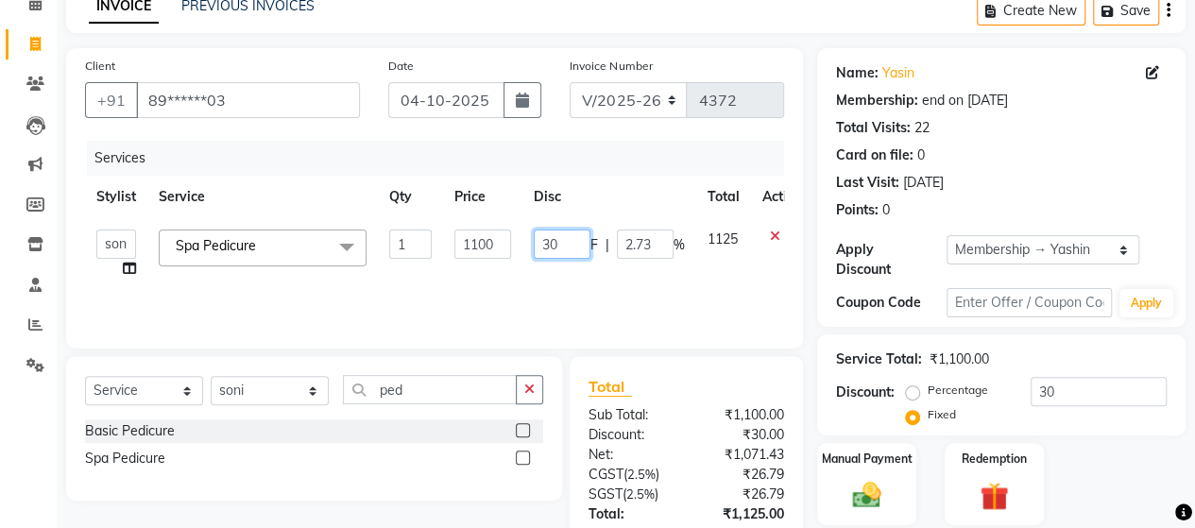
click at [571, 245] on input "30" at bounding box center [562, 244] width 57 height 29
type input "3"
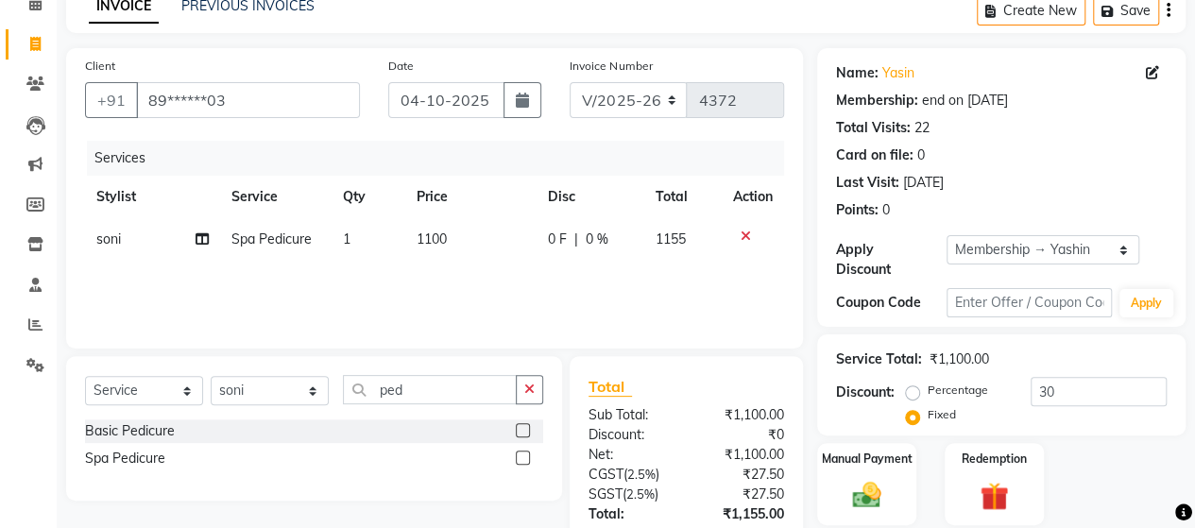
click at [568, 283] on div "Services Stylist Service Qty Price Disc Total Action soni Spa Pedicure 1 1100 0…" at bounding box center [434, 235] width 699 height 189
click at [488, 396] on input "ped" at bounding box center [430, 389] width 174 height 29
click at [520, 454] on label at bounding box center [523, 458] width 14 height 14
click at [520, 454] on input "checkbox" at bounding box center [522, 459] width 12 height 12
checkbox input "false"
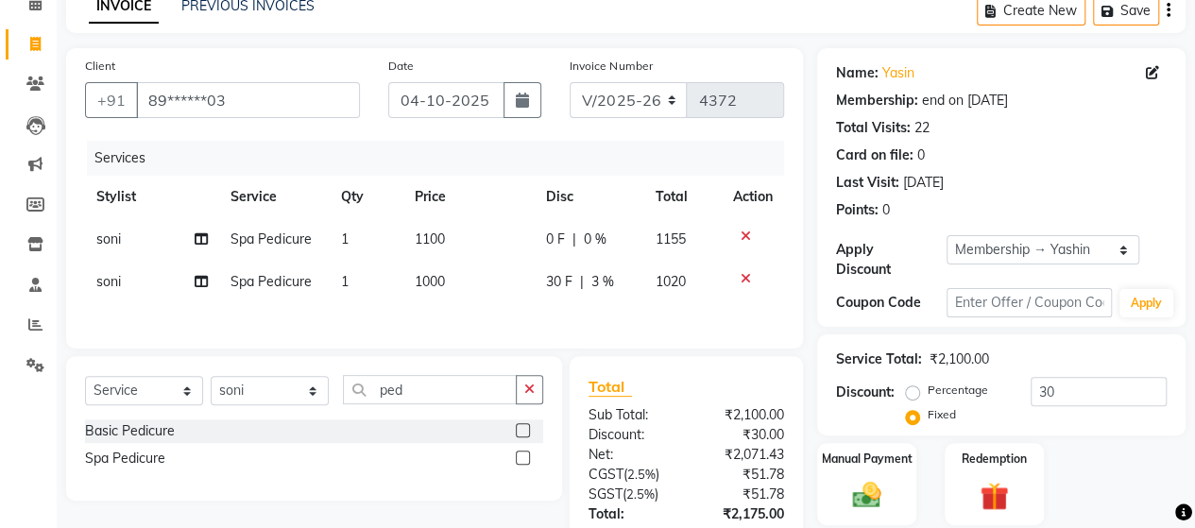
click at [419, 292] on td "1000" at bounding box center [468, 282] width 131 height 43
select select "93740"
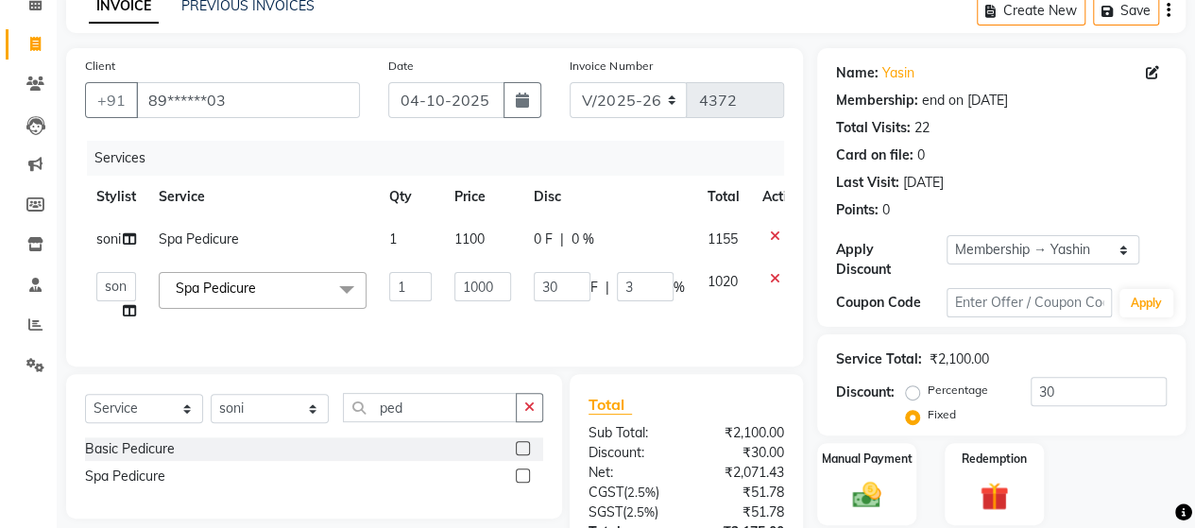
click at [775, 276] on icon at bounding box center [775, 278] width 10 height 13
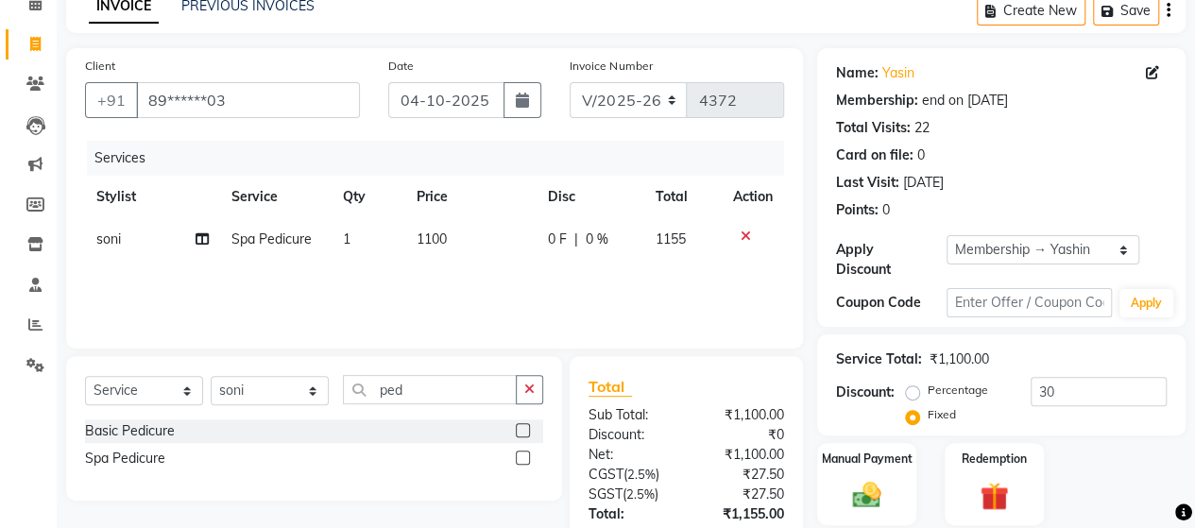
click at [444, 237] on span "1100" at bounding box center [432, 239] width 30 height 17
select select "93740"
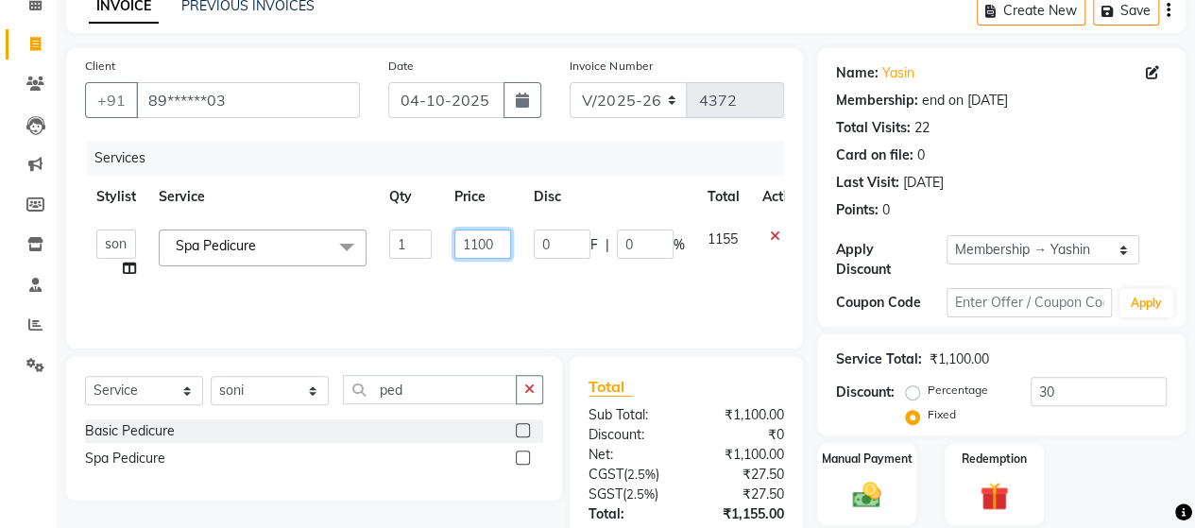
click at [488, 245] on input "1100" at bounding box center [482, 244] width 57 height 29
type input "1120"
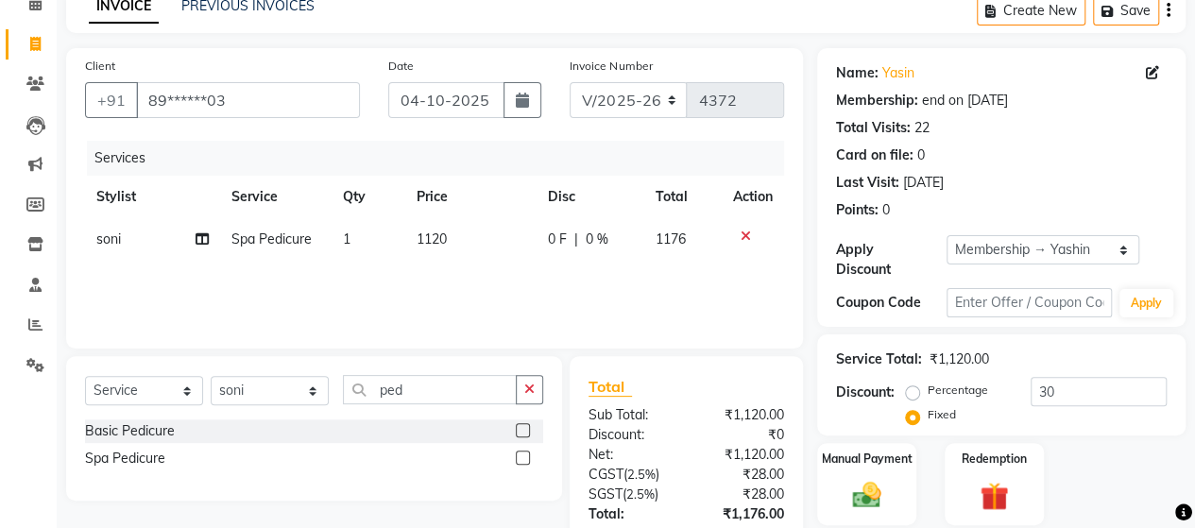
click at [469, 288] on div "Services Stylist Service Qty Price Disc Total Action soni Spa Pedicure 1 1120 0…" at bounding box center [434, 235] width 699 height 189
click at [426, 392] on input "ped" at bounding box center [430, 389] width 174 height 29
type input "p"
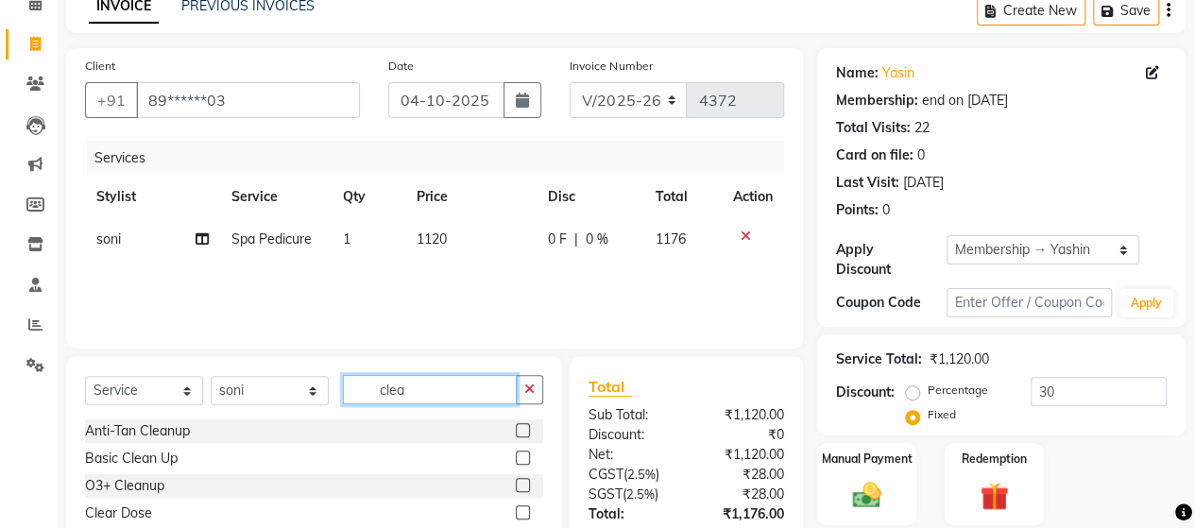
type input "clea"
click at [525, 426] on label at bounding box center [523, 430] width 14 height 14
click at [525, 426] on input "checkbox" at bounding box center [522, 431] width 12 height 12
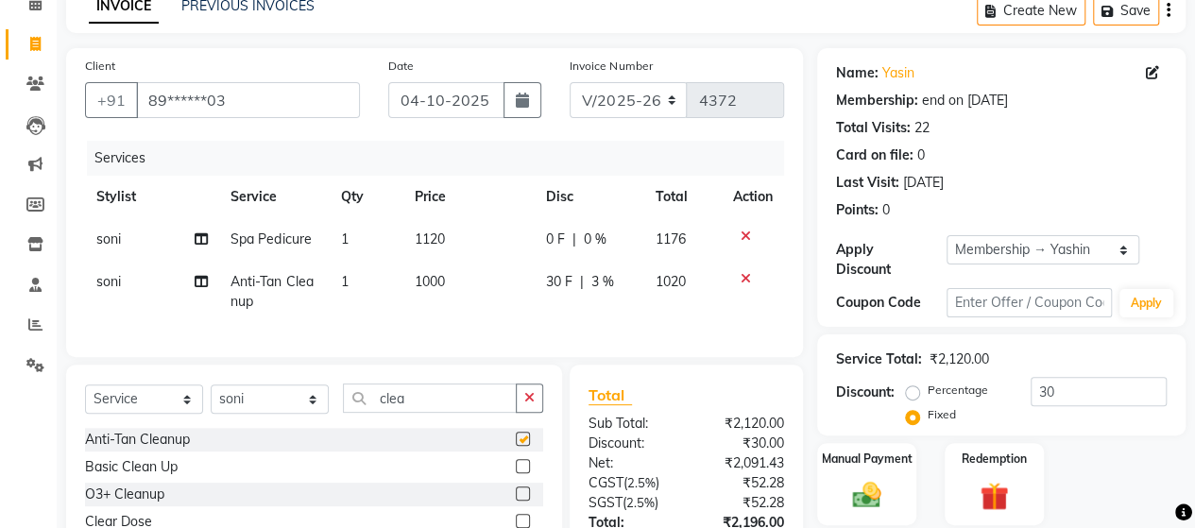
checkbox input "false"
click at [434, 275] on span "1000" at bounding box center [430, 281] width 30 height 17
select select "93740"
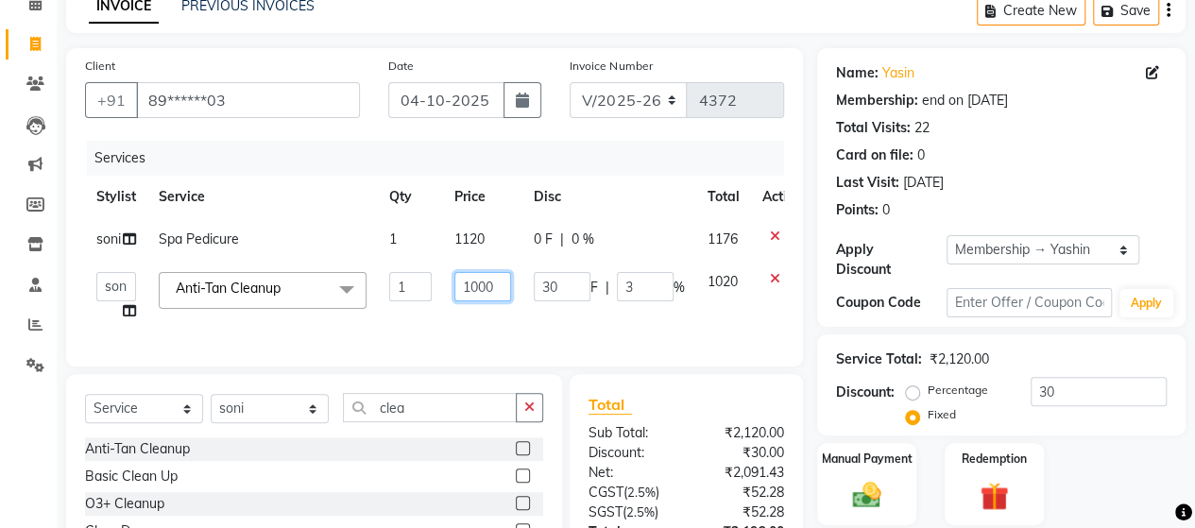
click at [482, 282] on input "1000" at bounding box center [482, 286] width 57 height 29
type input "1100"
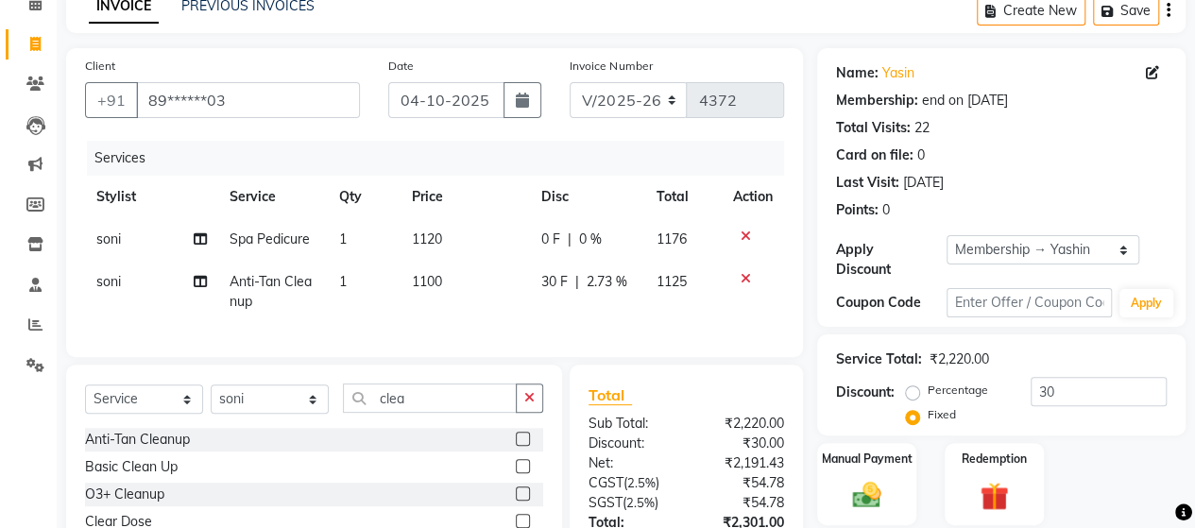
click at [503, 313] on td "1100" at bounding box center [465, 292] width 129 height 62
select select "93740"
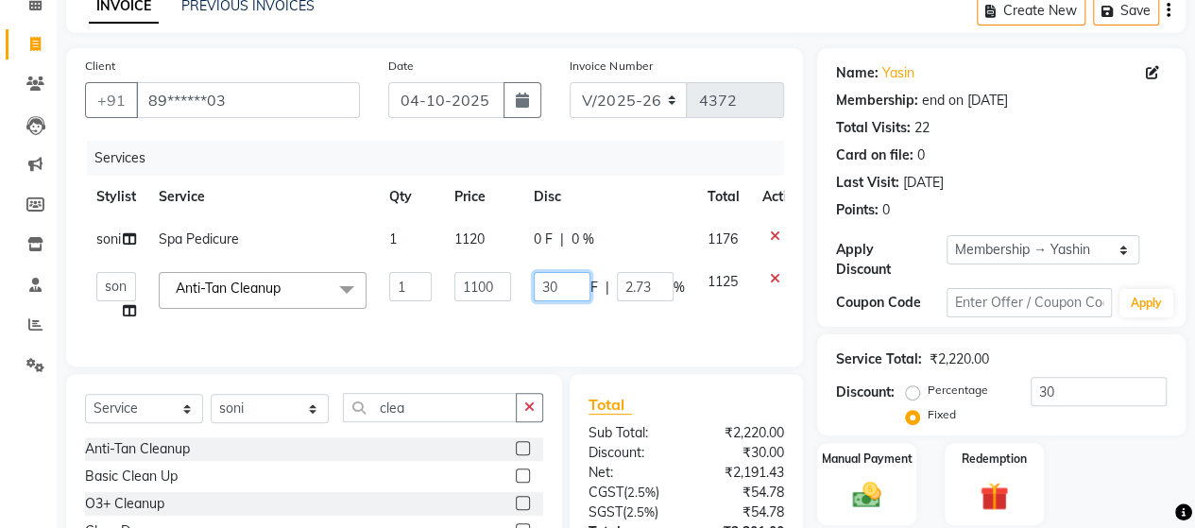
click at [584, 285] on input "30" at bounding box center [562, 286] width 57 height 29
type input "3"
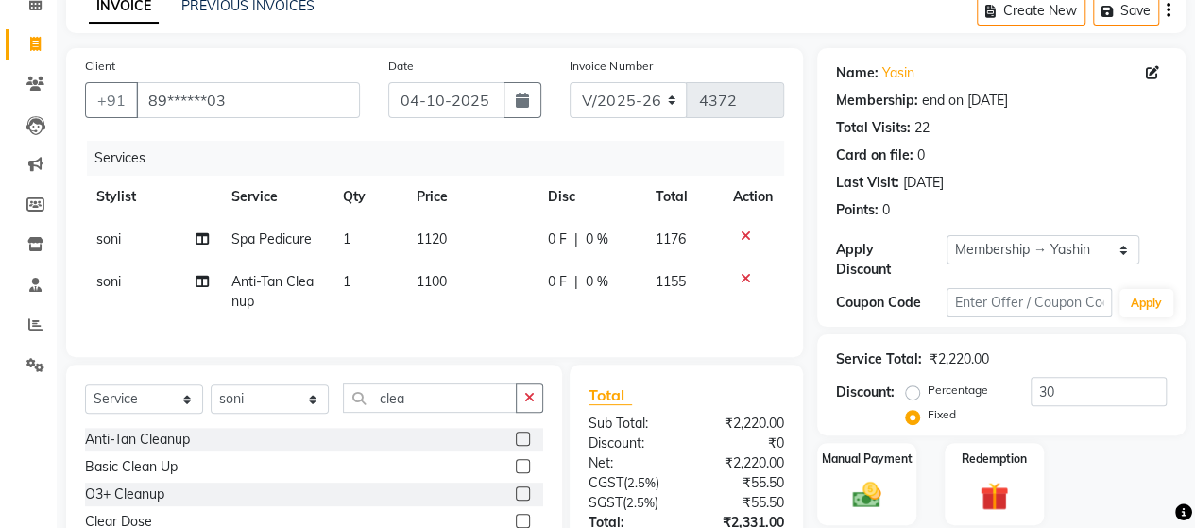
click at [369, 273] on td "1" at bounding box center [369, 292] width 74 height 62
select select "93740"
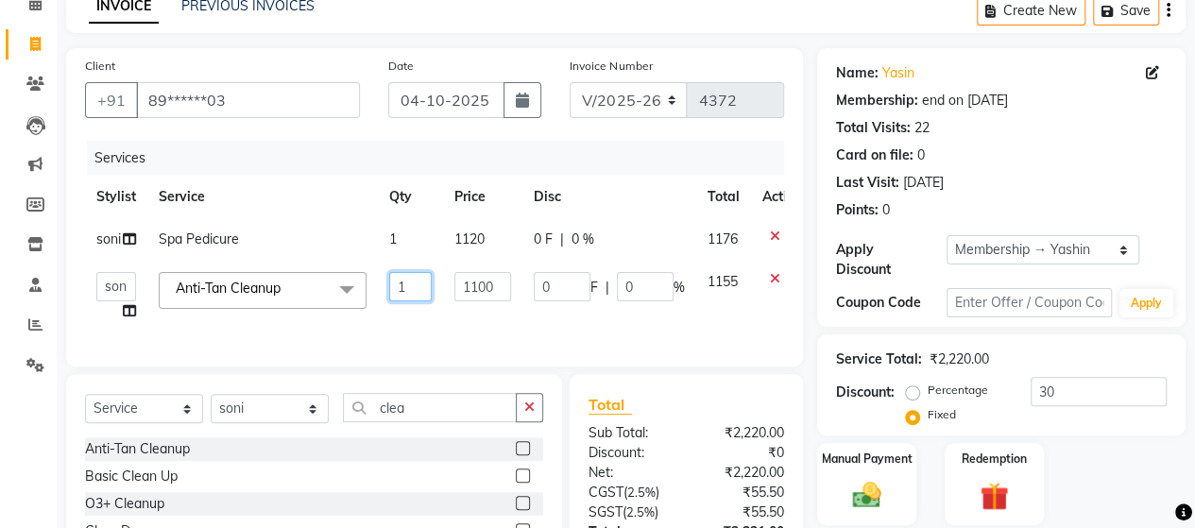
click at [420, 288] on input "1" at bounding box center [410, 286] width 43 height 29
type input "3"
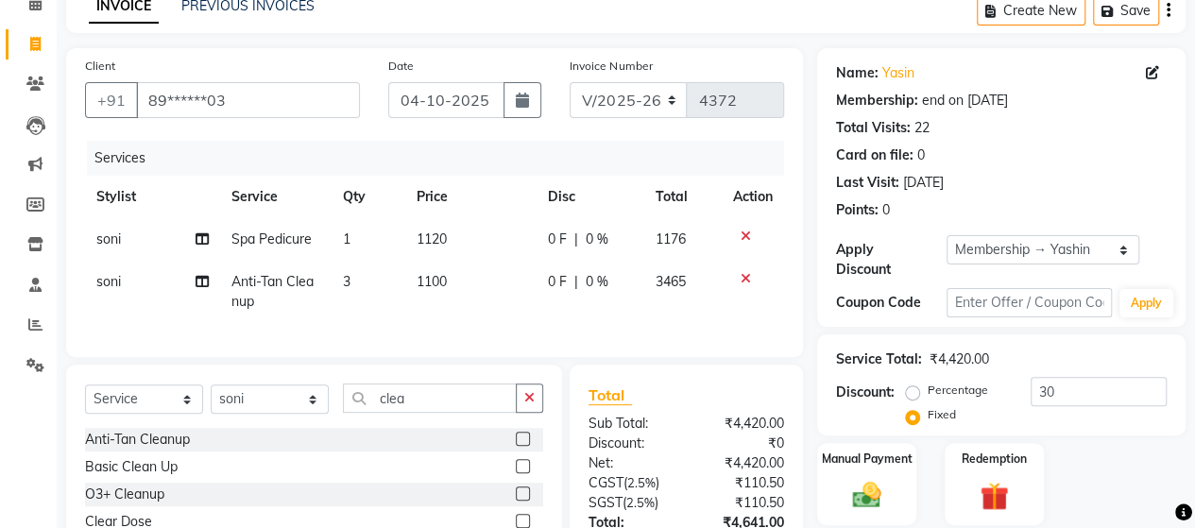
click at [412, 324] on div "Services Stylist Service Qty Price Disc Total Action soni Spa Pedicure 1 1120 0…" at bounding box center [434, 239] width 699 height 197
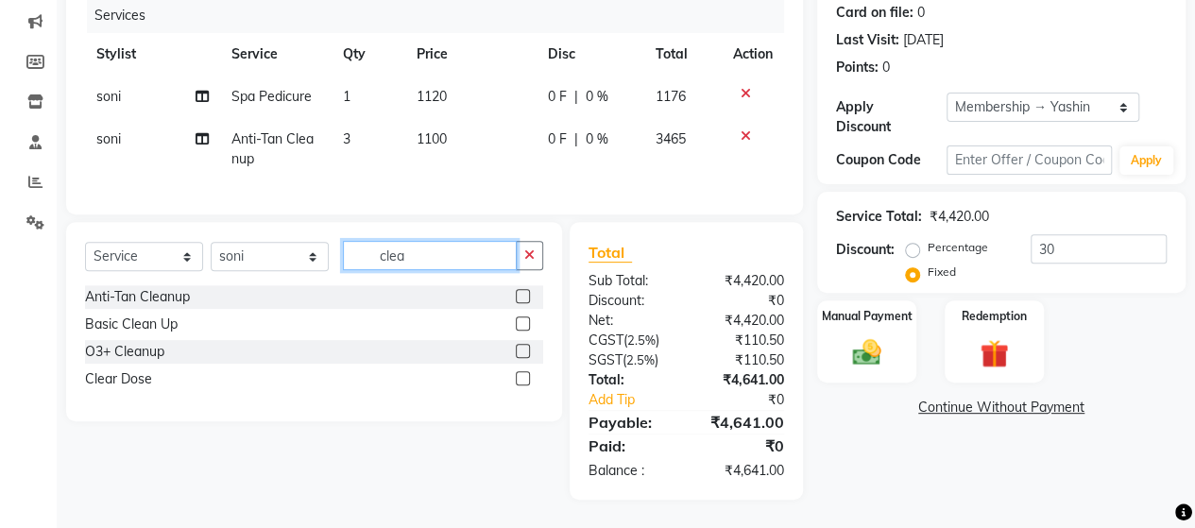
click at [467, 250] on input "clea" at bounding box center [430, 255] width 174 height 29
type input "c"
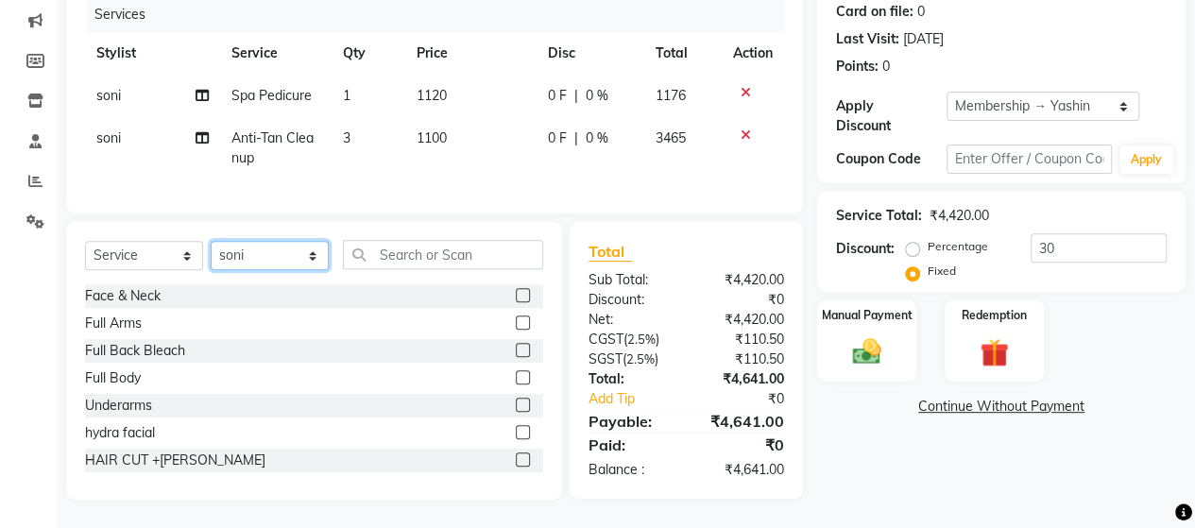
click at [300, 262] on select "Select Stylist Admin Datta Durga [PERSON_NAME] [PERSON_NAME] [PERSON_NAME] [PER…" at bounding box center [270, 255] width 118 height 29
select select "48826"
click at [211, 243] on select "Select Stylist Admin Datta Durga [PERSON_NAME] [PERSON_NAME] [PERSON_NAME] [PER…" at bounding box center [270, 255] width 118 height 29
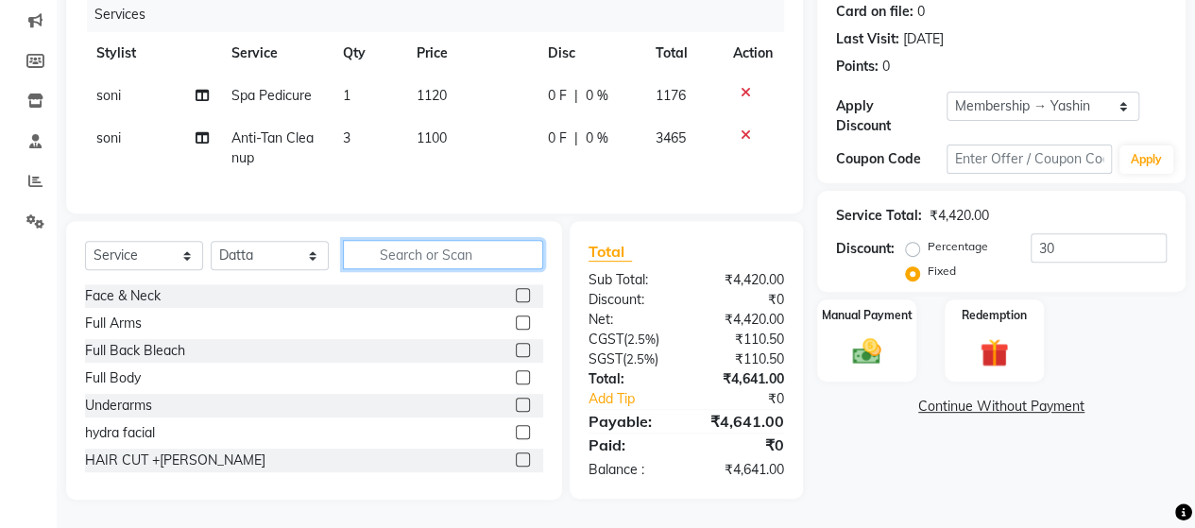
click at [365, 253] on input "text" at bounding box center [443, 254] width 200 height 29
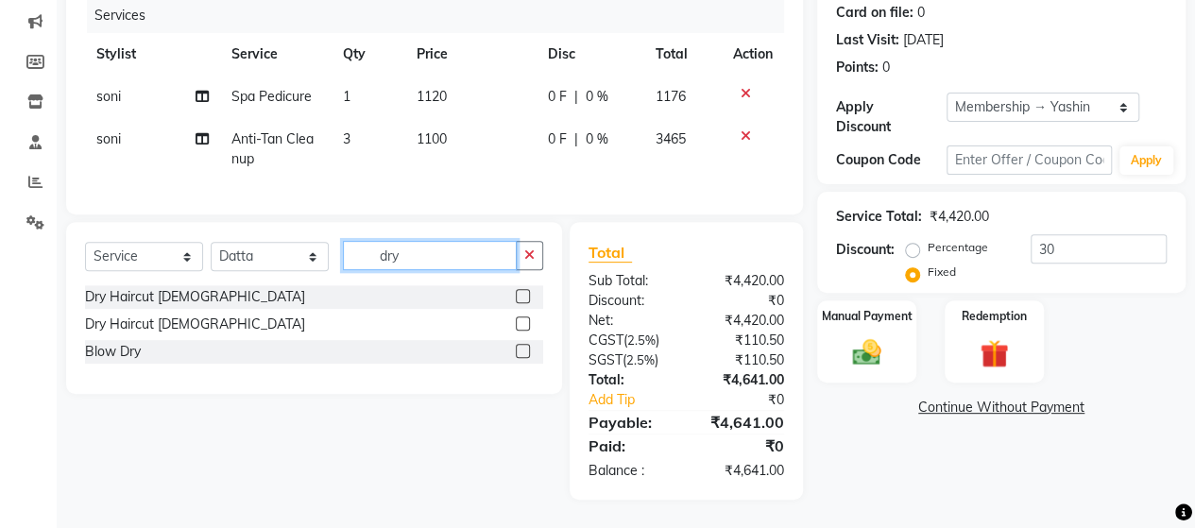
type input "dry"
click at [523, 326] on label at bounding box center [523, 324] width 14 height 14
click at [523, 326] on input "checkbox" at bounding box center [522, 324] width 12 height 12
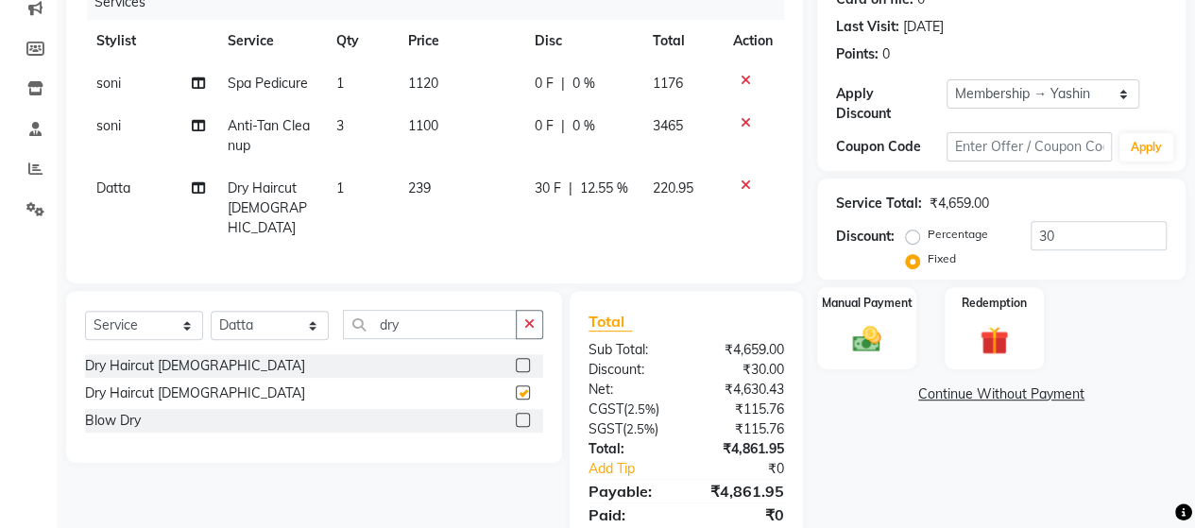
checkbox input "false"
click at [455, 210] on td "239" at bounding box center [461, 208] width 128 height 82
select select "48826"
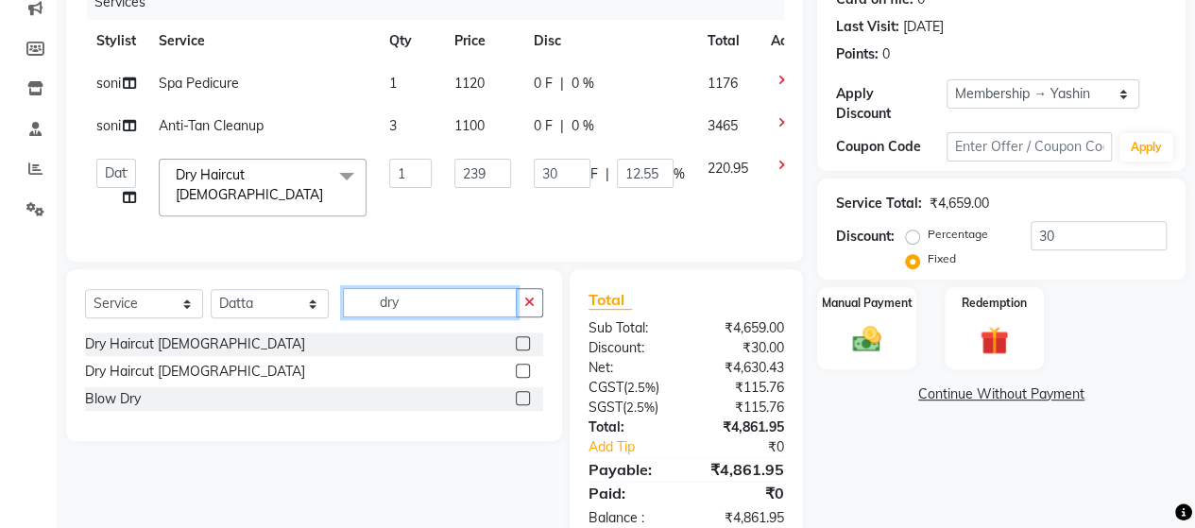
click at [438, 304] on input "dry" at bounding box center [430, 302] width 174 height 29
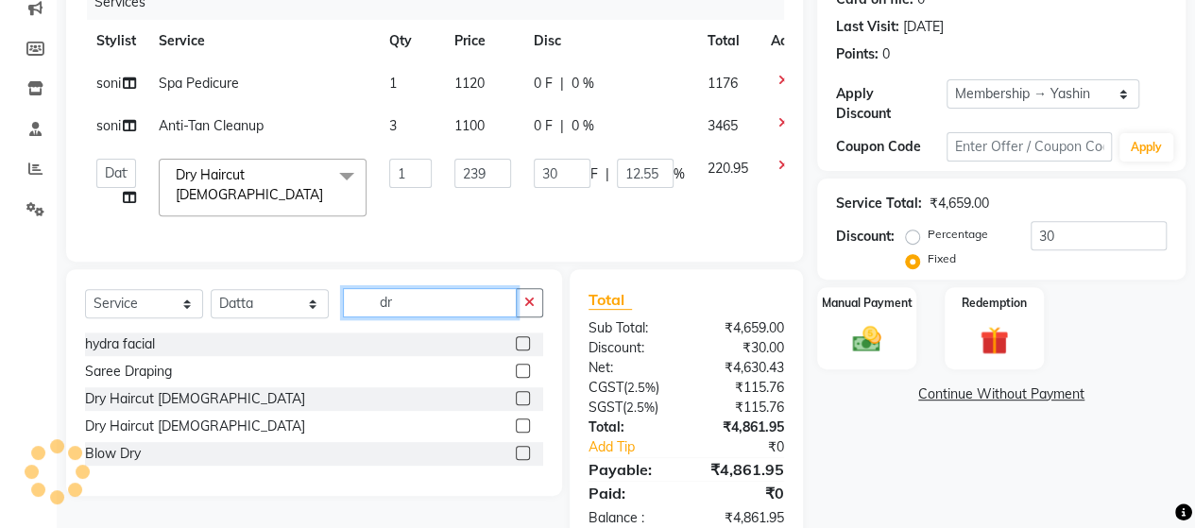
type input "d"
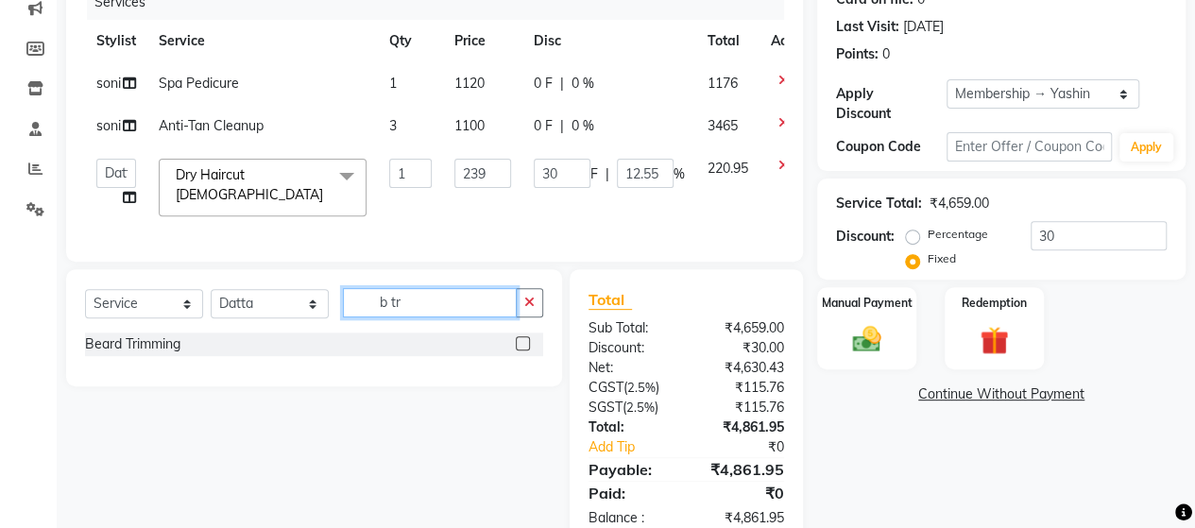
type input "b tr"
click at [520, 351] on label at bounding box center [523, 343] width 14 height 14
click at [520, 351] on input "checkbox" at bounding box center [522, 344] width 12 height 12
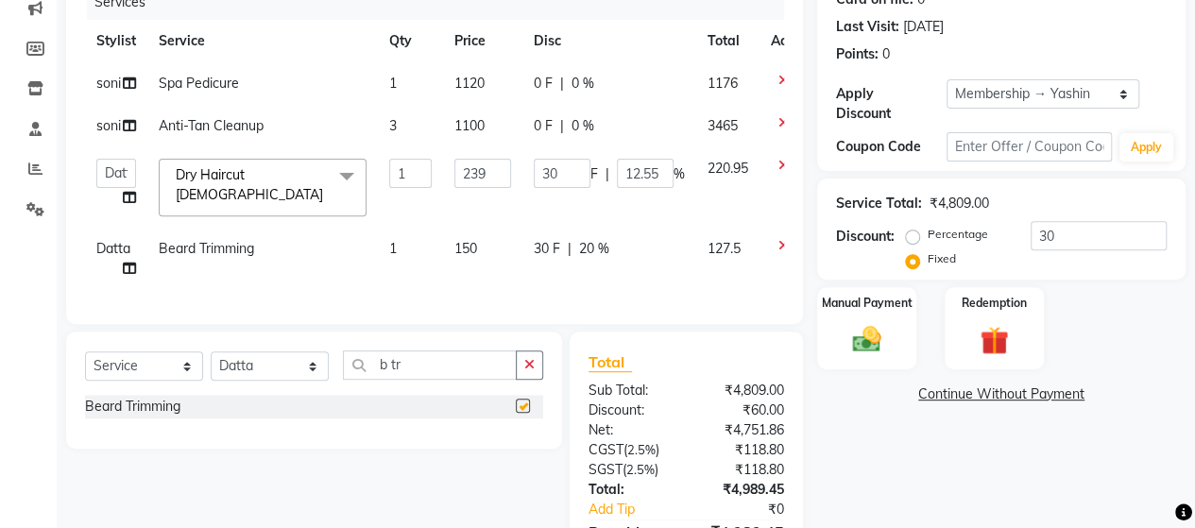
checkbox input "false"
click at [472, 173] on input "239" at bounding box center [482, 173] width 57 height 29
click at [503, 179] on input "239" at bounding box center [482, 173] width 57 height 29
type input "2"
type input "190"
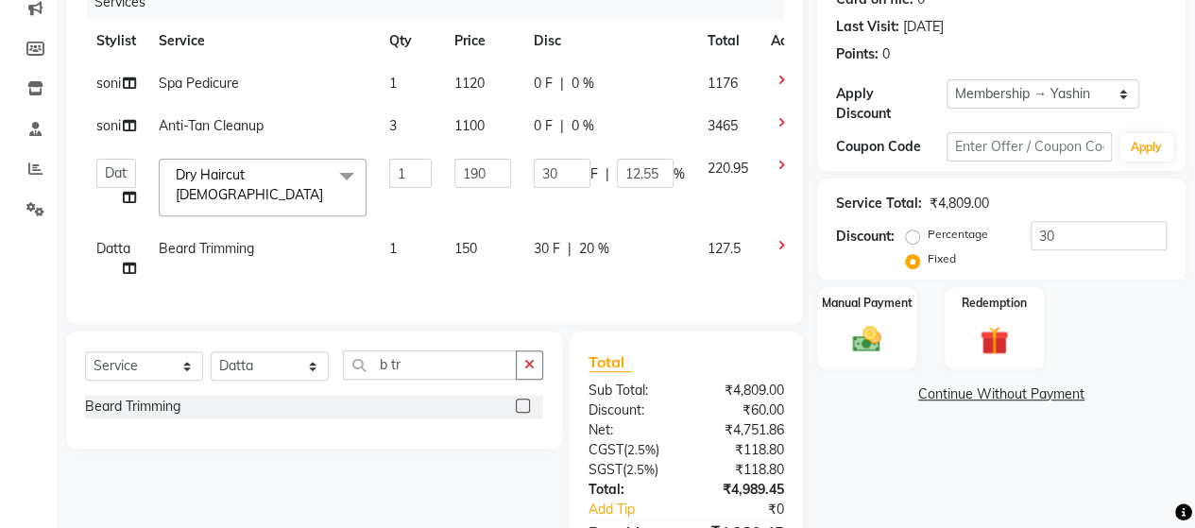
click at [509, 226] on tbody "soni Spa Pedicure 1 1120 0 F | 0 % 1176 soni Anti-Tan Cleanup 3 1100 0 F | 0 % …" at bounding box center [453, 176] width 737 height 228
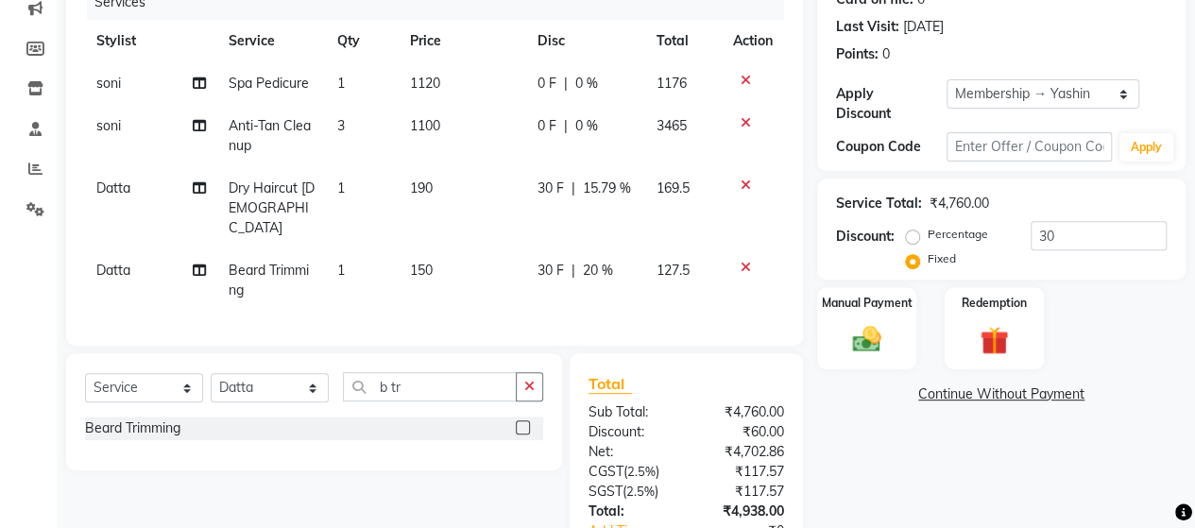
click at [450, 266] on td "150" at bounding box center [463, 280] width 128 height 62
select select "48826"
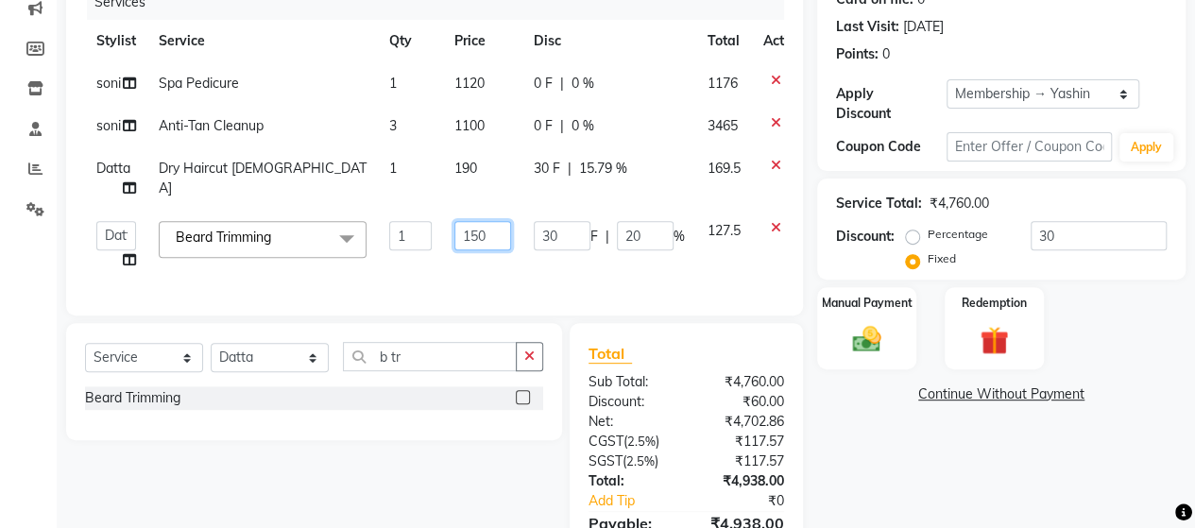
click at [482, 243] on input "150" at bounding box center [482, 235] width 57 height 29
type input "142"
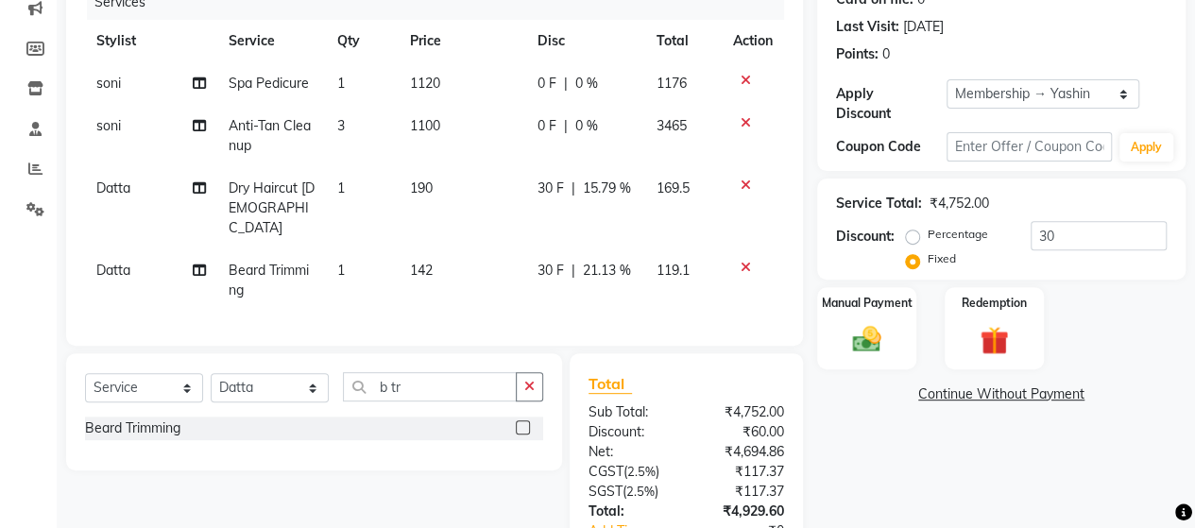
click at [467, 279] on td "142" at bounding box center [463, 280] width 128 height 62
select select "48826"
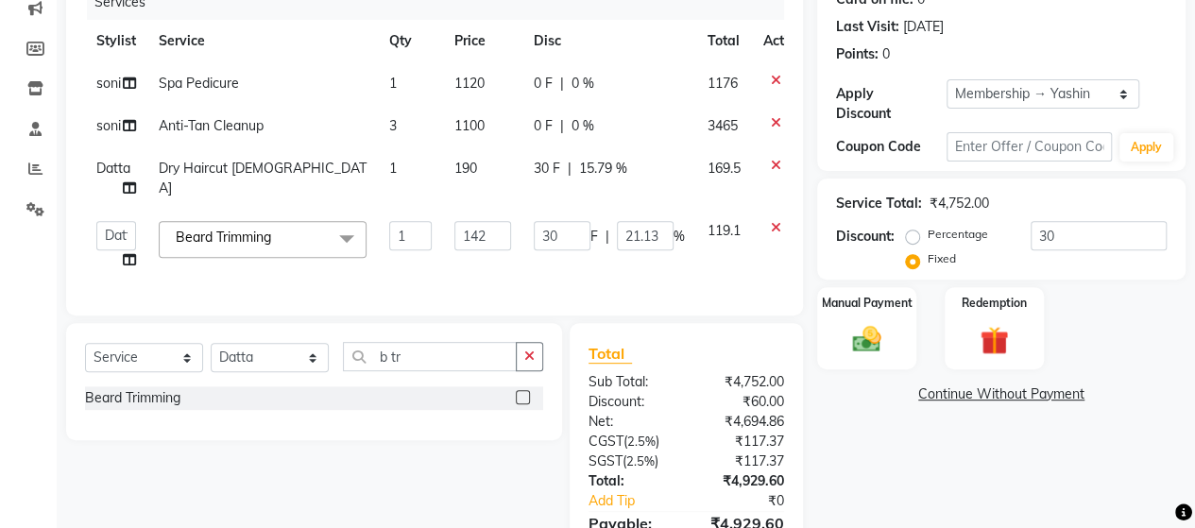
click at [476, 158] on td "190" at bounding box center [482, 178] width 79 height 62
select select "48826"
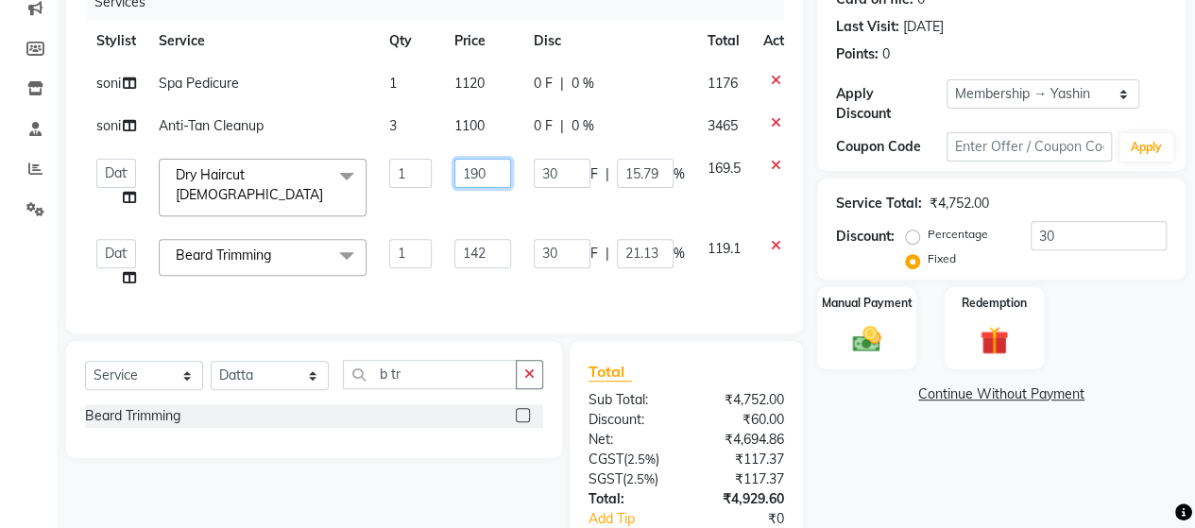
click at [491, 172] on input "190" at bounding box center [482, 173] width 57 height 29
type input "188"
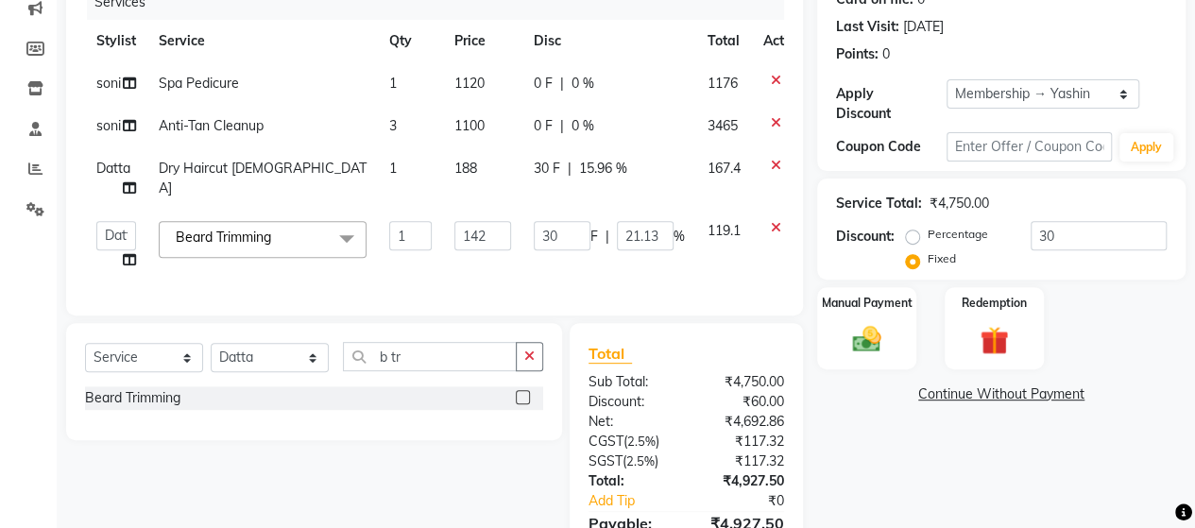
click at [519, 190] on td "188" at bounding box center [482, 178] width 79 height 62
select select "48826"
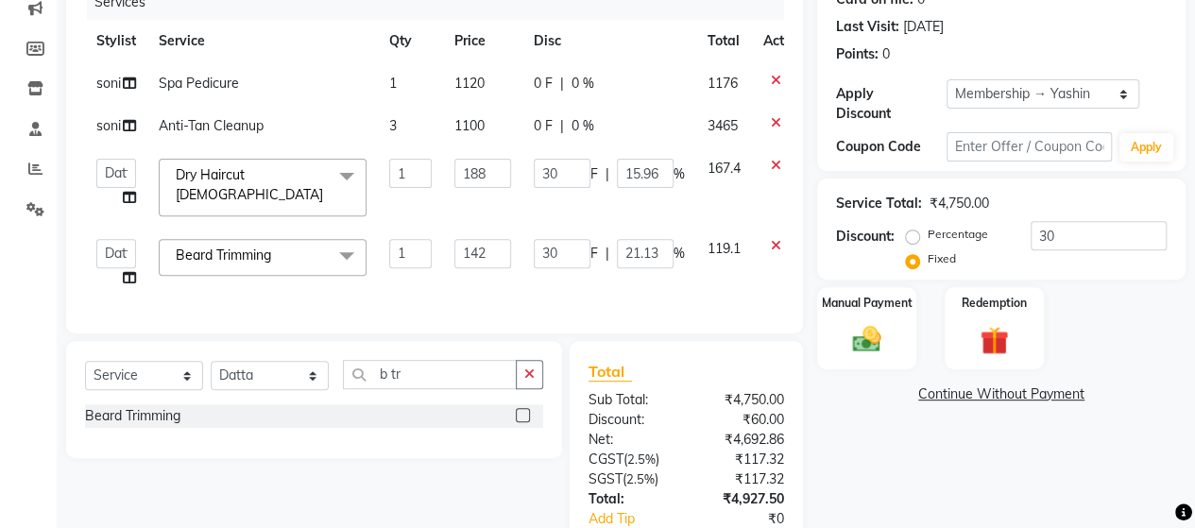
click at [488, 196] on td "188" at bounding box center [482, 187] width 79 height 80
click at [487, 175] on input "188" at bounding box center [482, 173] width 57 height 29
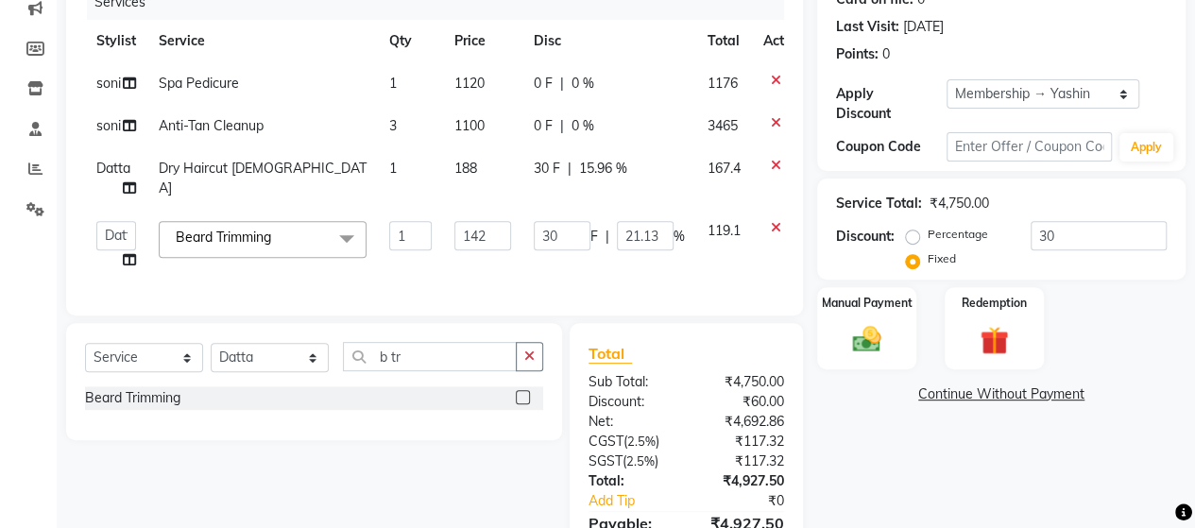
click at [535, 172] on span "30 F" at bounding box center [547, 169] width 26 height 20
select select "48826"
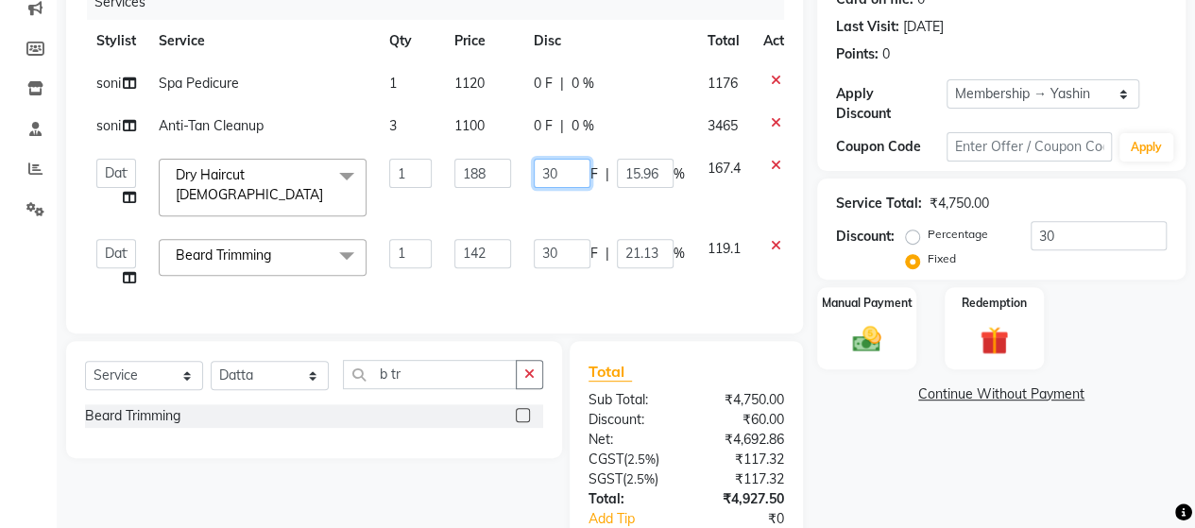
click at [565, 172] on input "30" at bounding box center [562, 173] width 57 height 29
type input "3"
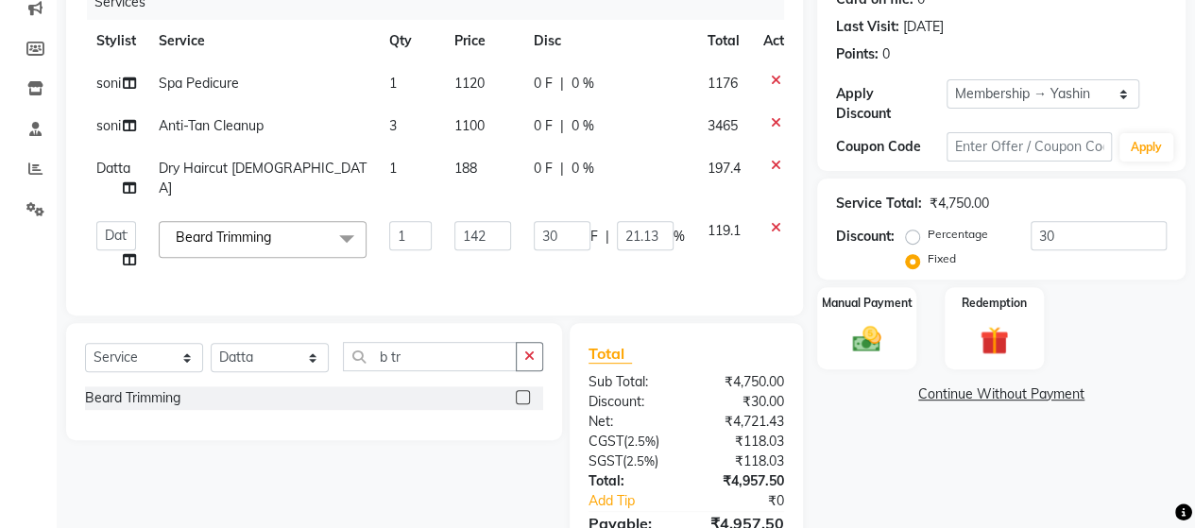
click at [569, 213] on tbody "soni Spa Pedicure 1 1120 0 F | 0 % 1176 soni Anti-Tan Cleanup 3 1100 0 F | 0 % …" at bounding box center [449, 171] width 729 height 219
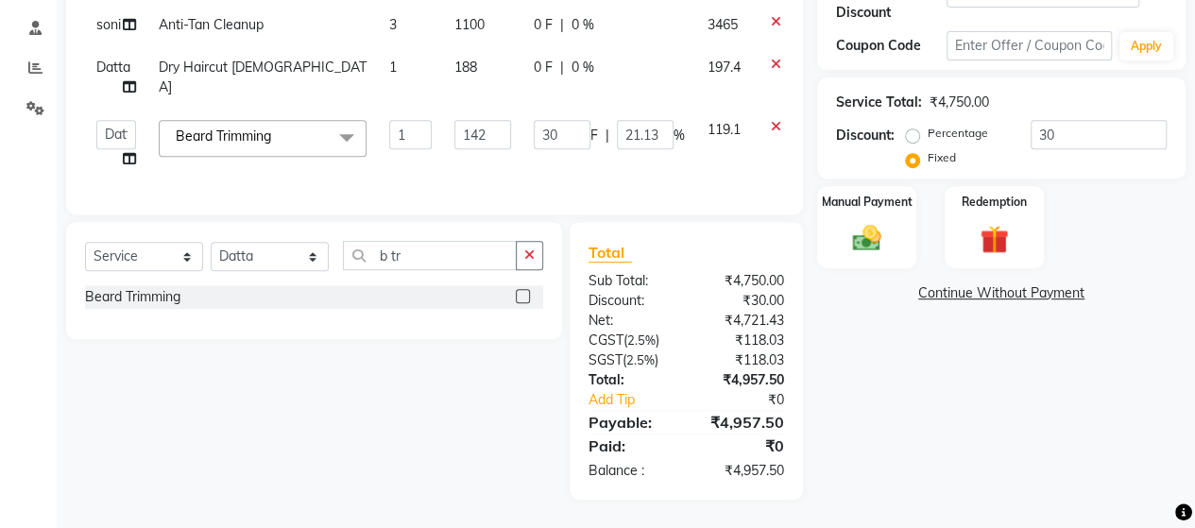
click at [468, 59] on span "188" at bounding box center [465, 67] width 23 height 17
select select "48826"
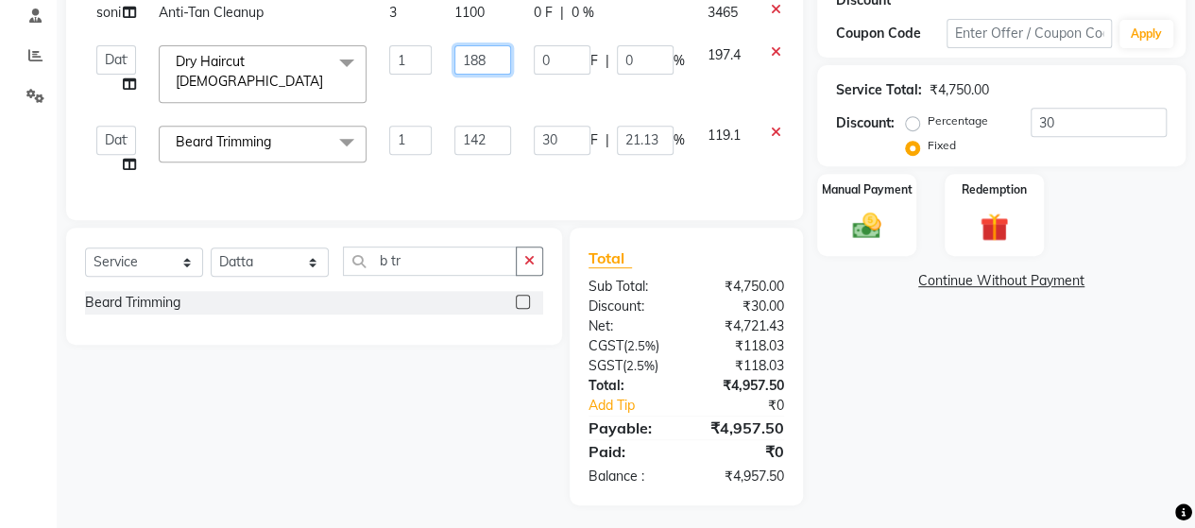
click at [505, 58] on input "188" at bounding box center [482, 59] width 57 height 29
type input "190"
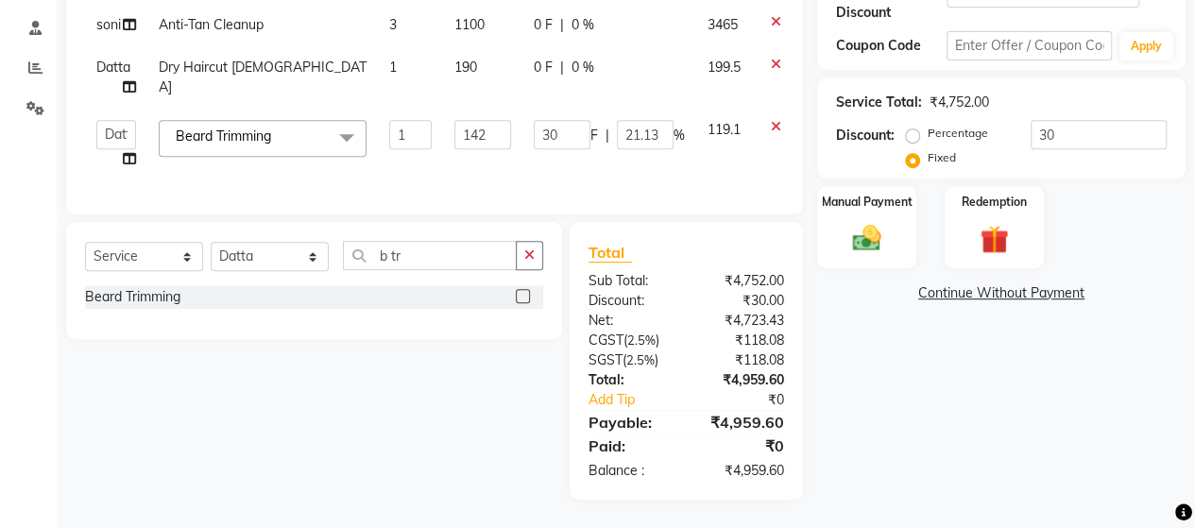
click at [584, 82] on td "0 F | 0 %" at bounding box center [609, 77] width 174 height 62
select select "48826"
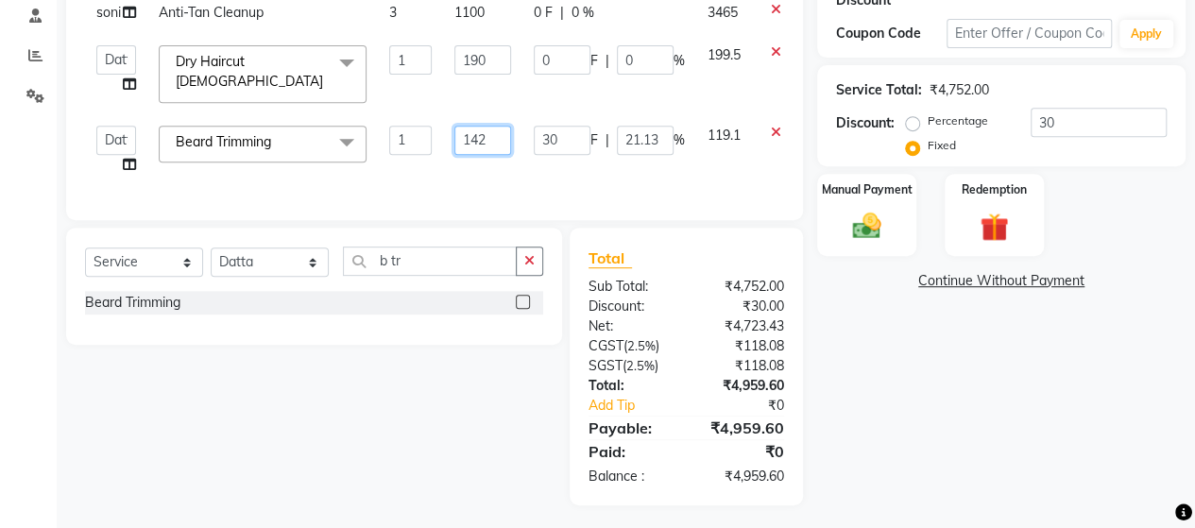
click at [499, 132] on input "142" at bounding box center [482, 140] width 57 height 29
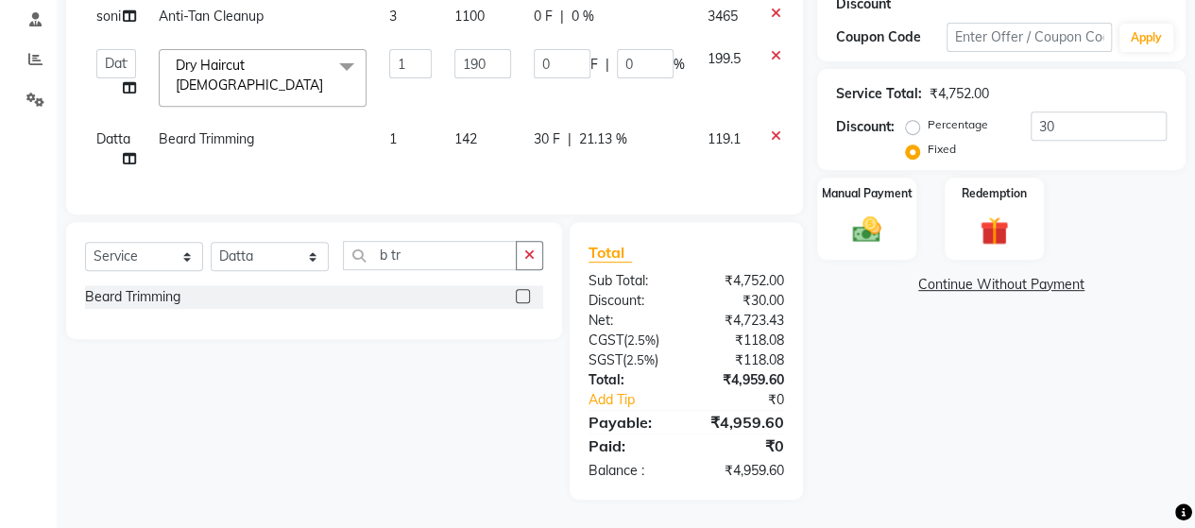
click at [552, 129] on span "30 F" at bounding box center [547, 139] width 26 height 20
select select "48826"
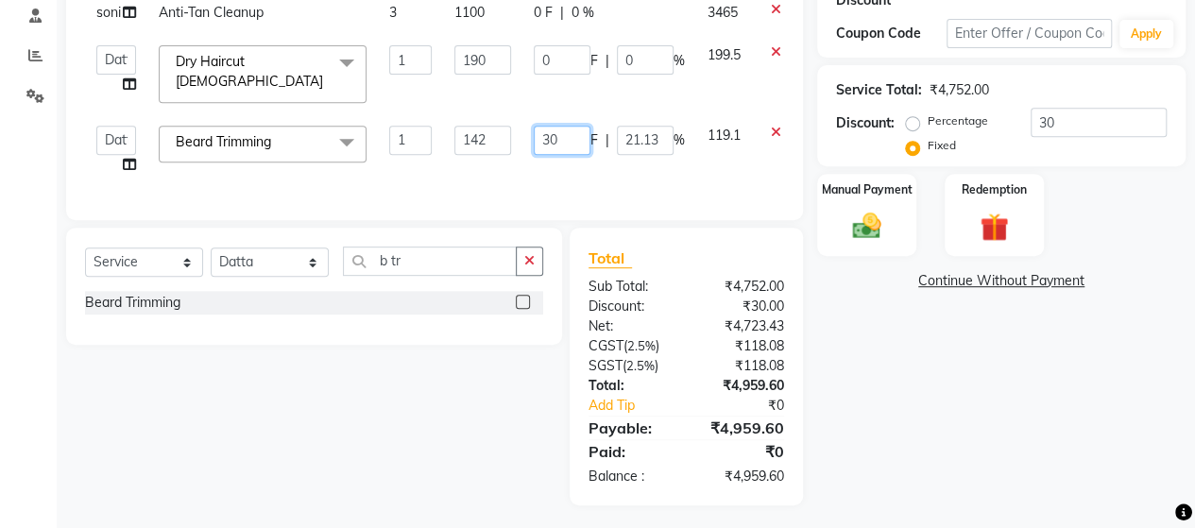
click at [586, 137] on input "30" at bounding box center [562, 140] width 57 height 29
type input "3"
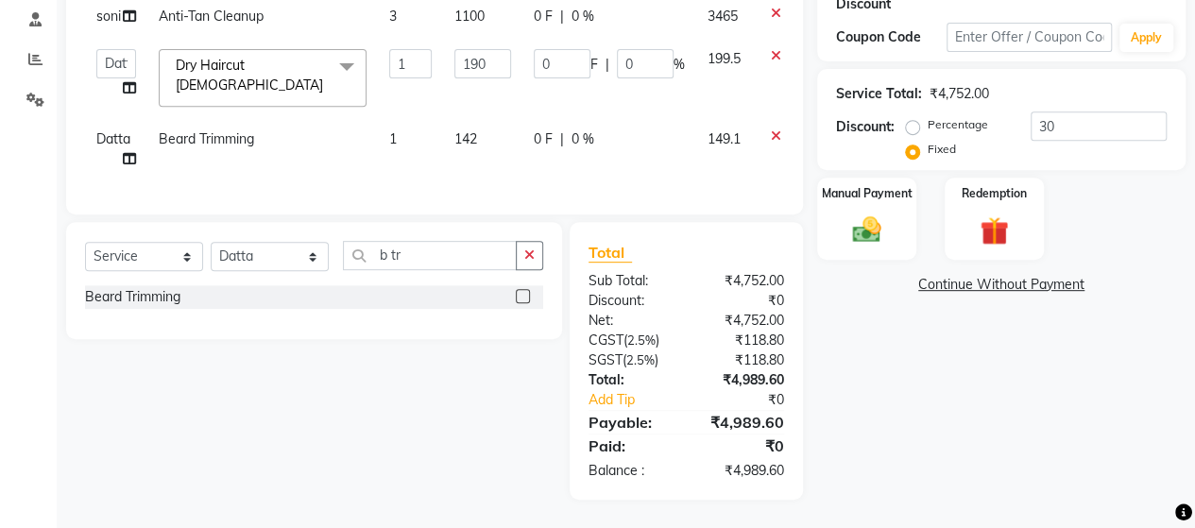
click at [599, 171] on div "Services Stylist Service Qty Price Disc Total Action soni Spa Pedicure 1 1120 0…" at bounding box center [434, 35] width 699 height 320
click at [468, 130] on span "142" at bounding box center [465, 138] width 23 height 17
select select "48826"
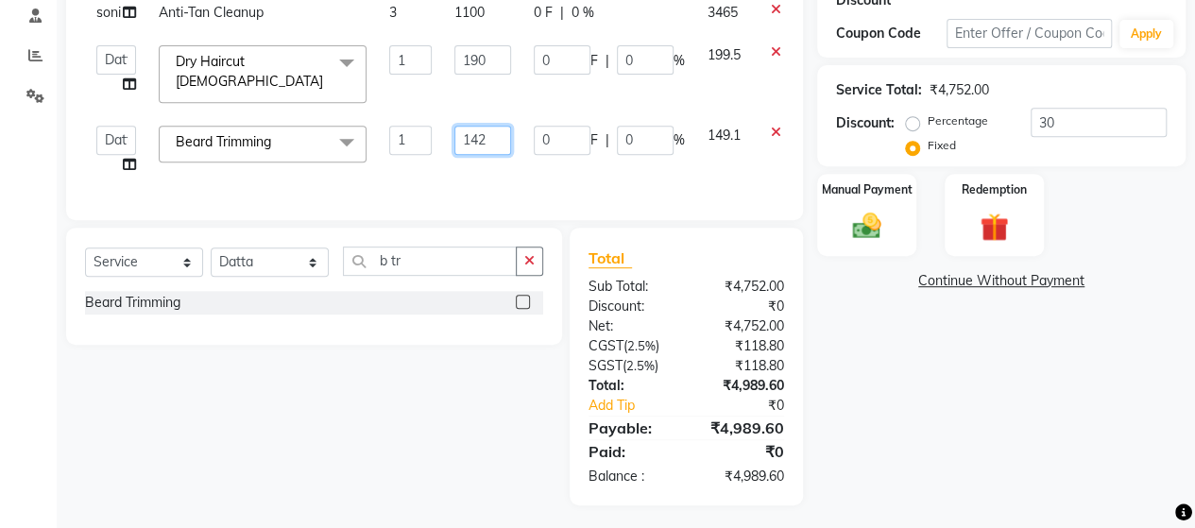
click at [488, 136] on input "142" at bounding box center [482, 140] width 57 height 29
type input "143"
click at [484, 169] on div "Services Stylist Service Qty Price Disc Total Action soni Spa Pedicure 1 1120 0…" at bounding box center [434, 37] width 699 height 330
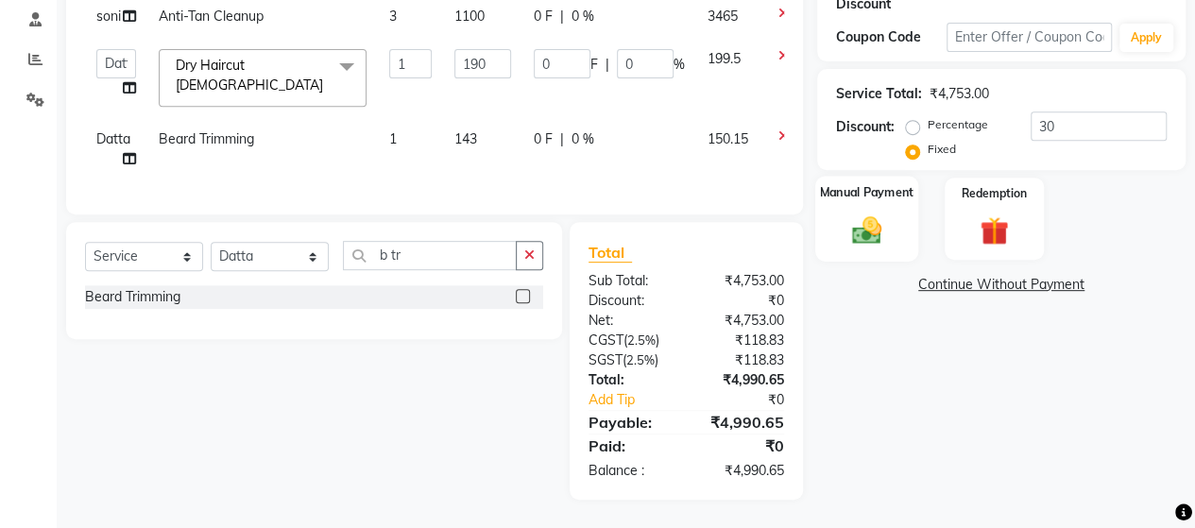
click at [896, 207] on div "Manual Payment" at bounding box center [866, 219] width 103 height 86
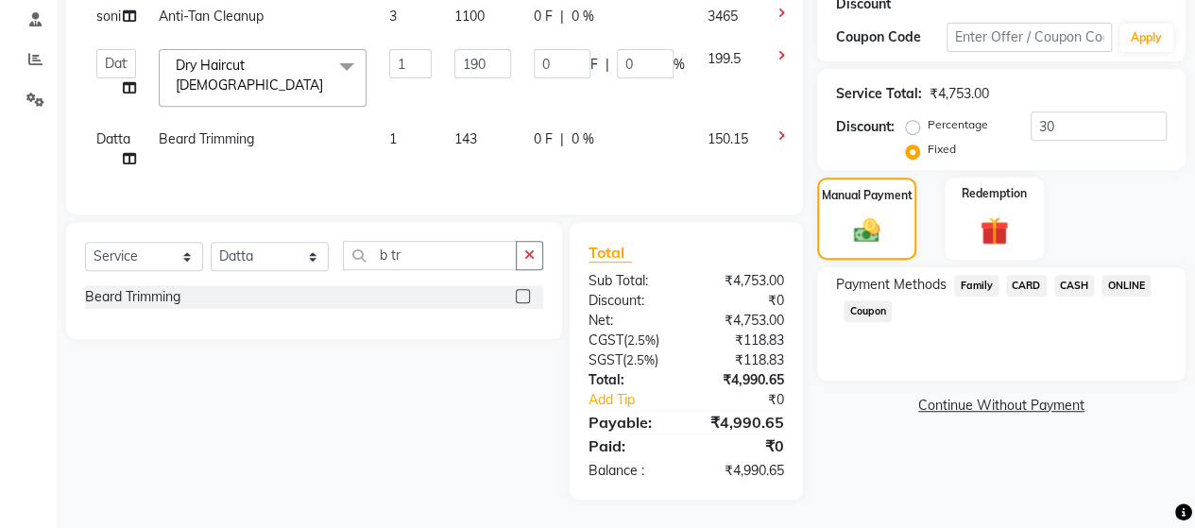
click at [1114, 288] on span "ONLINE" at bounding box center [1126, 286] width 49 height 22
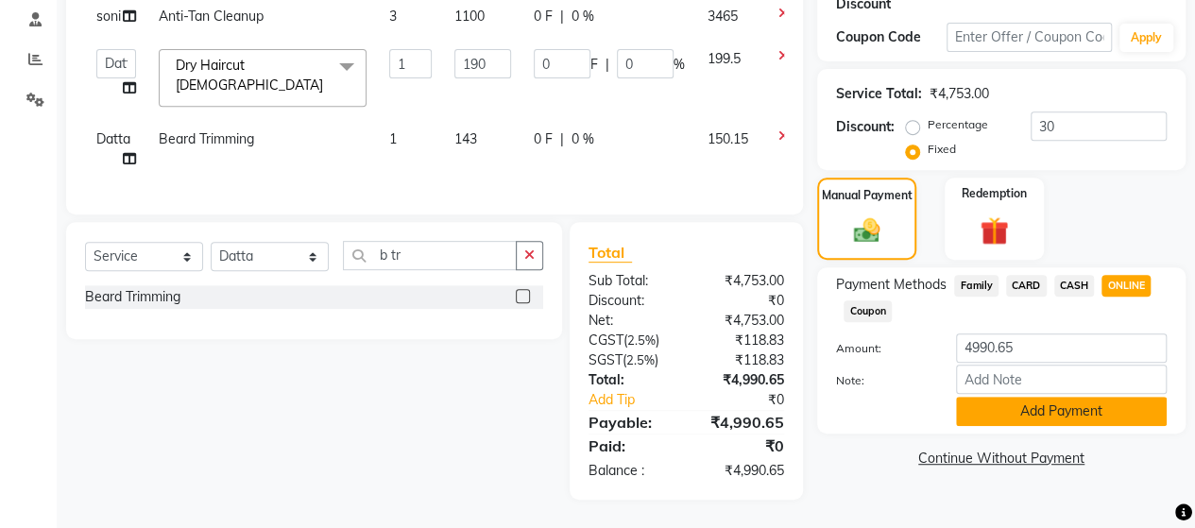
click at [1071, 397] on button "Add Payment" at bounding box center [1061, 411] width 211 height 29
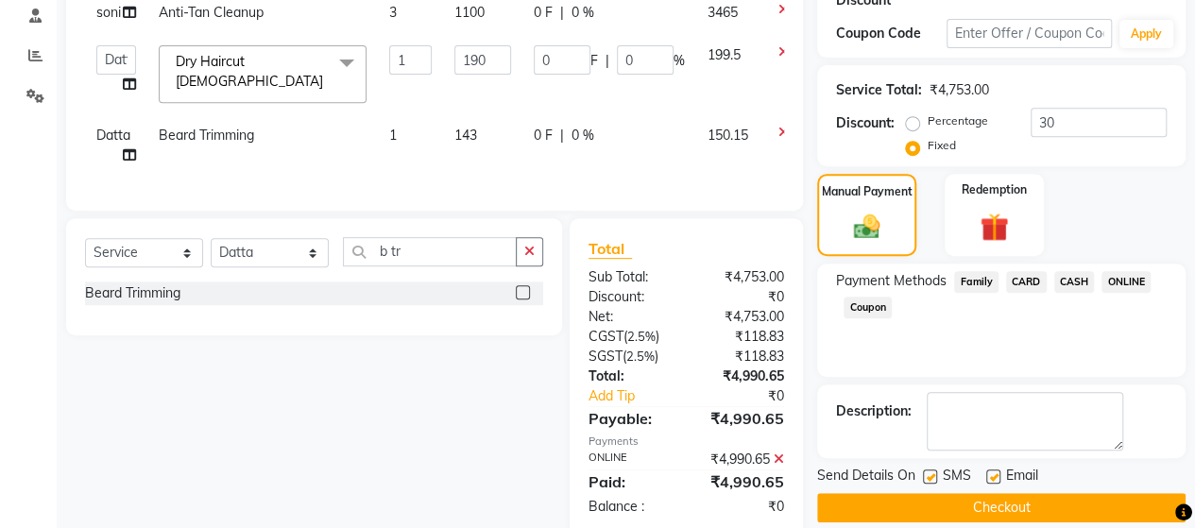
scroll to position [402, 0]
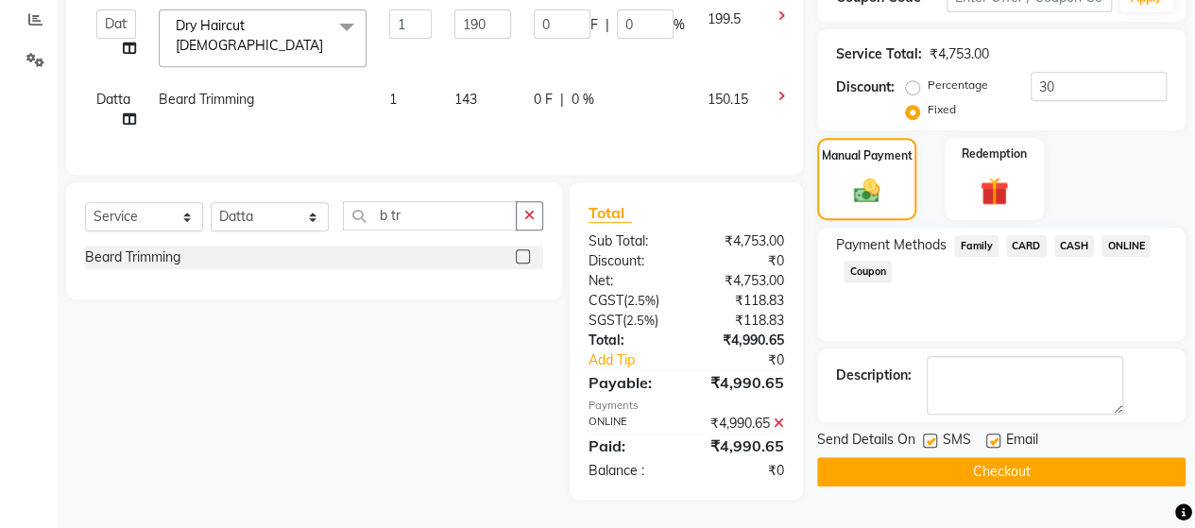
click at [993, 457] on button "Checkout" at bounding box center [1001, 471] width 368 height 29
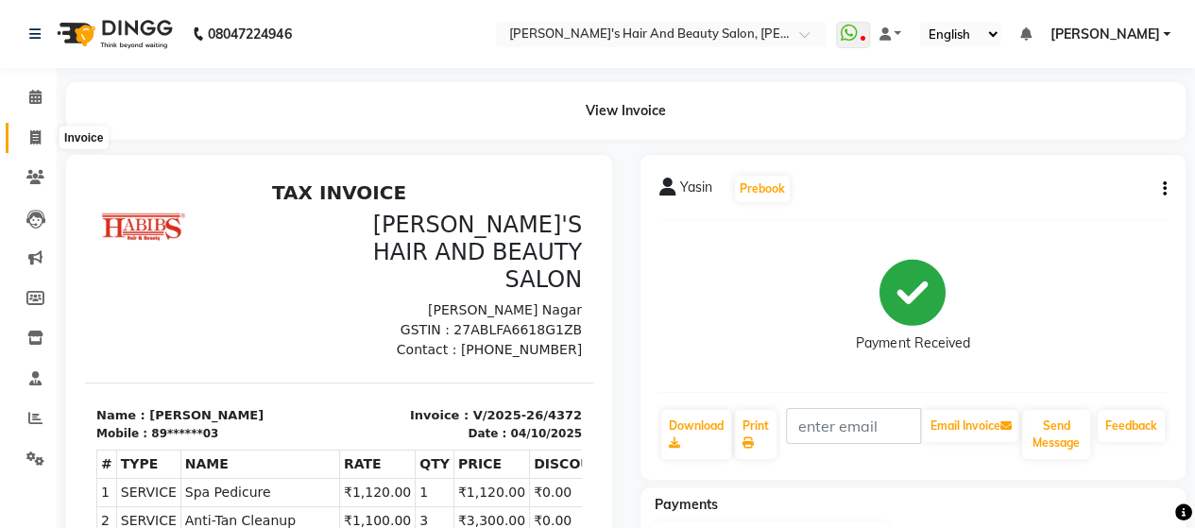
click at [40, 137] on icon at bounding box center [35, 137] width 10 height 14
select select "6429"
select select "service"
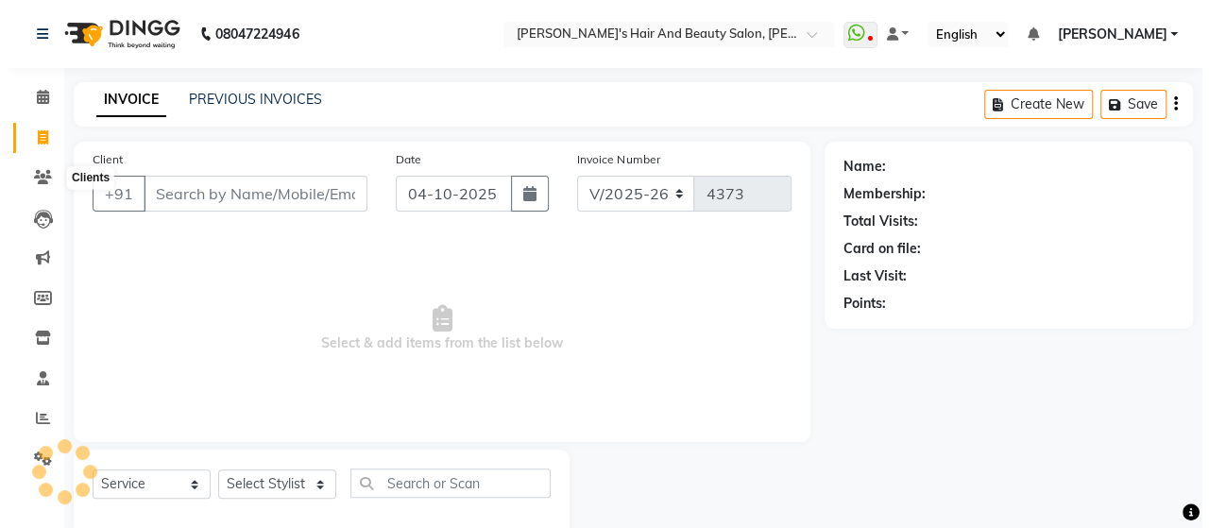
scroll to position [39, 0]
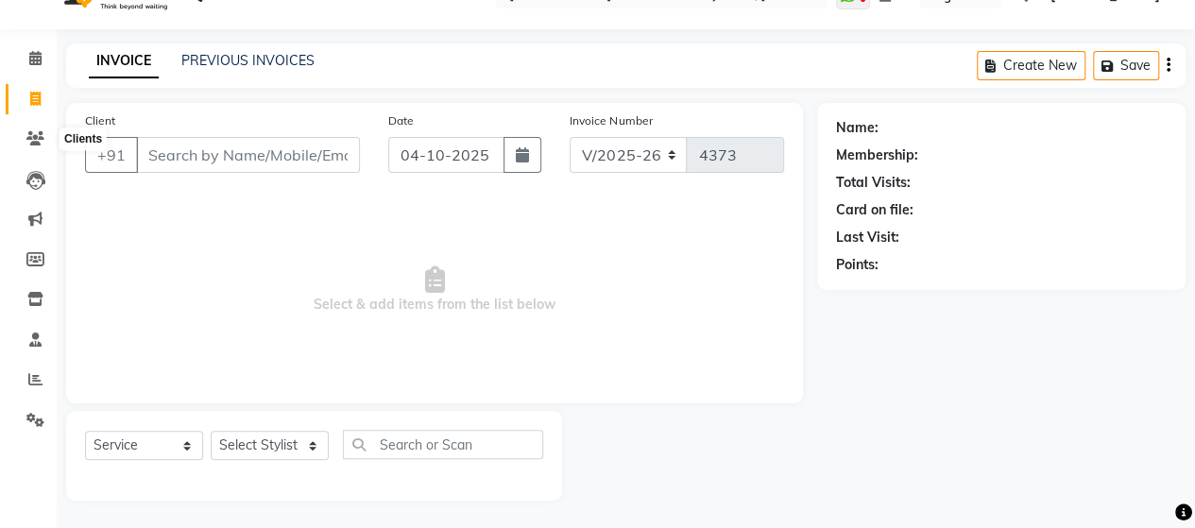
type input "0"
type input "9078490518"
click at [325, 156] on span "Add Client" at bounding box center [311, 155] width 75 height 19
select select "22"
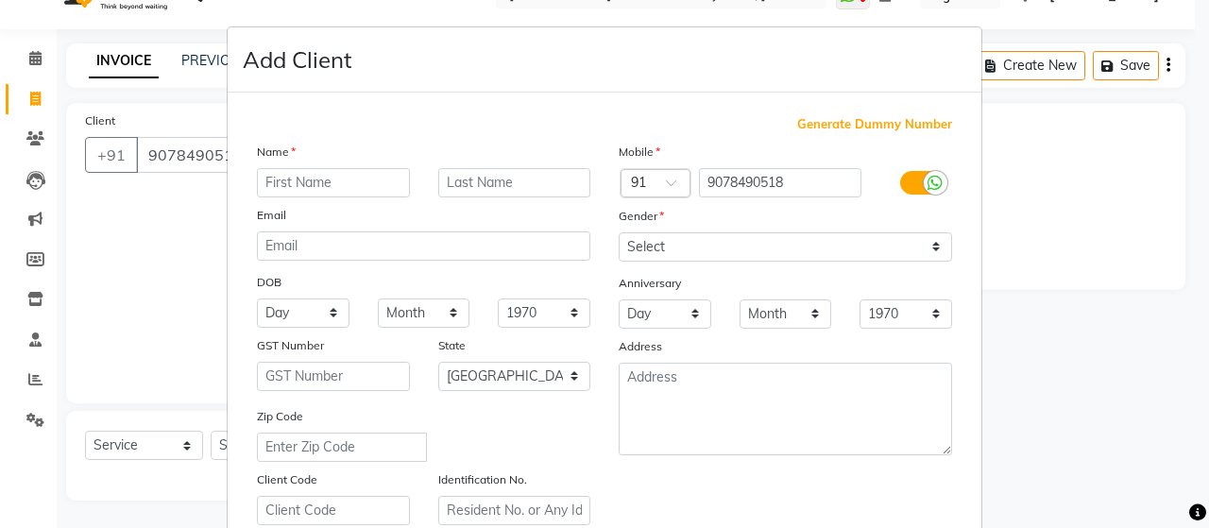
click at [326, 180] on input "text" at bounding box center [333, 182] width 153 height 29
type input "Vinayak"
click at [608, 247] on div "Select [DEMOGRAPHIC_DATA] [DEMOGRAPHIC_DATA] Other Prefer Not To Say" at bounding box center [786, 246] width 362 height 29
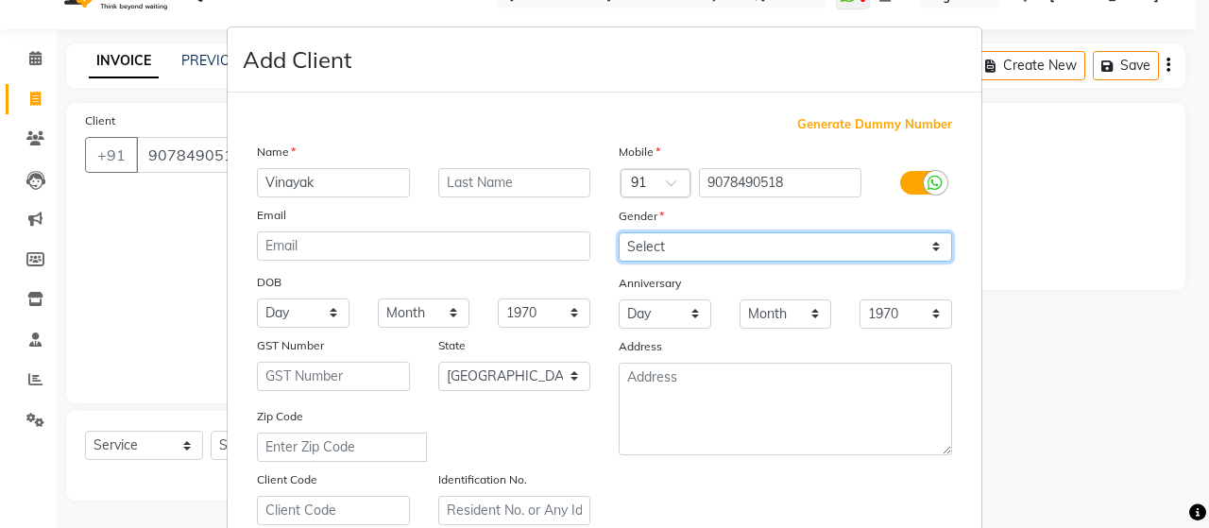
drag, startPoint x: 663, startPoint y: 233, endPoint x: 662, endPoint y: 296, distance: 62.4
click at [662, 296] on div "Mobile Country Code × 91 9078490518 Gender Select [DEMOGRAPHIC_DATA] [DEMOGRAPH…" at bounding box center [786, 334] width 362 height 384
select select "[DEMOGRAPHIC_DATA]"
click at [619, 232] on select "Select [DEMOGRAPHIC_DATA] [DEMOGRAPHIC_DATA] Other Prefer Not To Say" at bounding box center [786, 246] width 334 height 29
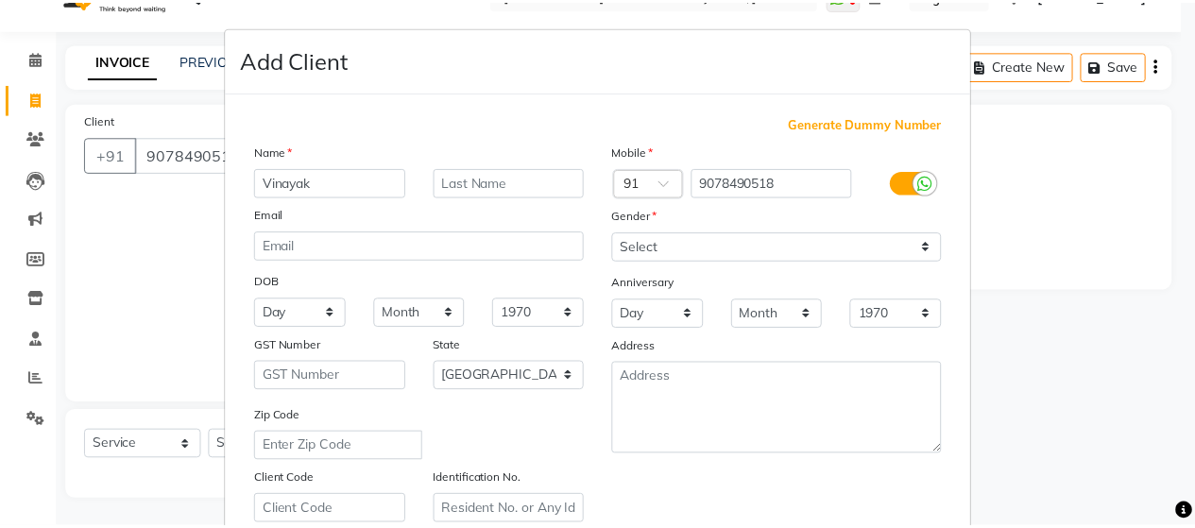
scroll to position [340, 0]
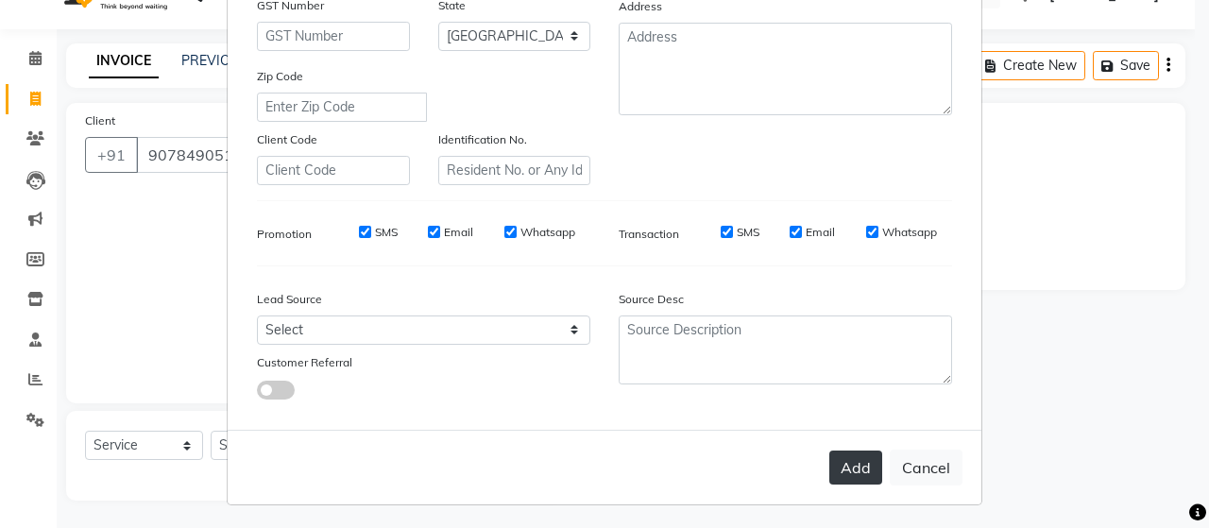
click at [864, 470] on button "Add" at bounding box center [856, 468] width 53 height 34
type input "90******18"
select select
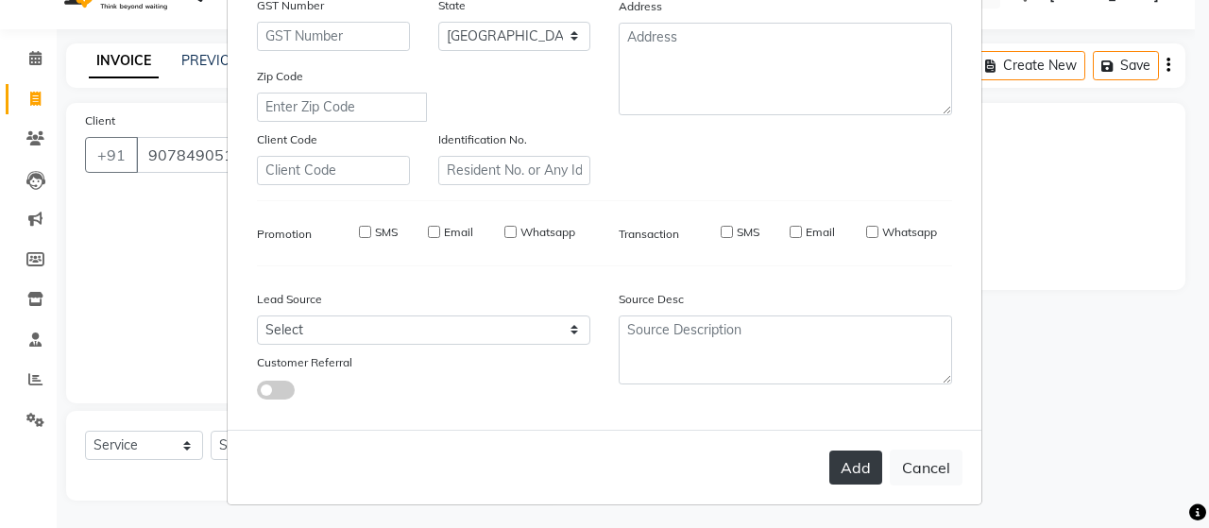
select select "null"
select select
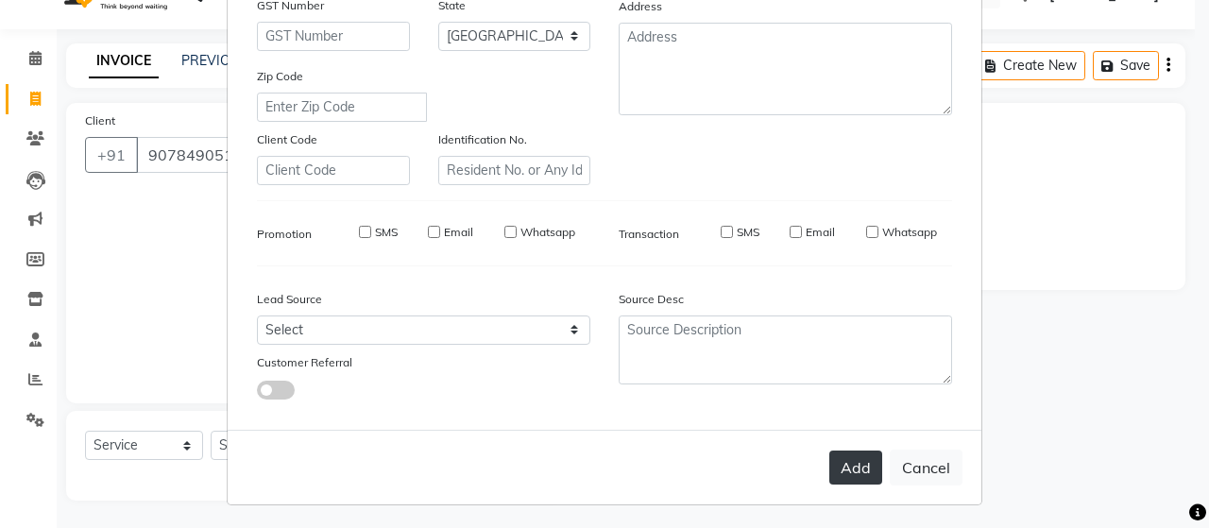
checkbox input "false"
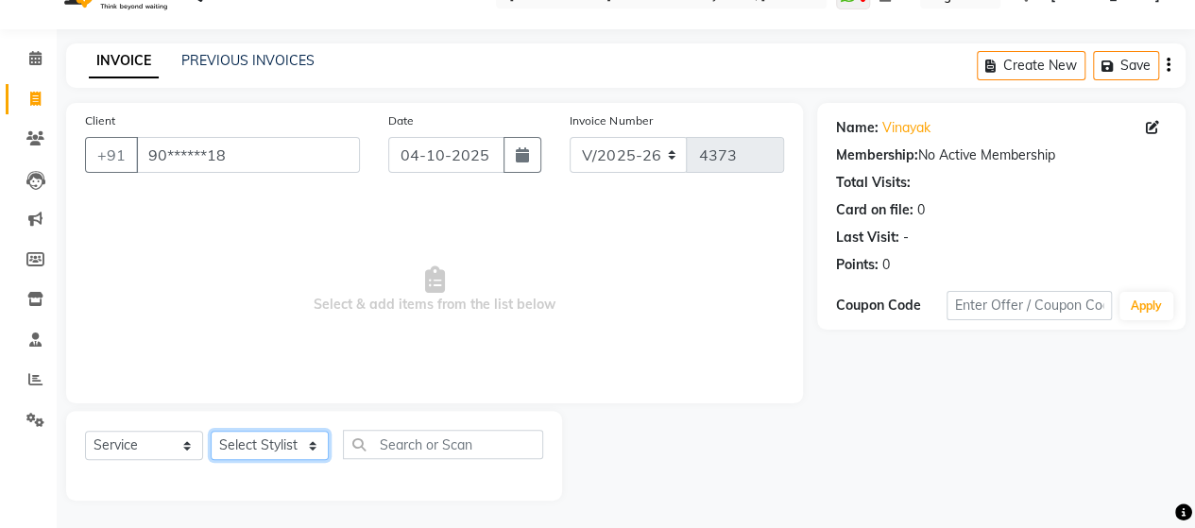
click at [253, 443] on select "Select Stylist Admin Datta Durga [PERSON_NAME] [PERSON_NAME] [PERSON_NAME] [PER…" at bounding box center [270, 445] width 118 height 29
select select "57451"
click at [211, 431] on select "Select Stylist Admin Datta Durga [PERSON_NAME] [PERSON_NAME] [PERSON_NAME] [PER…" at bounding box center [270, 445] width 118 height 29
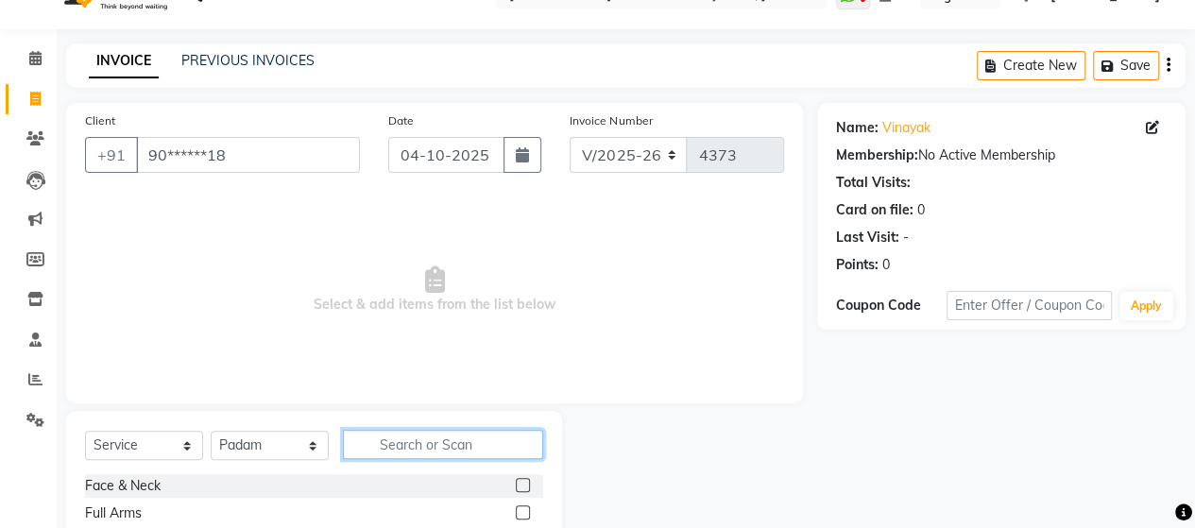
click at [399, 448] on input "text" at bounding box center [443, 444] width 200 height 29
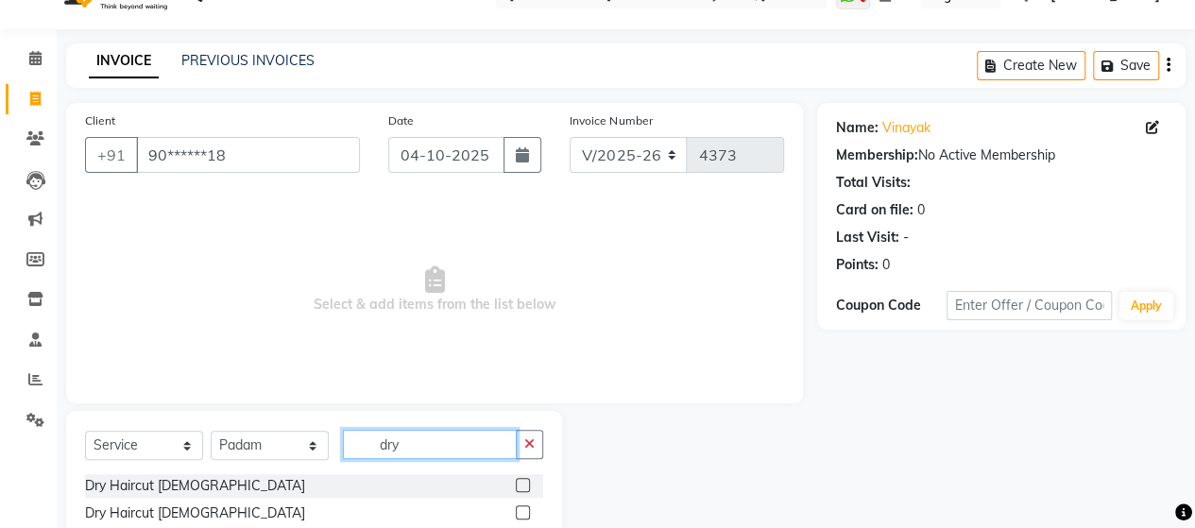
type input "dry"
click at [522, 513] on label at bounding box center [523, 512] width 14 height 14
click at [522, 513] on input "checkbox" at bounding box center [522, 513] width 12 height 12
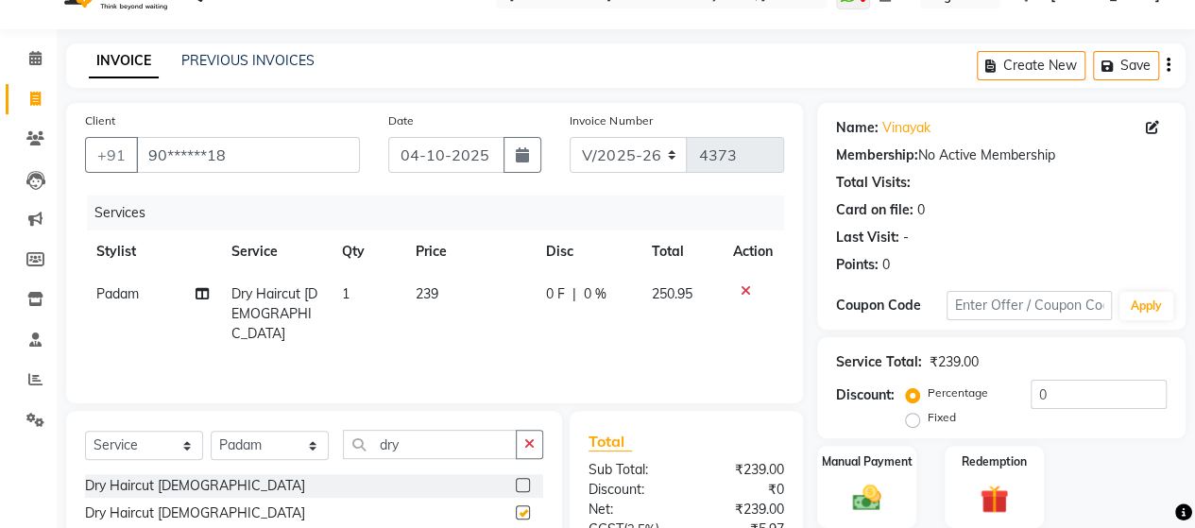
checkbox input "false"
click at [415, 437] on input "dry" at bounding box center [430, 444] width 174 height 29
type input "d"
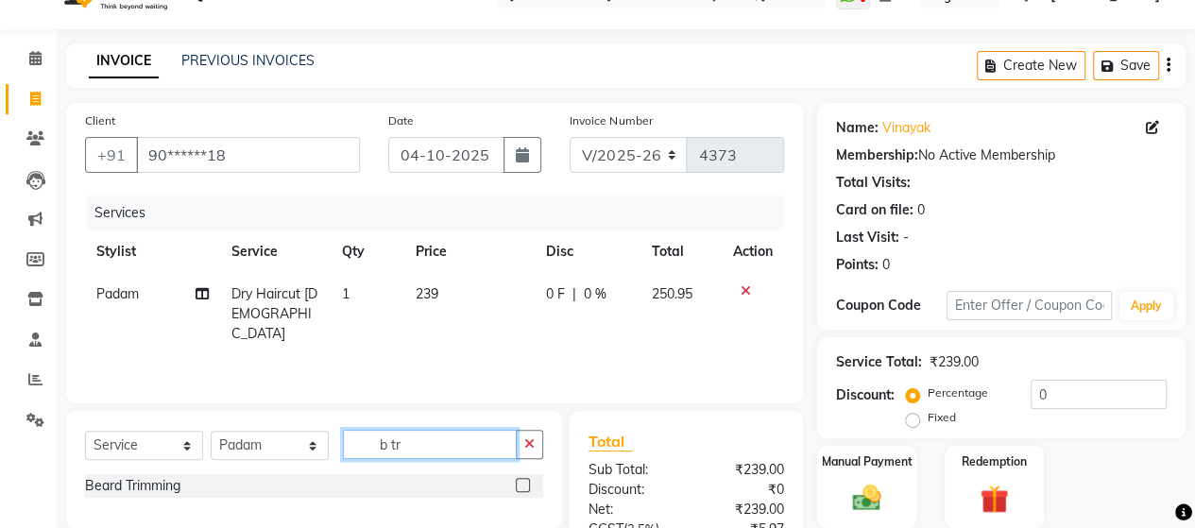
type input "b tr"
click at [523, 486] on label at bounding box center [523, 485] width 14 height 14
click at [523, 486] on input "checkbox" at bounding box center [522, 486] width 12 height 12
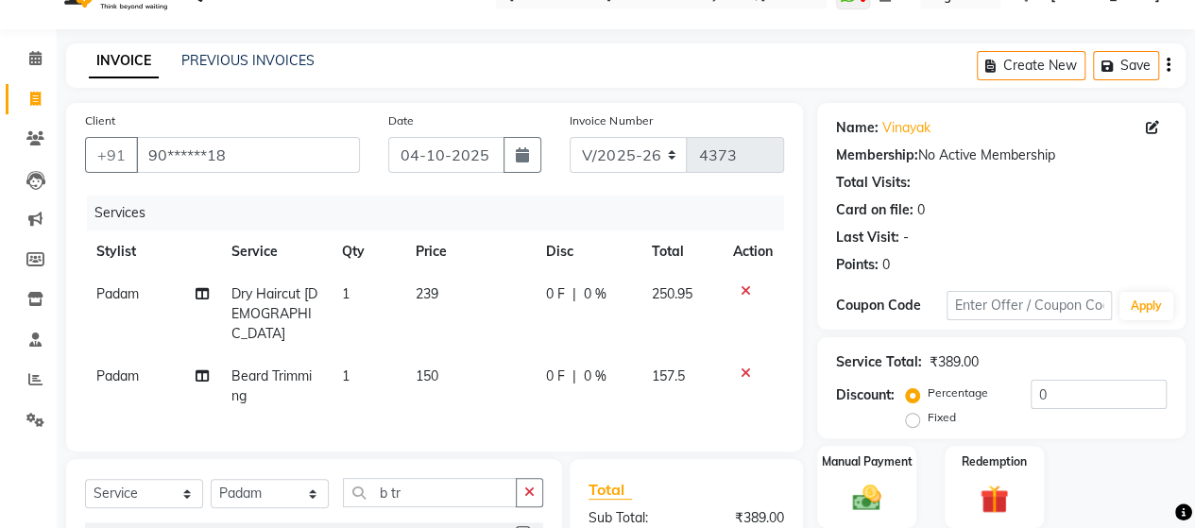
checkbox input "false"
click at [444, 358] on td "150" at bounding box center [468, 386] width 130 height 62
select select "57451"
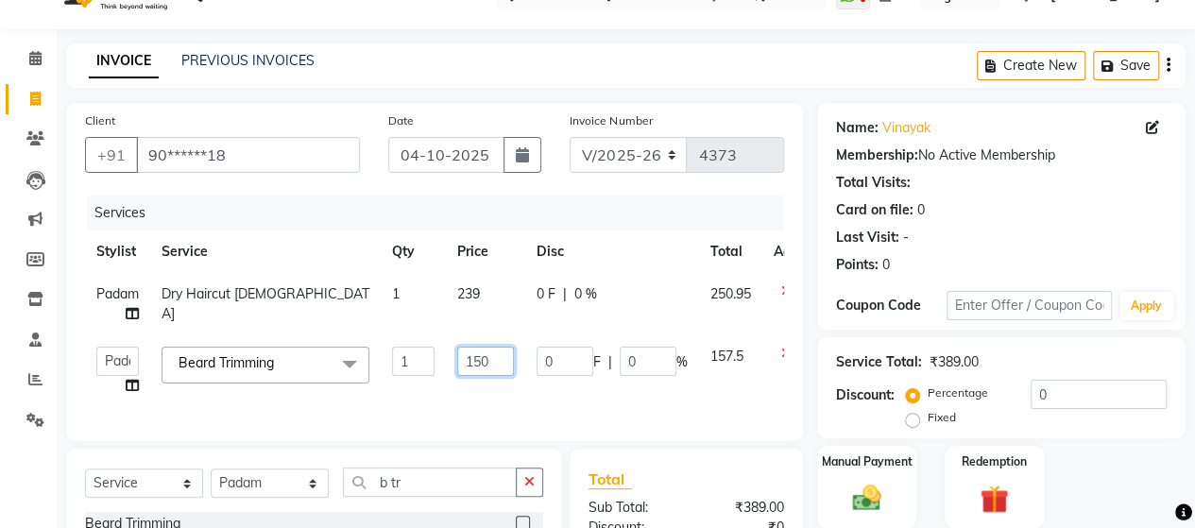
click at [491, 354] on input "150" at bounding box center [485, 361] width 57 height 29
type input "142"
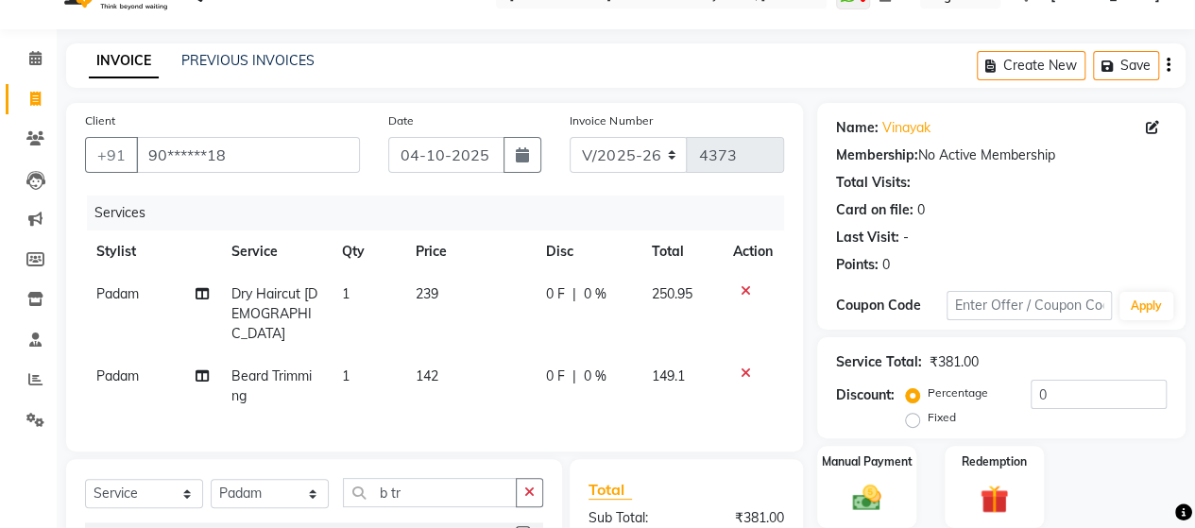
click at [492, 400] on div "Services Stylist Service Qty Price Disc Total Action Padam Dry Haircut [DEMOGRA…" at bounding box center [434, 314] width 699 height 237
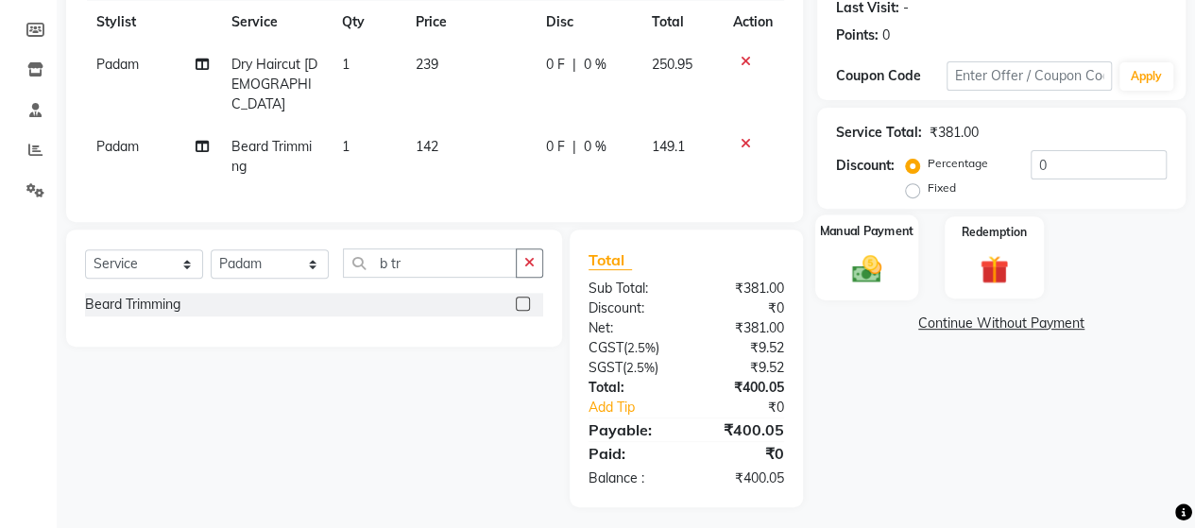
click at [866, 272] on img at bounding box center [867, 268] width 48 height 34
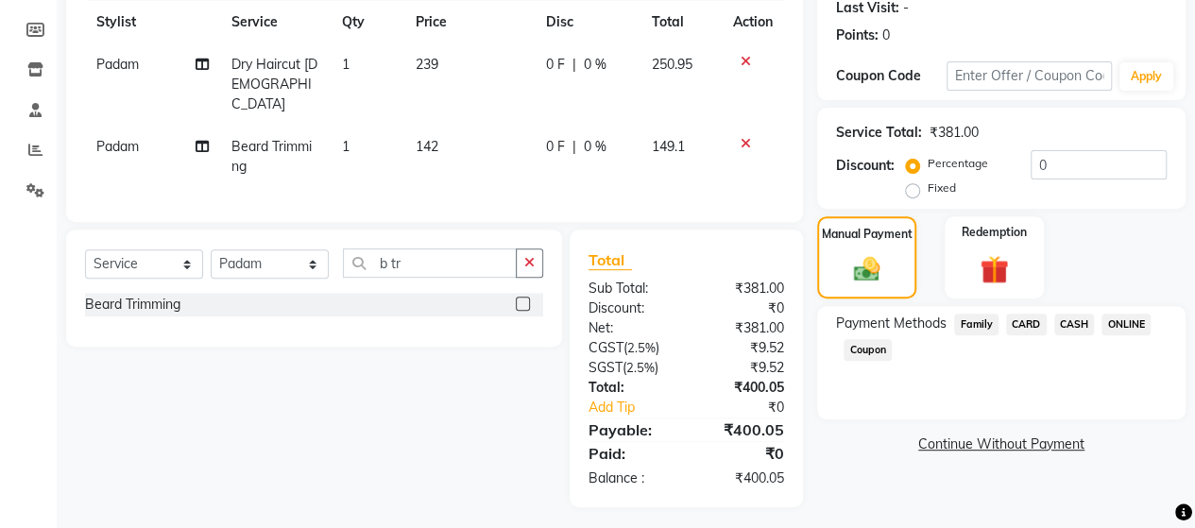
click at [1131, 327] on span "ONLINE" at bounding box center [1126, 325] width 49 height 22
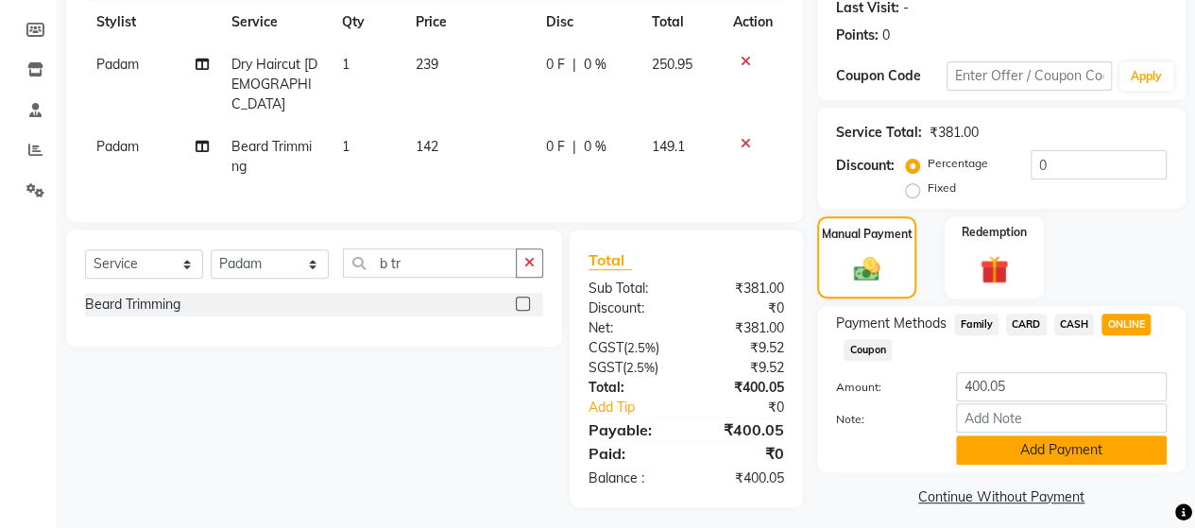
click at [1083, 454] on button "Add Payment" at bounding box center [1061, 450] width 211 height 29
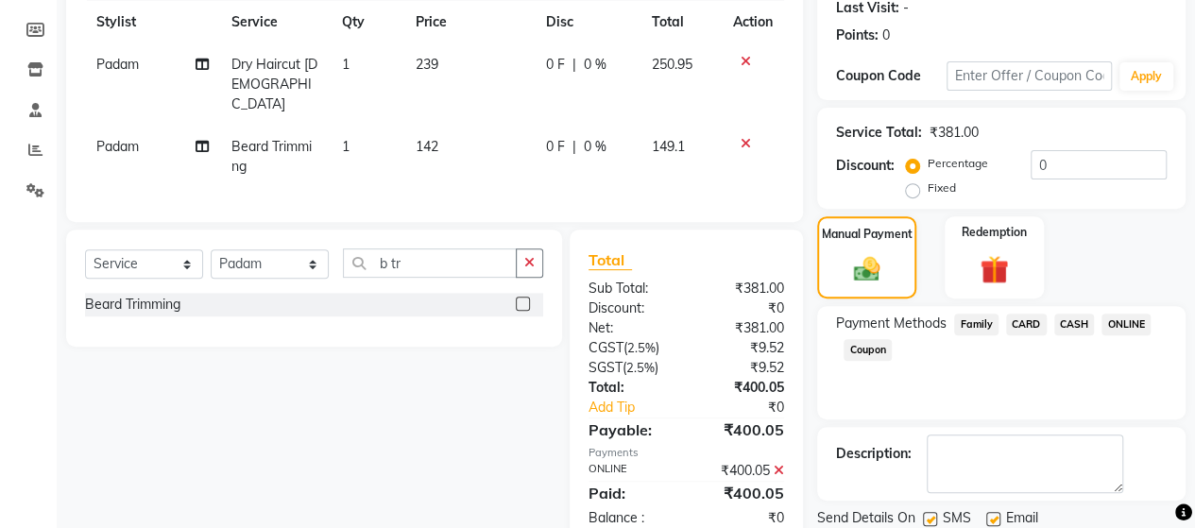
scroll to position [331, 0]
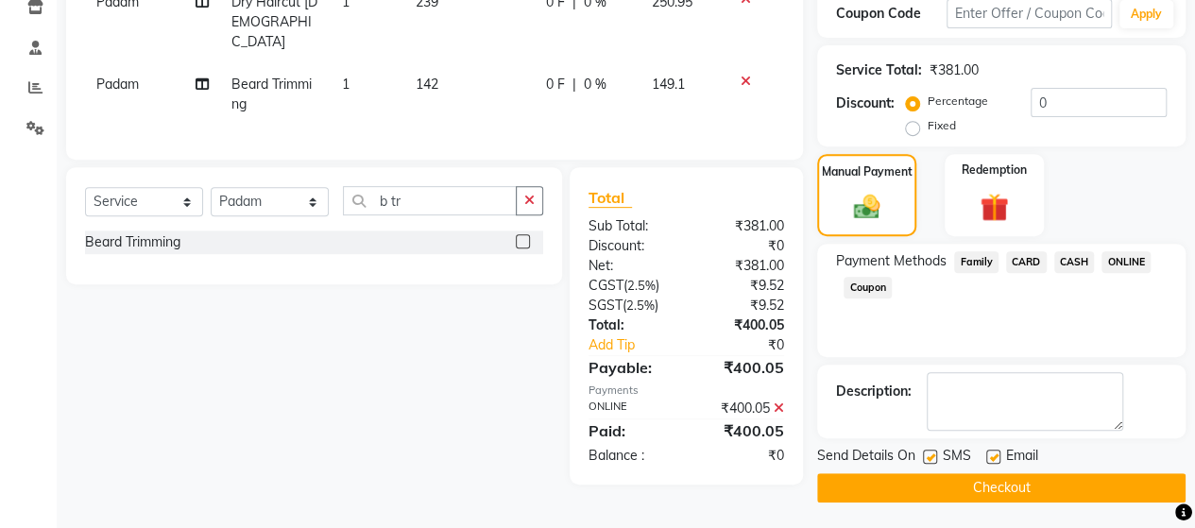
click at [1105, 477] on button "Checkout" at bounding box center [1001, 487] width 368 height 29
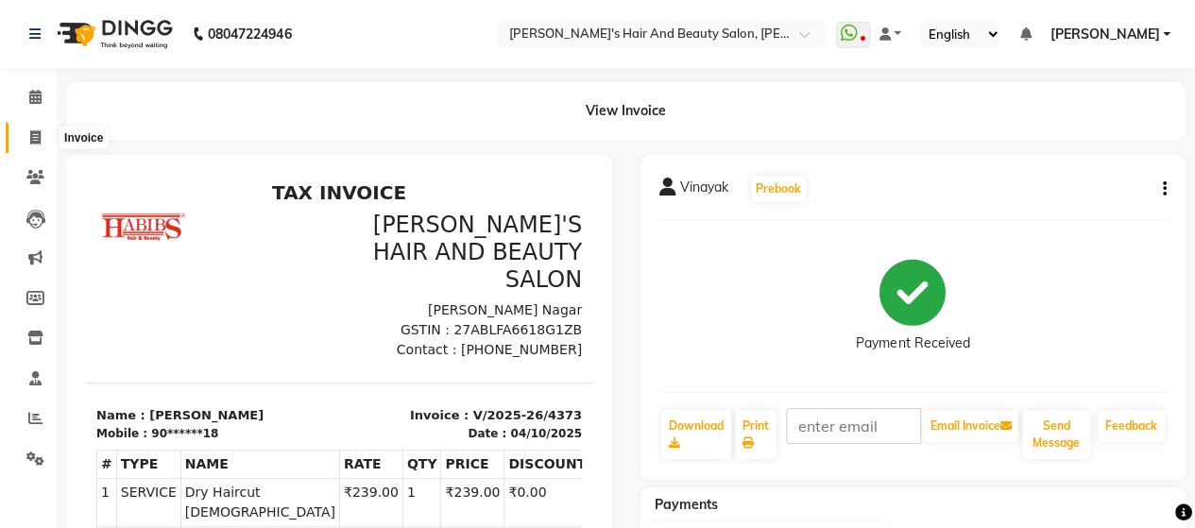
click at [42, 143] on span at bounding box center [35, 139] width 33 height 22
select select "service"
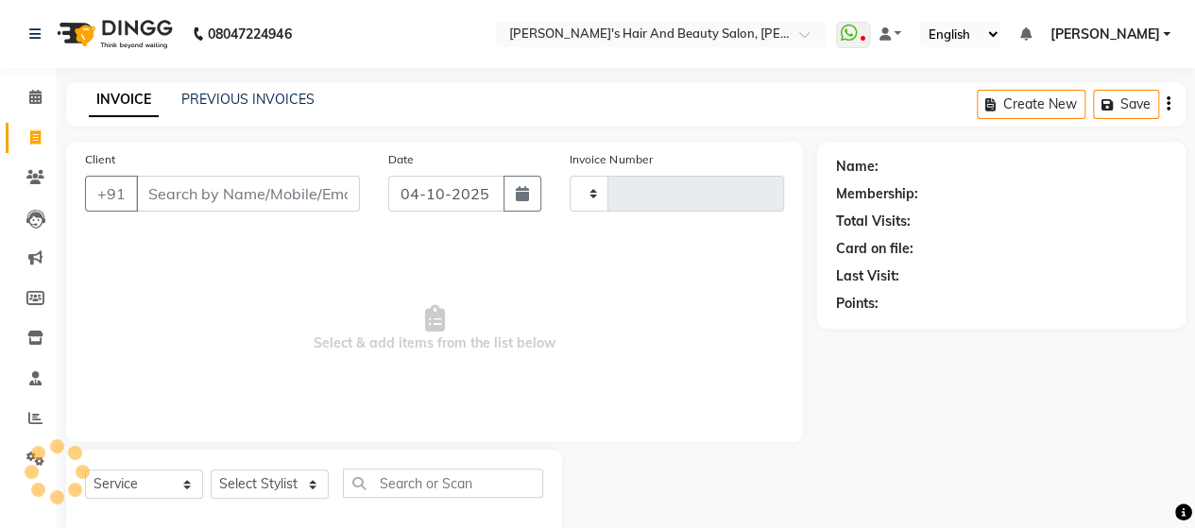
type input "4374"
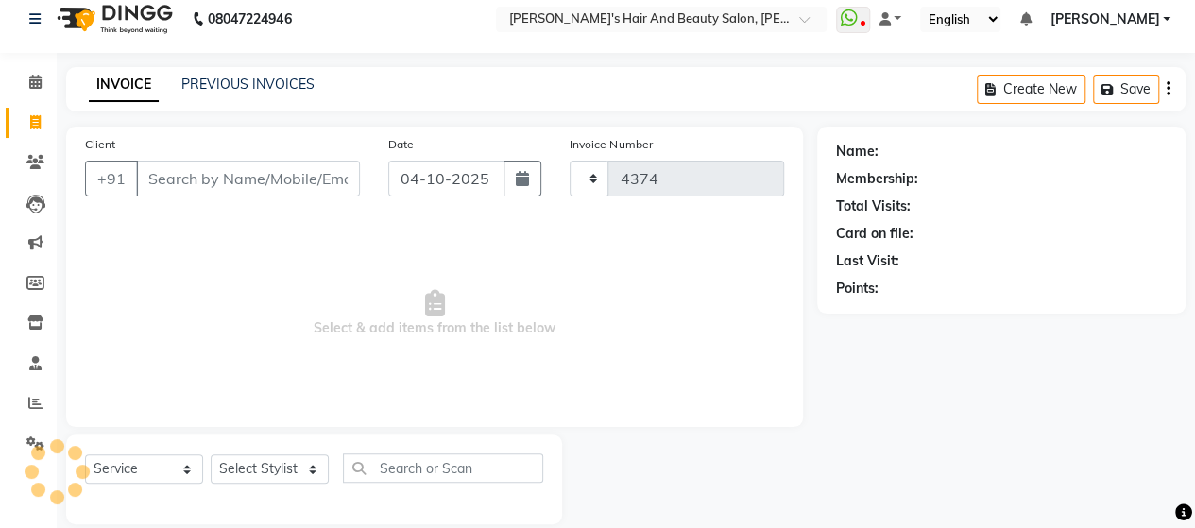
select select "6429"
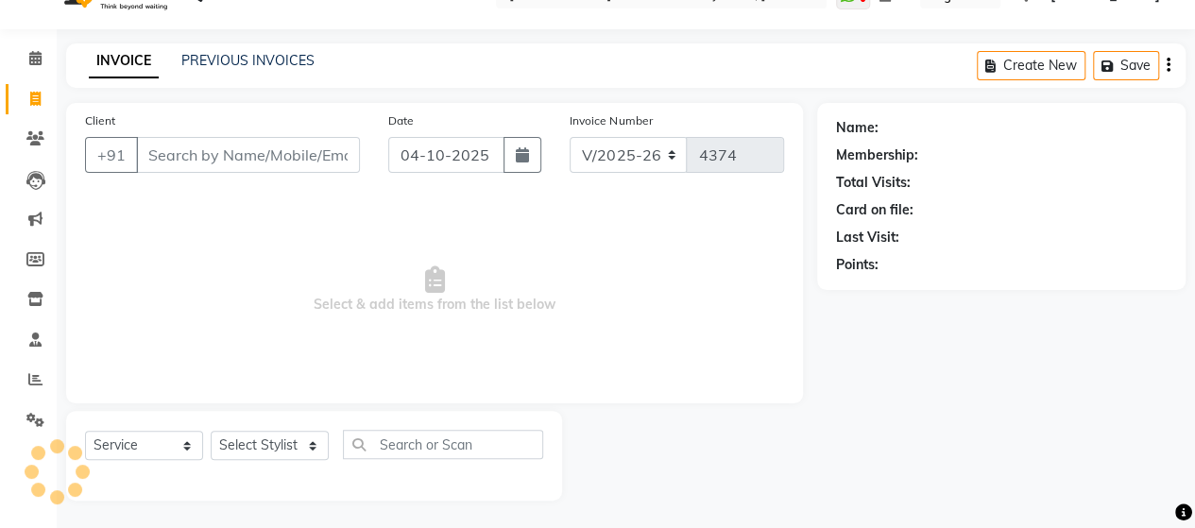
click at [183, 162] on input "Client" at bounding box center [248, 155] width 224 height 36
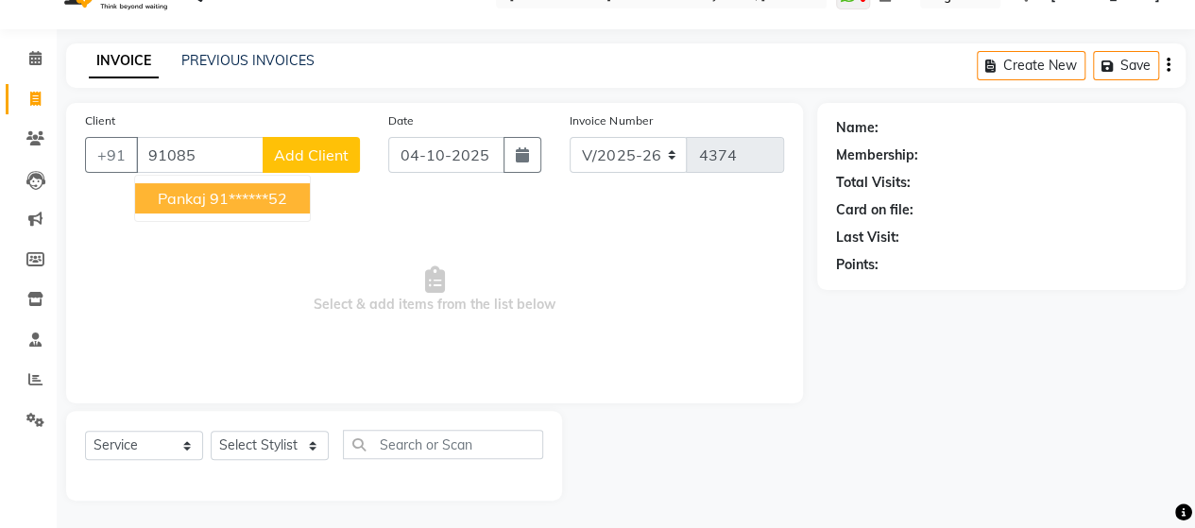
click at [195, 192] on span "pankaj" at bounding box center [182, 198] width 48 height 19
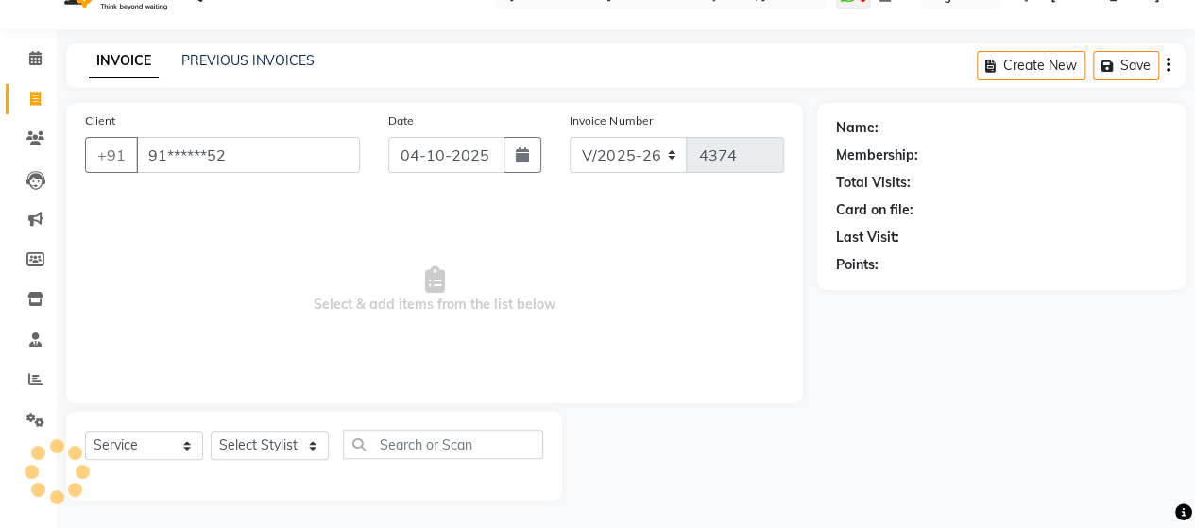
type input "91******52"
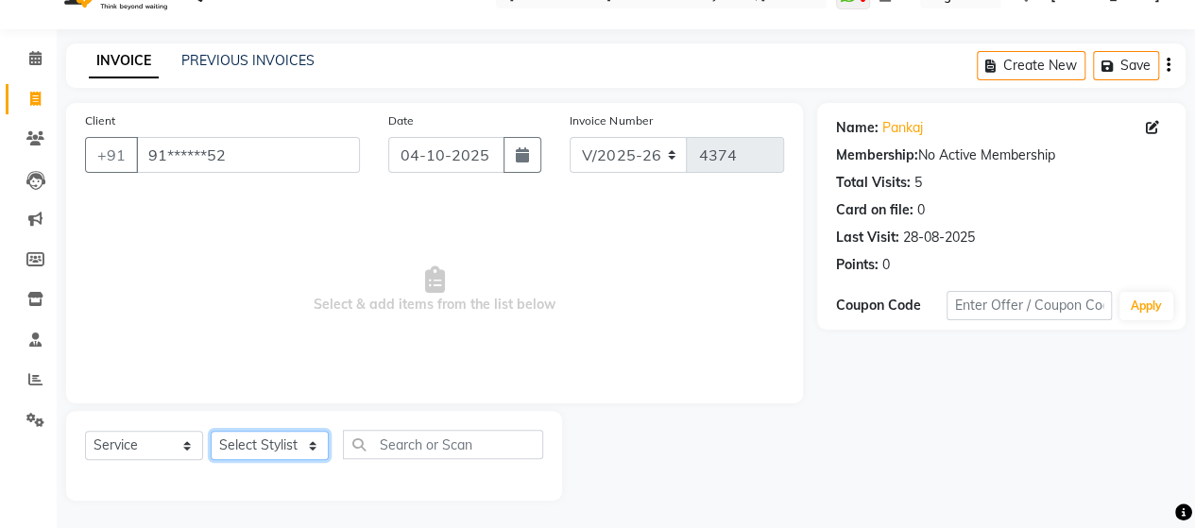
click at [257, 437] on select "Select Stylist Admin Datta Durga [PERSON_NAME] [PERSON_NAME] [PERSON_NAME] [PER…" at bounding box center [270, 445] width 118 height 29
select select "62464"
click at [211, 431] on select "Select Stylist Admin Datta Durga [PERSON_NAME] [PERSON_NAME] [PERSON_NAME] [PER…" at bounding box center [270, 445] width 118 height 29
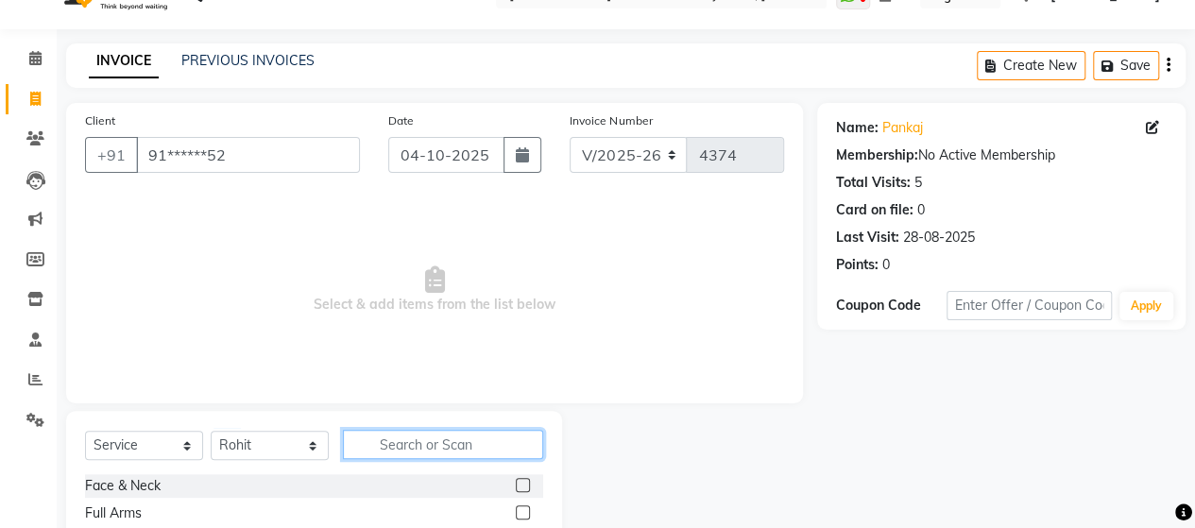
click at [404, 436] on input "text" at bounding box center [443, 444] width 200 height 29
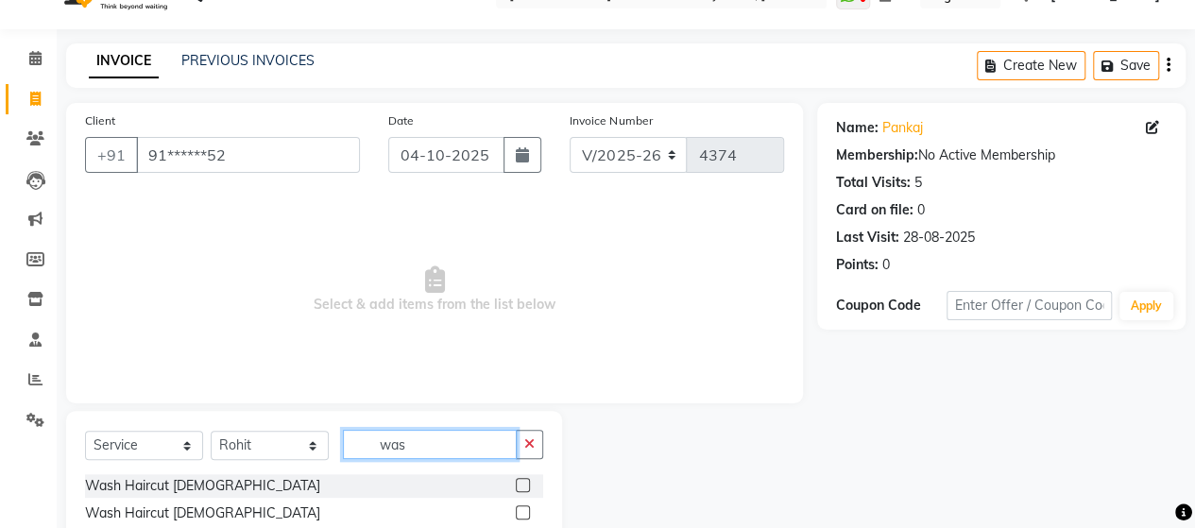
type input "was"
click at [525, 513] on label at bounding box center [523, 512] width 14 height 14
click at [525, 513] on input "checkbox" at bounding box center [522, 513] width 12 height 12
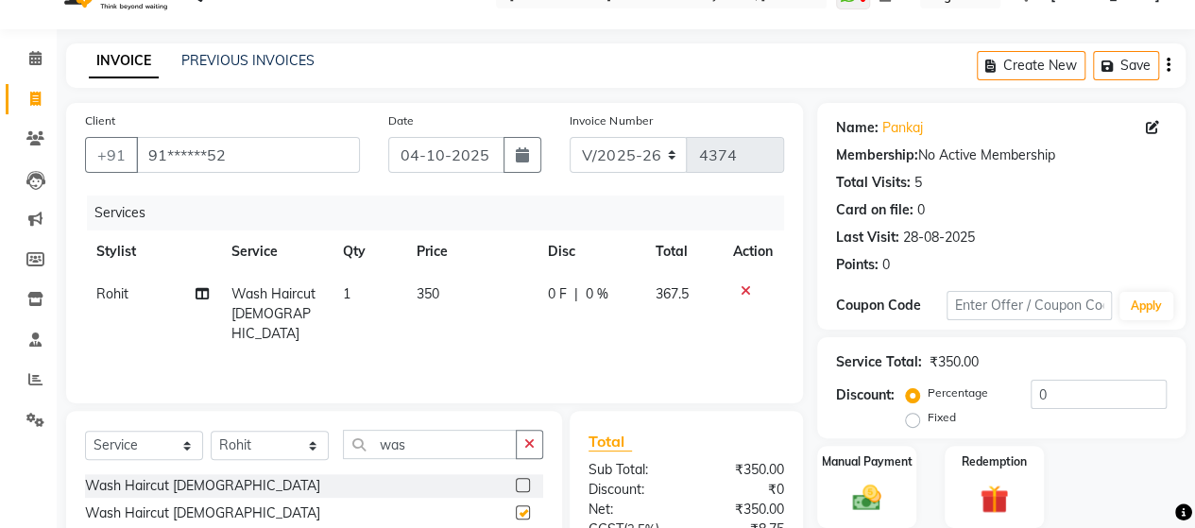
checkbox input "false"
click at [423, 305] on td "350" at bounding box center [469, 314] width 131 height 82
select select "62464"
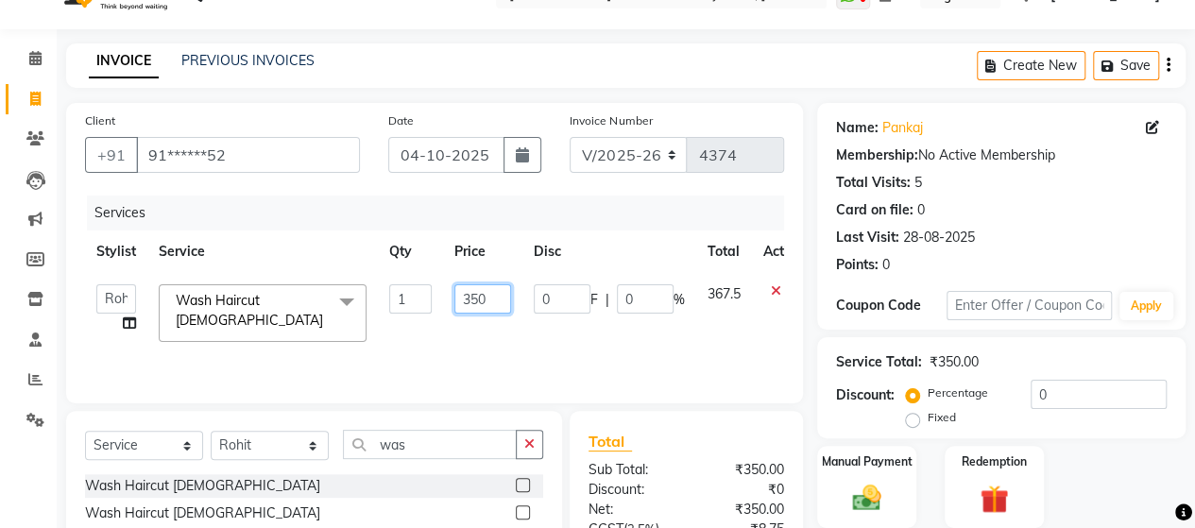
click at [482, 300] on input "350" at bounding box center [482, 298] width 57 height 29
type input "330"
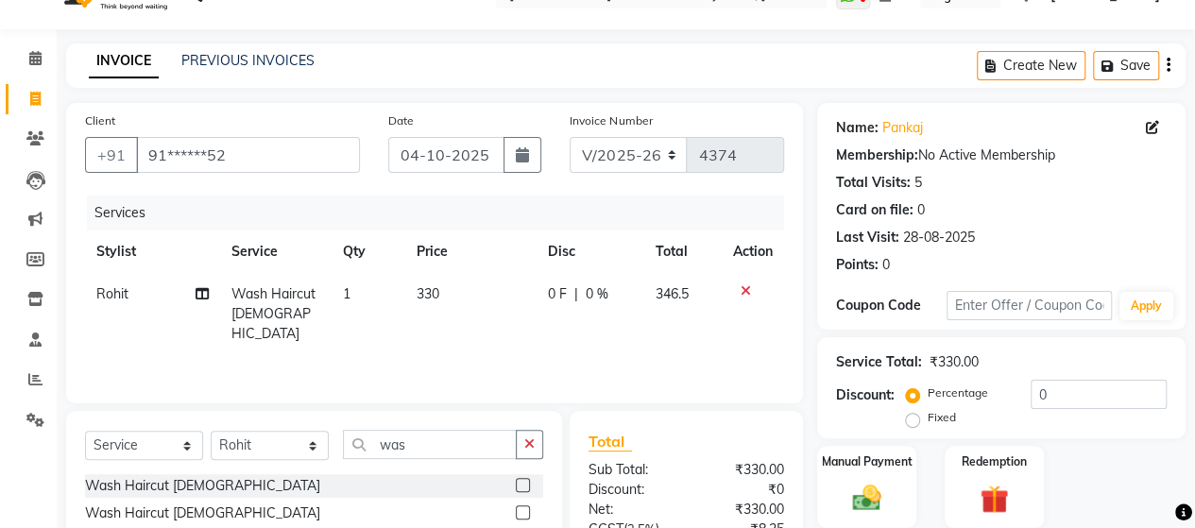
click at [509, 337] on div "Services Stylist Service Qty Price Disc Total Action Rohit Wash Haircut [DEMOGR…" at bounding box center [434, 290] width 699 height 189
click at [474, 297] on td "330" at bounding box center [469, 314] width 131 height 82
select select "62464"
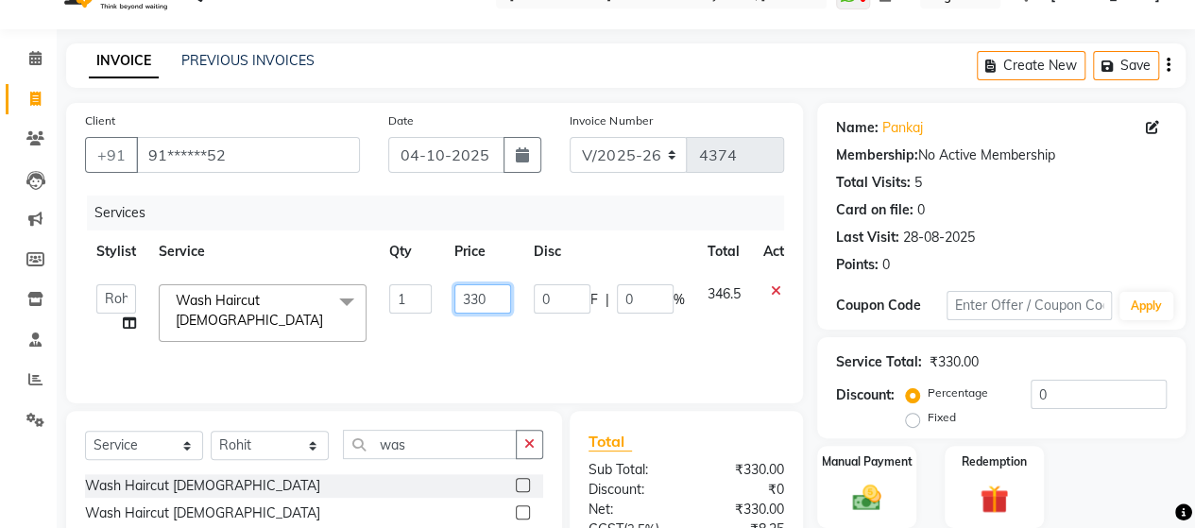
click at [490, 294] on input "330" at bounding box center [482, 298] width 57 height 29
type input "335"
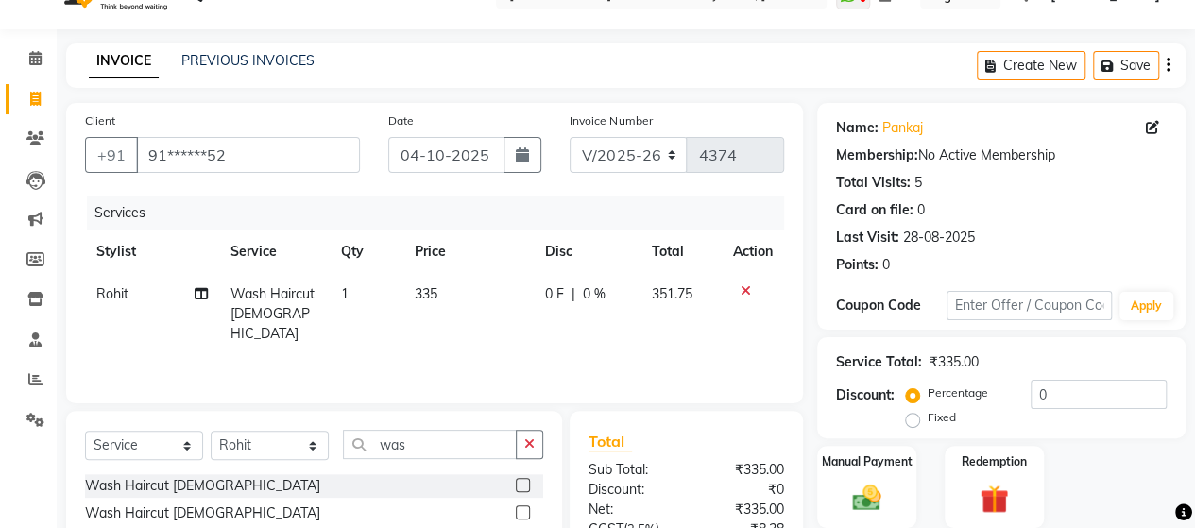
click at [495, 357] on div "Services Stylist Service Qty Price Disc Total Action Rohit Wash Haircut [DEMOGR…" at bounding box center [434, 290] width 699 height 189
click at [418, 443] on input "was" at bounding box center [430, 444] width 174 height 29
type input "w"
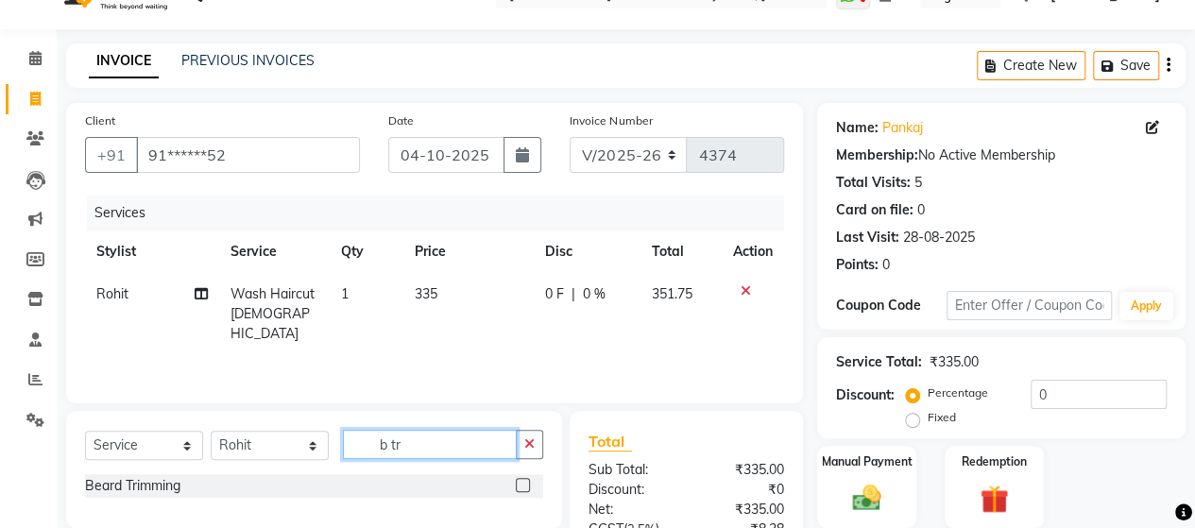
type input "b tr"
click at [529, 485] on label at bounding box center [523, 485] width 14 height 14
click at [528, 485] on input "checkbox" at bounding box center [522, 486] width 12 height 12
checkbox input "true"
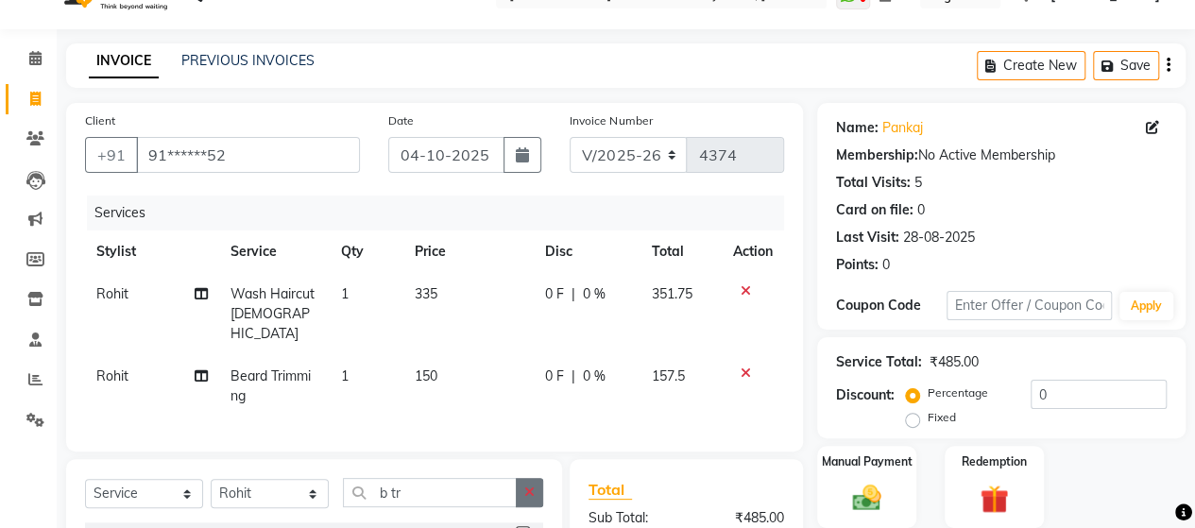
click at [529, 486] on icon "button" at bounding box center [529, 492] width 10 height 13
click at [471, 375] on td "150" at bounding box center [468, 386] width 130 height 62
select select "62464"
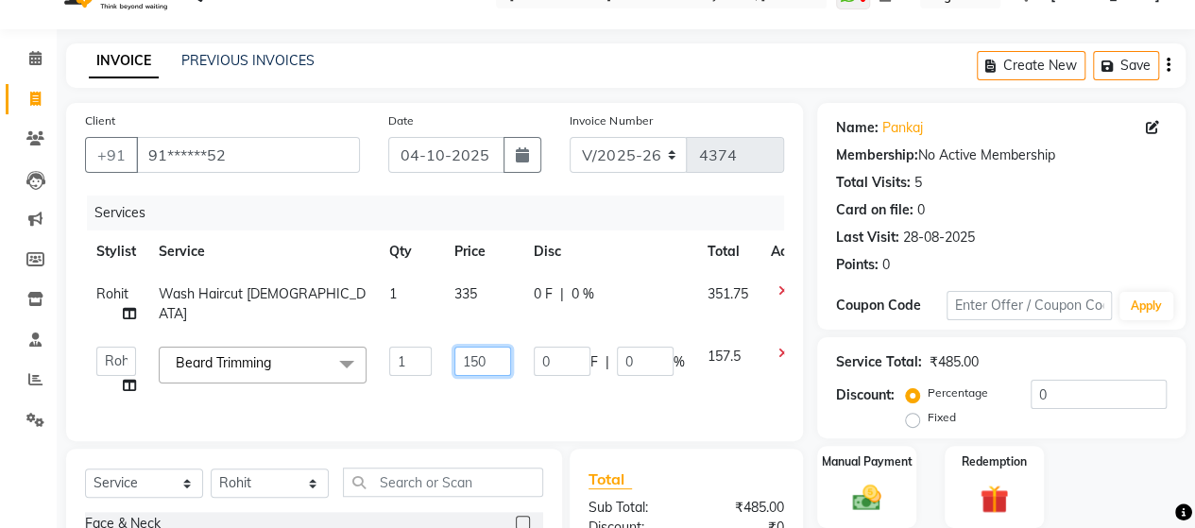
click at [491, 360] on input "150" at bounding box center [482, 361] width 57 height 29
type input "142"
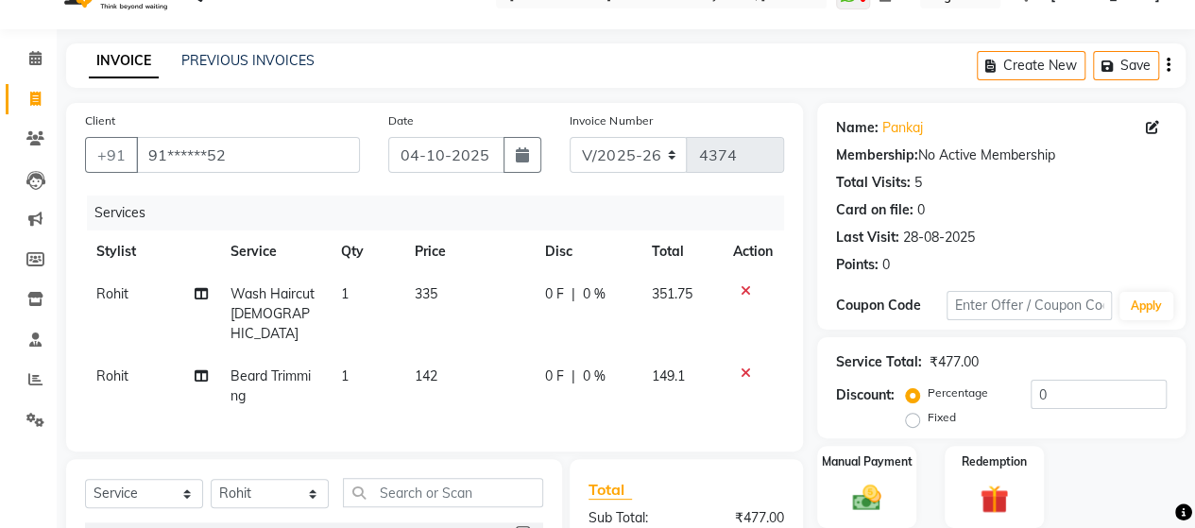
click at [486, 401] on div "Services Stylist Service Qty Price Disc Total Action Rohit Wash Haircut [DEMOGR…" at bounding box center [434, 314] width 699 height 237
click at [459, 296] on td "335" at bounding box center [468, 314] width 130 height 82
select select "62464"
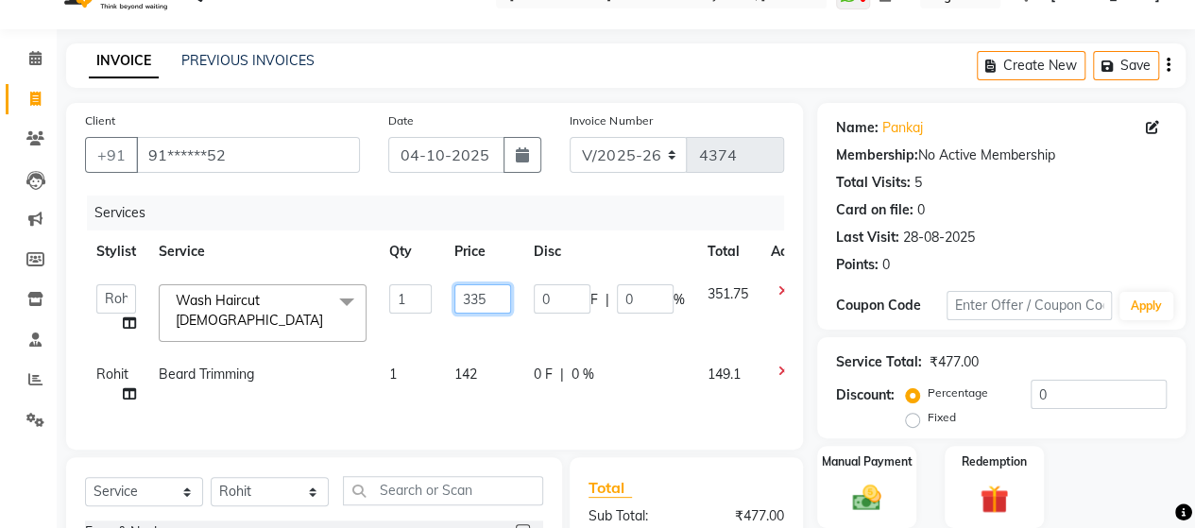
click at [484, 299] on input "335" at bounding box center [482, 298] width 57 height 29
type input "334"
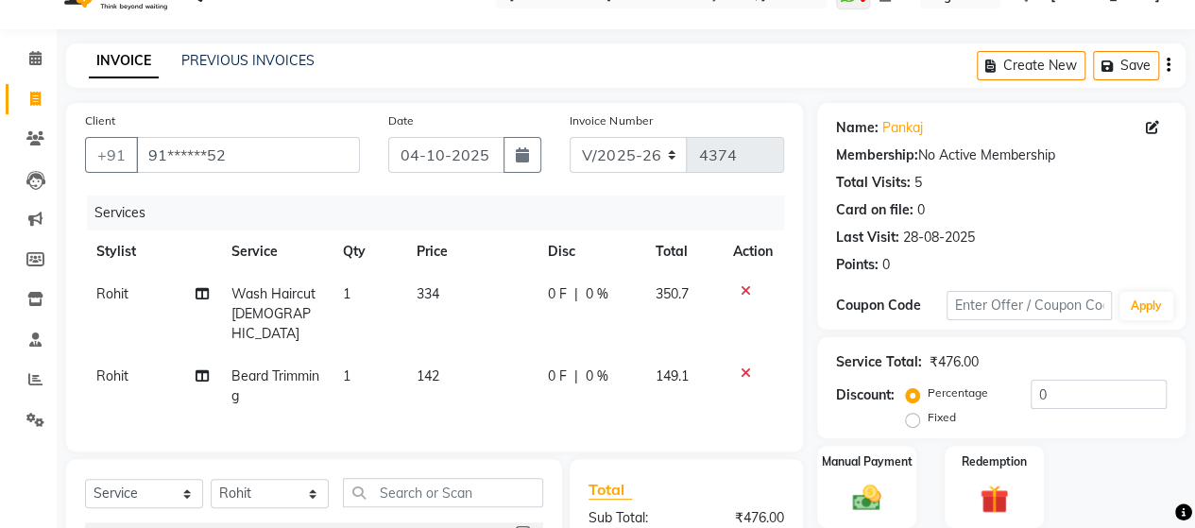
click at [484, 337] on tbody "Rohit Wash Haircut [DEMOGRAPHIC_DATA] 1 334 0 F | 0 % 350.7 [PERSON_NAME] Trimm…" at bounding box center [434, 345] width 699 height 145
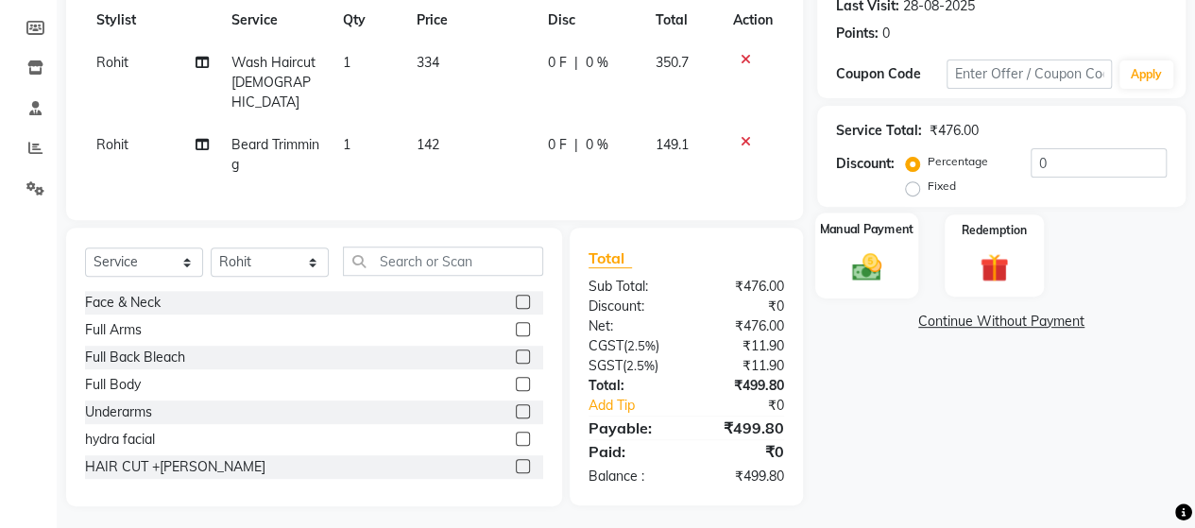
click at [866, 272] on img at bounding box center [867, 266] width 48 height 34
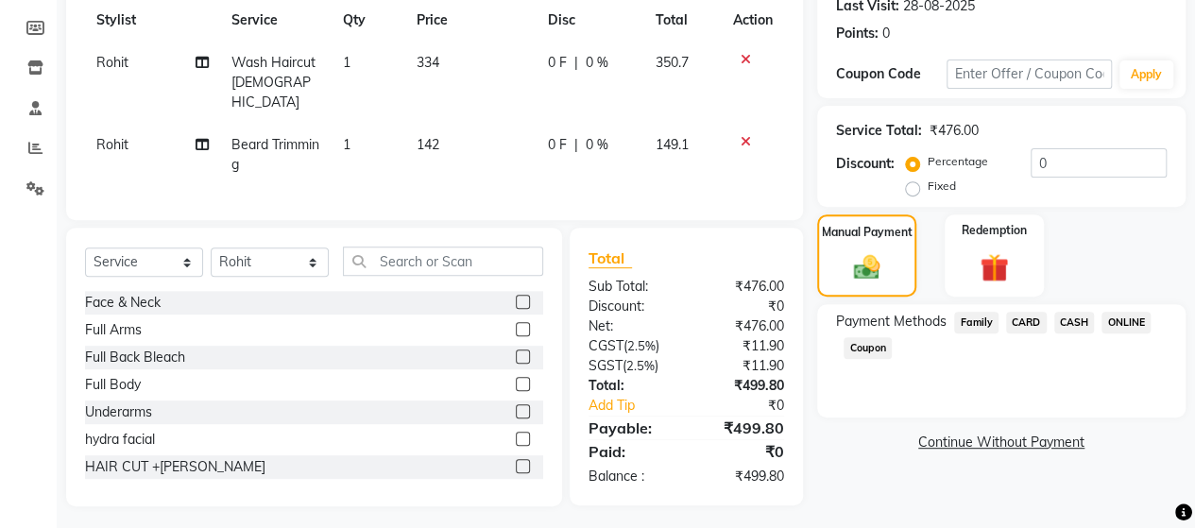
click at [1115, 331] on span "ONLINE" at bounding box center [1126, 323] width 49 height 22
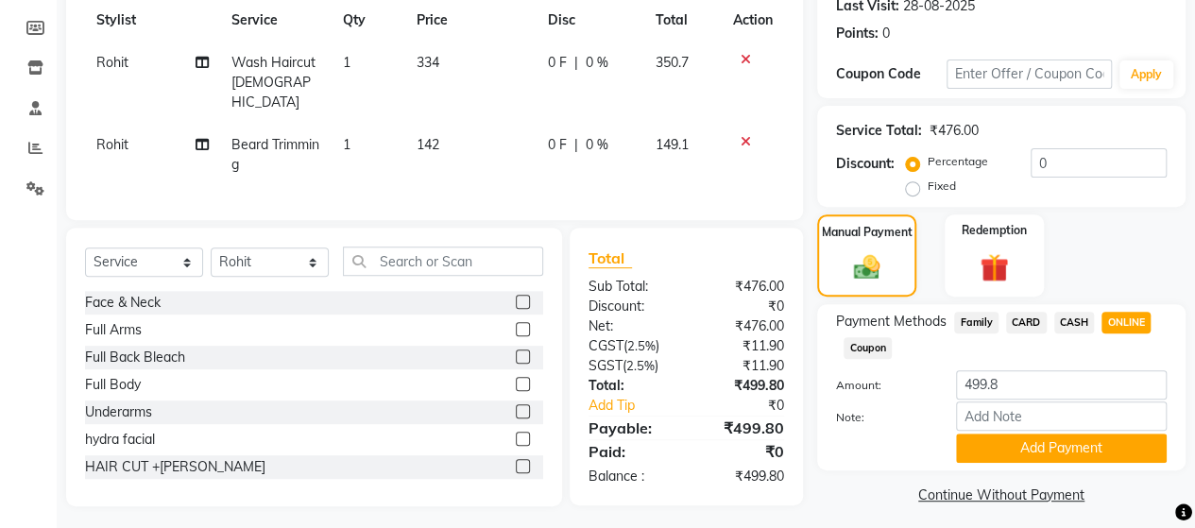
scroll to position [278, 0]
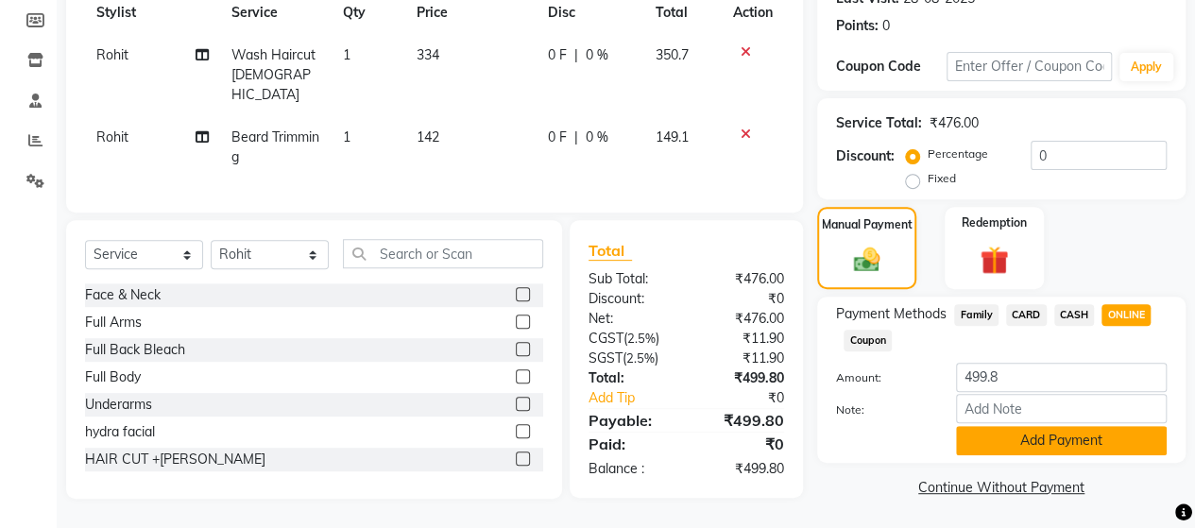
click at [1058, 441] on button "Add Payment" at bounding box center [1061, 440] width 211 height 29
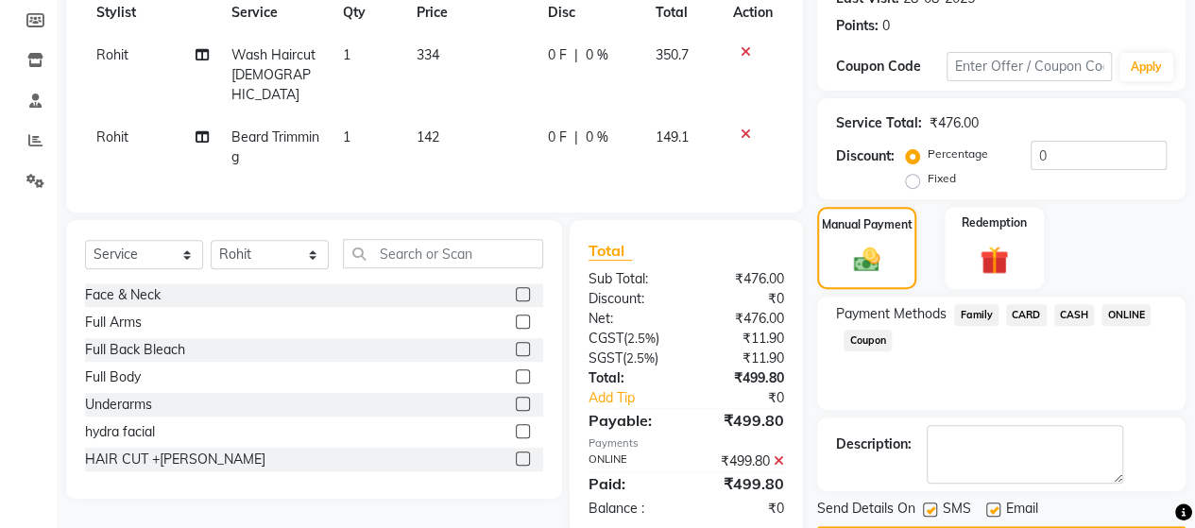
scroll to position [331, 0]
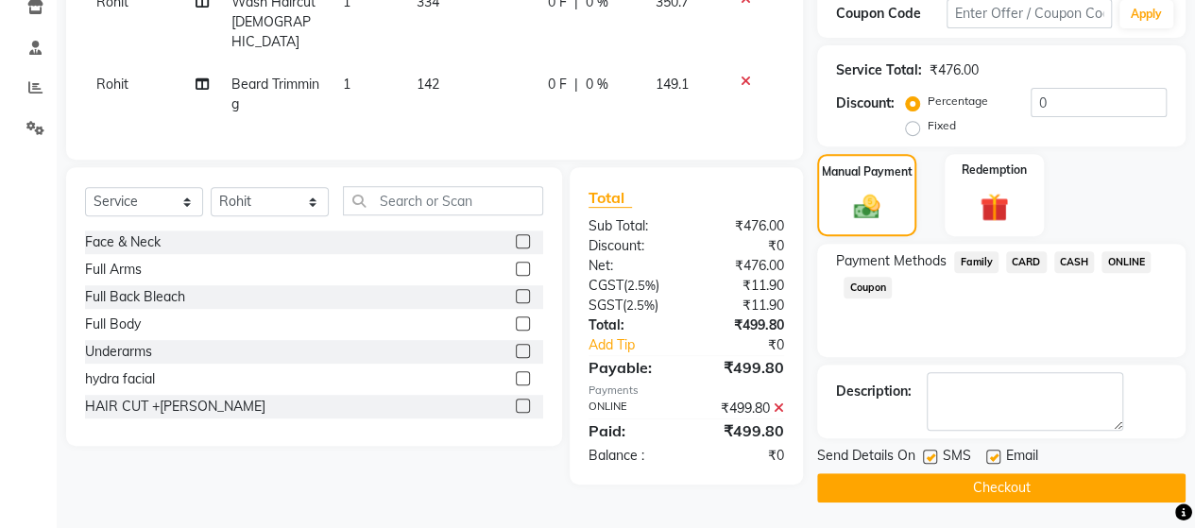
click at [1041, 484] on button "Checkout" at bounding box center [1001, 487] width 368 height 29
